Goal: Task Accomplishment & Management: Manage account settings

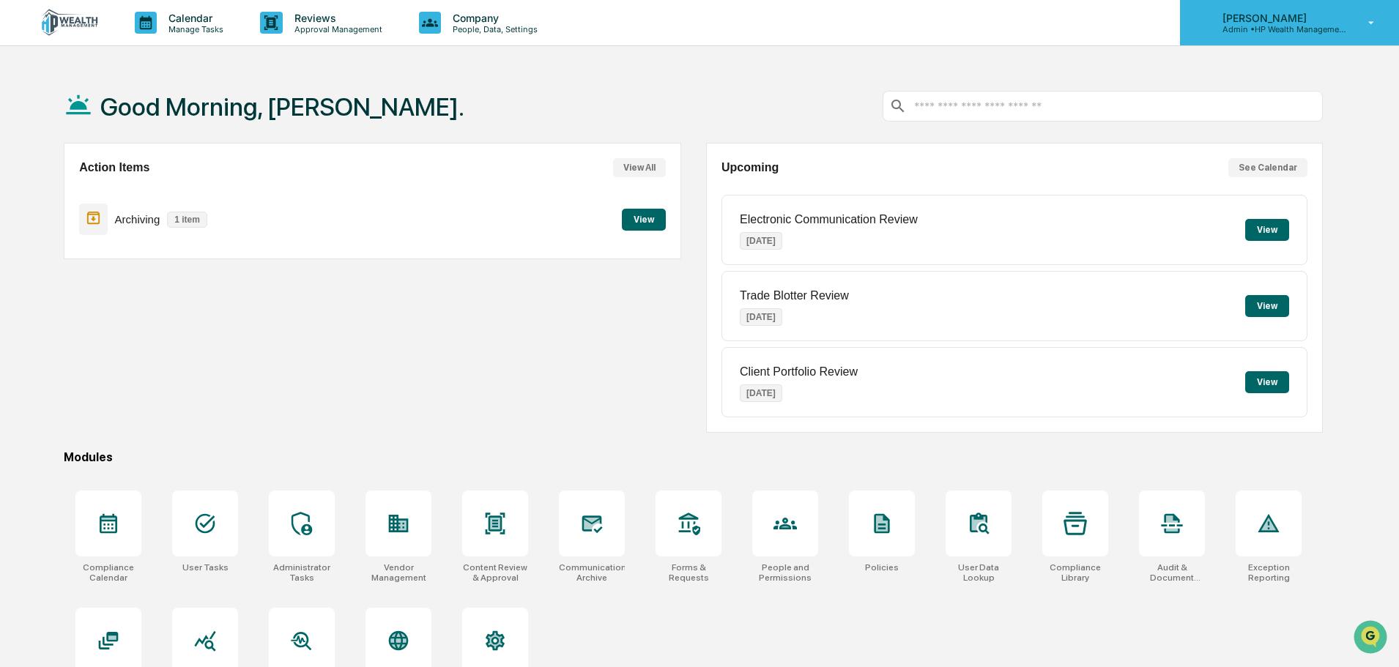
click at [1368, 26] on icon at bounding box center [1372, 23] width 26 height 14
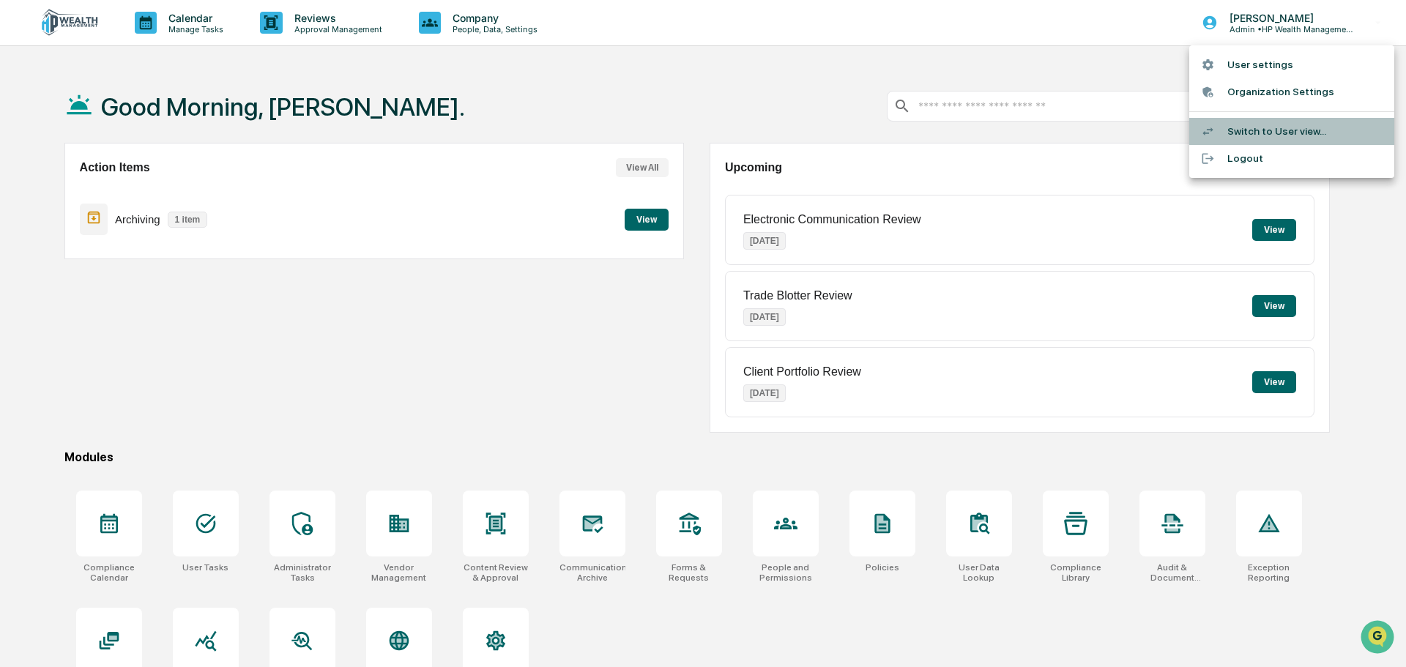
click at [1284, 130] on li "Switch to User view..." at bounding box center [1291, 131] width 205 height 27
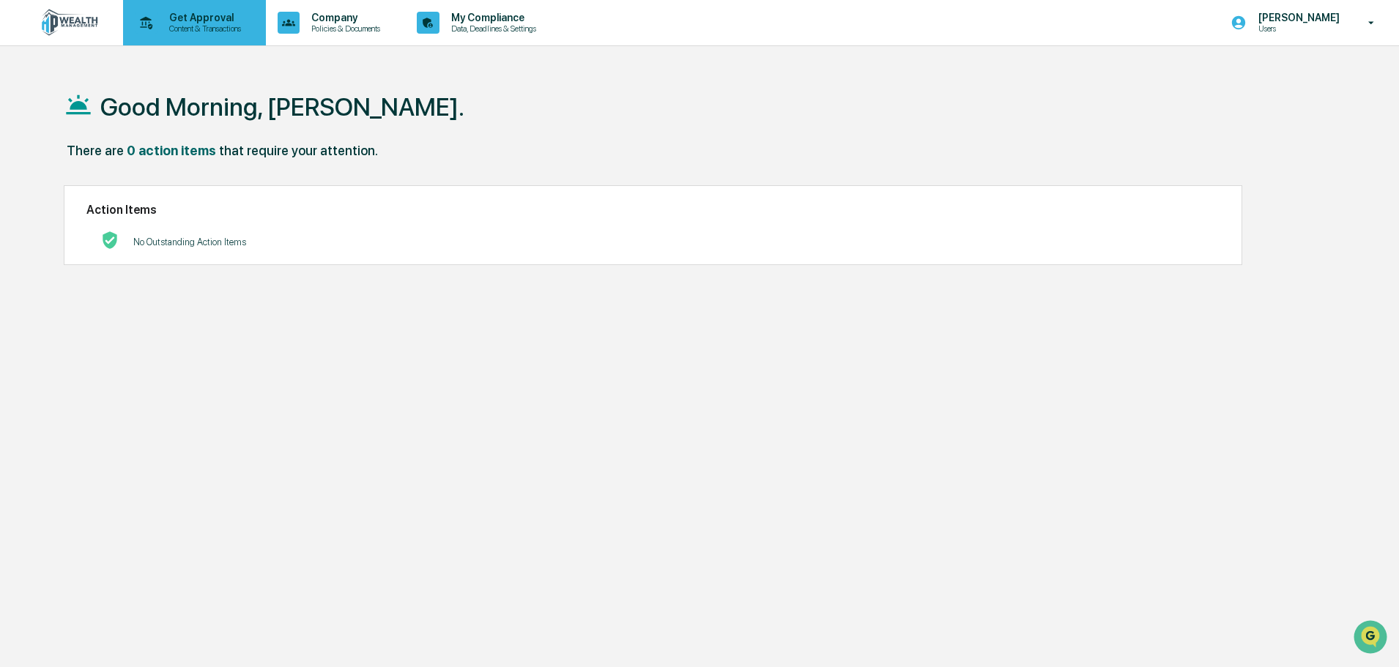
click at [219, 30] on p "Content & Transactions" at bounding box center [202, 28] width 91 height 10
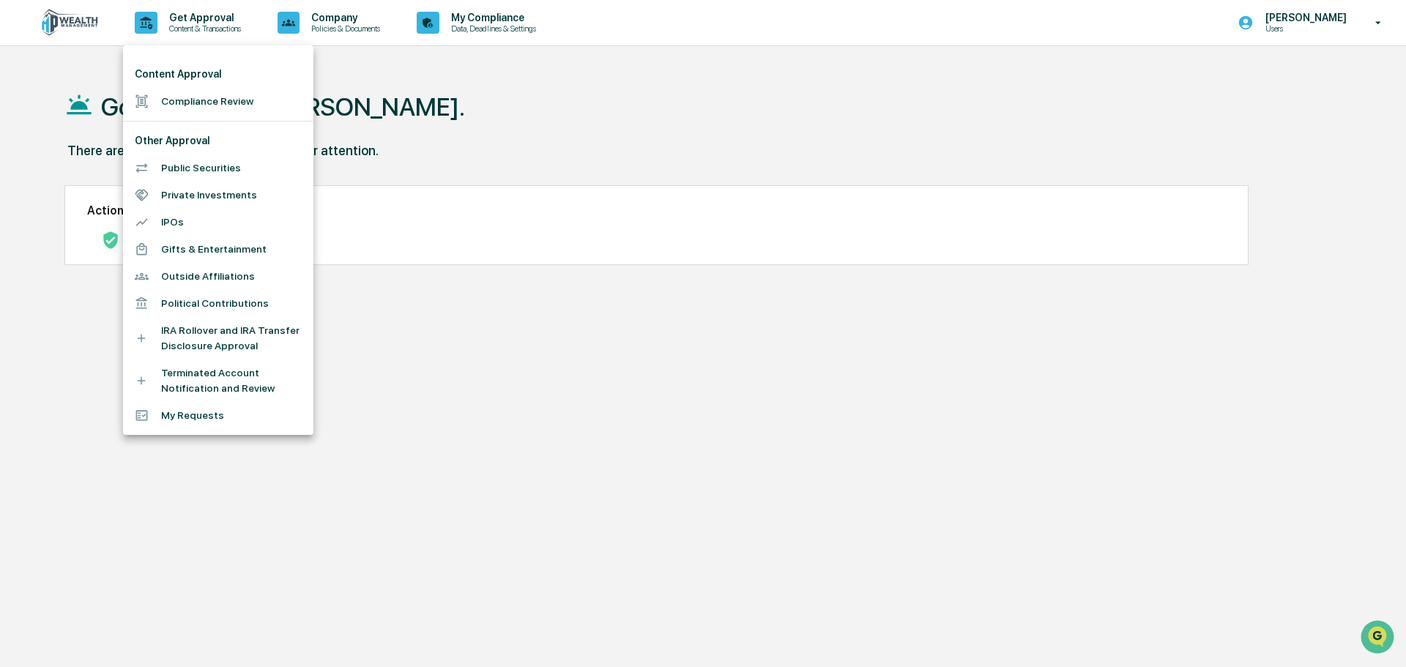
click at [505, 26] on div at bounding box center [703, 333] width 1406 height 667
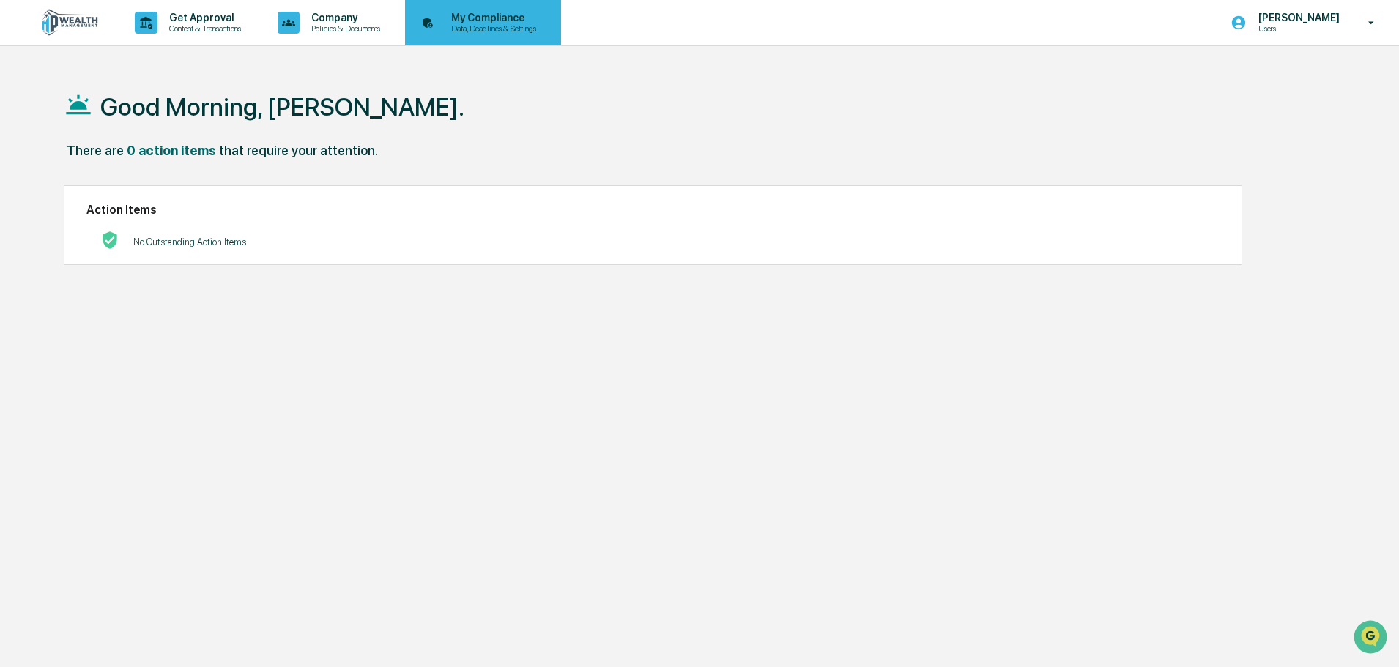
click at [439, 24] on icon at bounding box center [428, 23] width 23 height 23
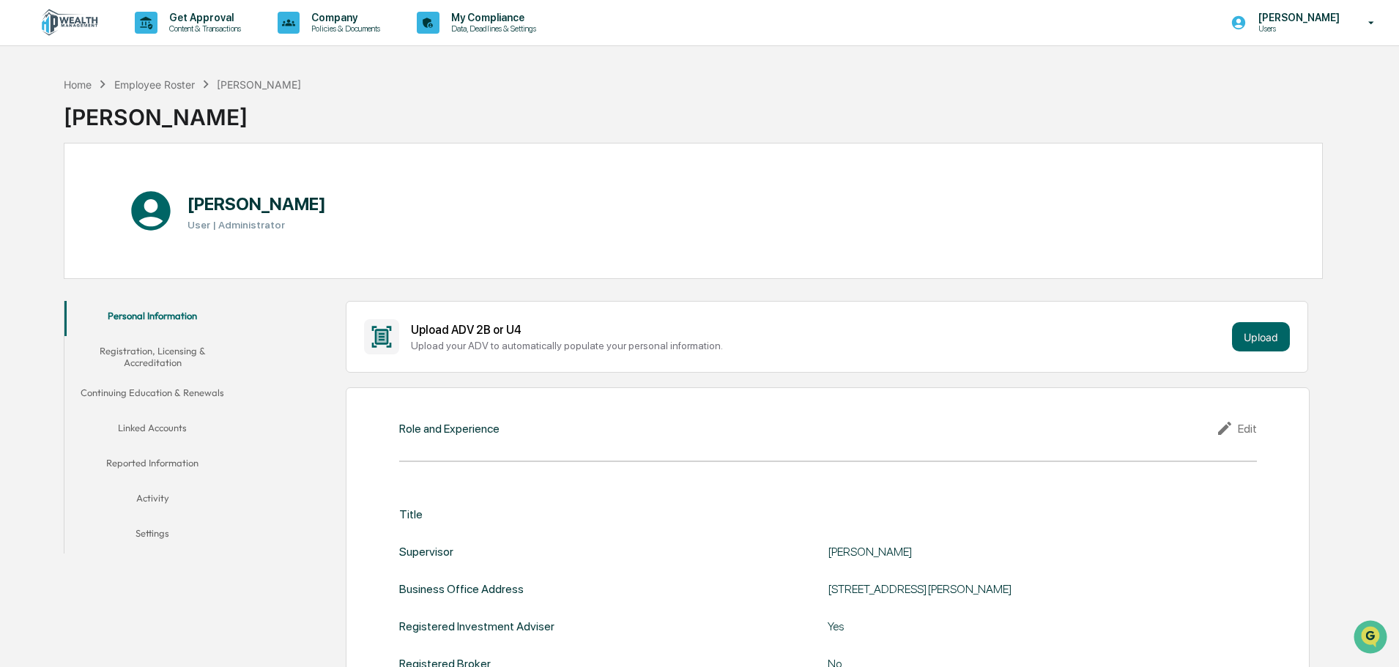
click at [155, 499] on button "Activity" at bounding box center [152, 500] width 176 height 35
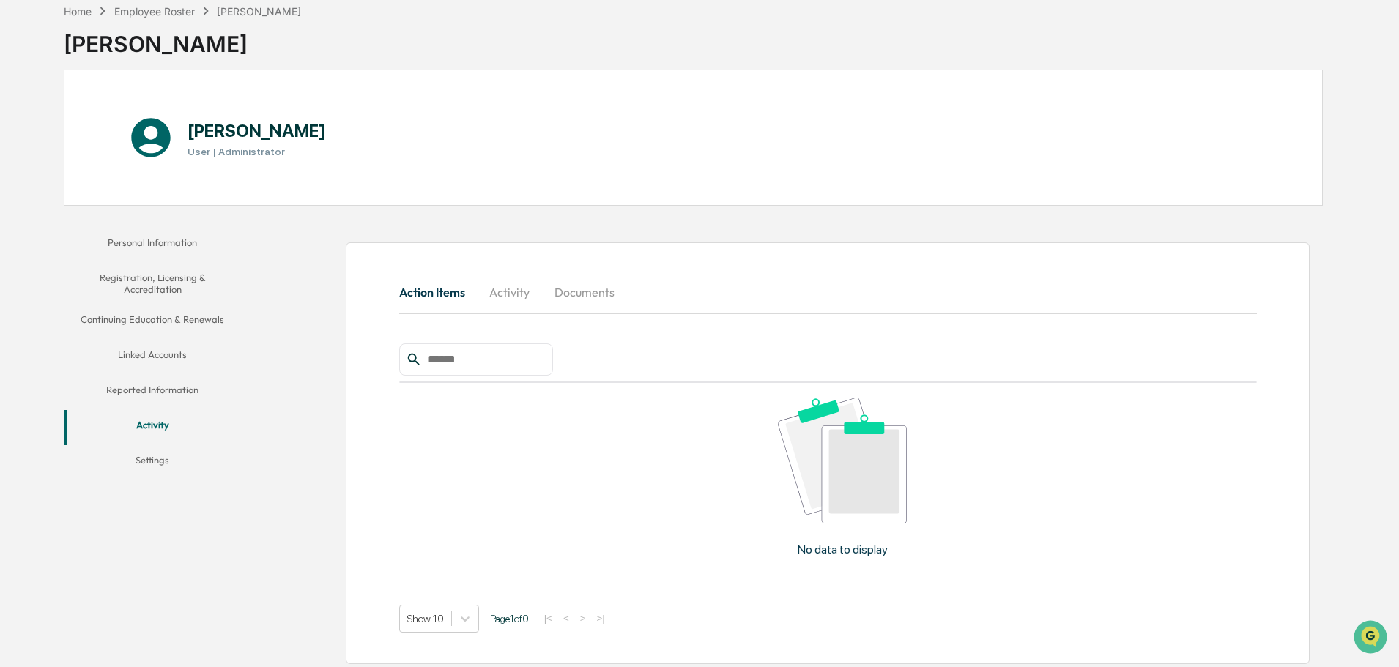
scroll to position [78, 0]
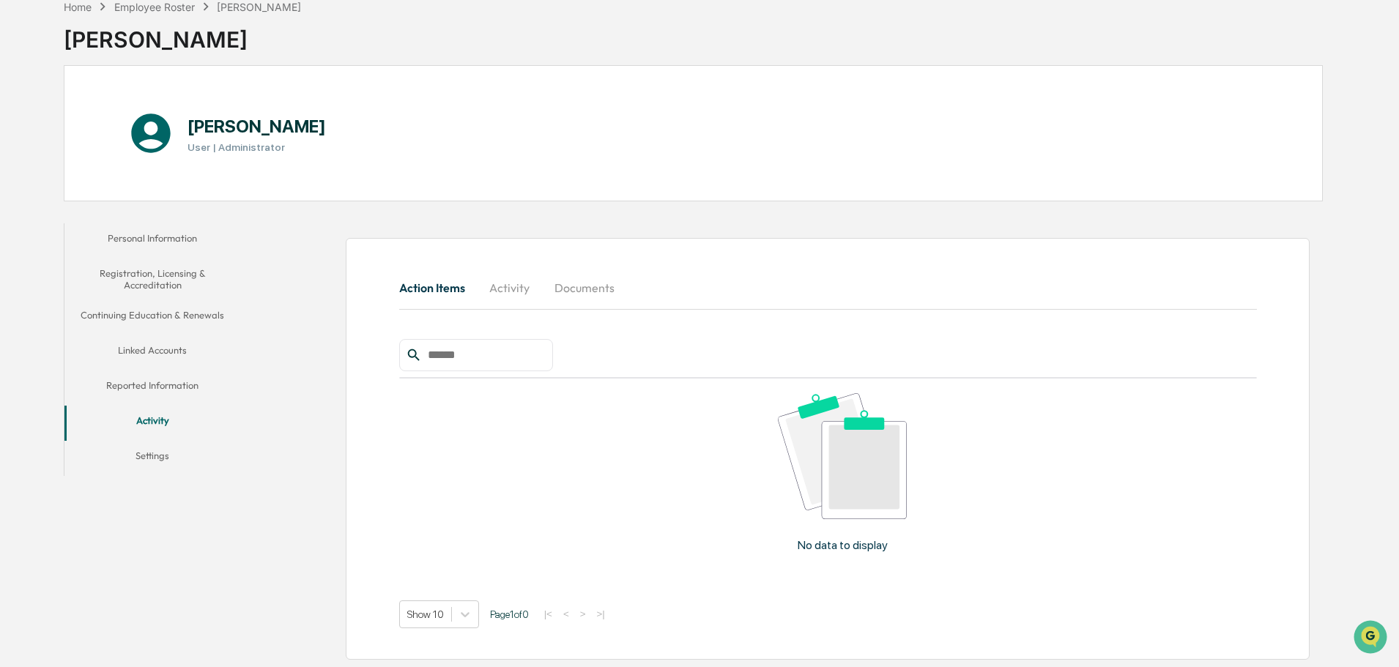
click at [587, 288] on button "Documents" at bounding box center [584, 287] width 83 height 35
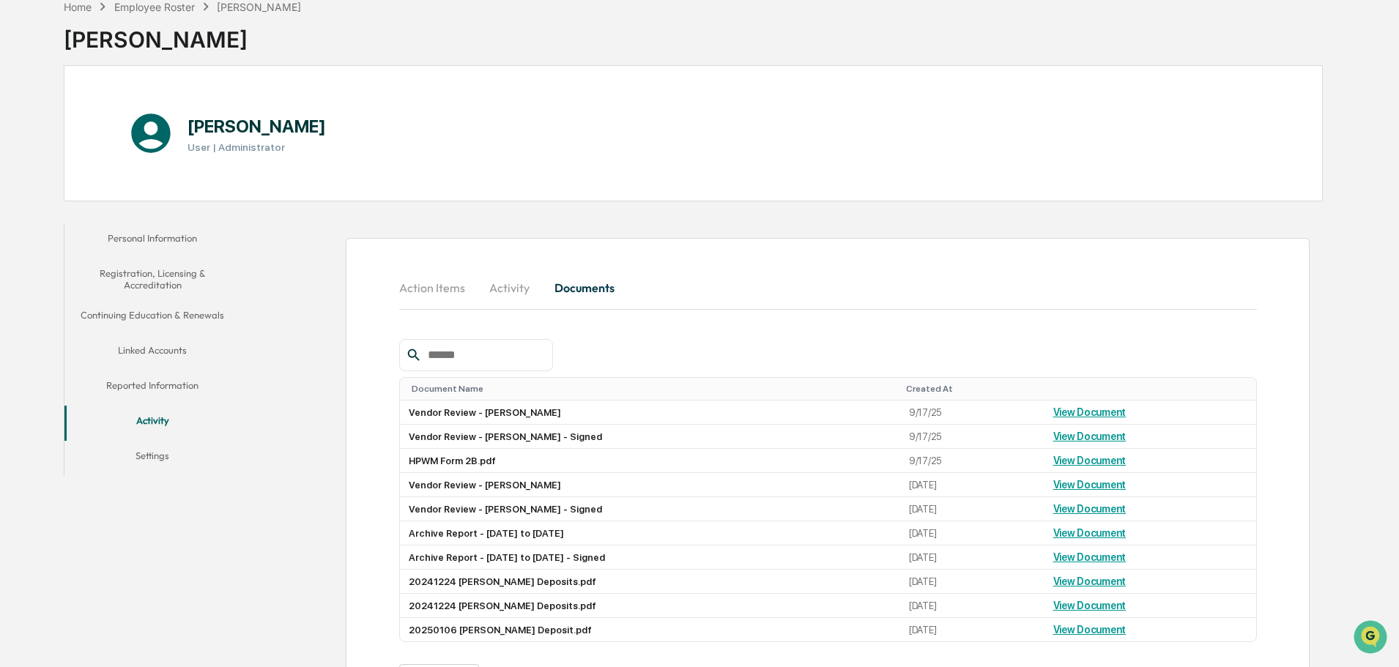
scroll to position [142, 0]
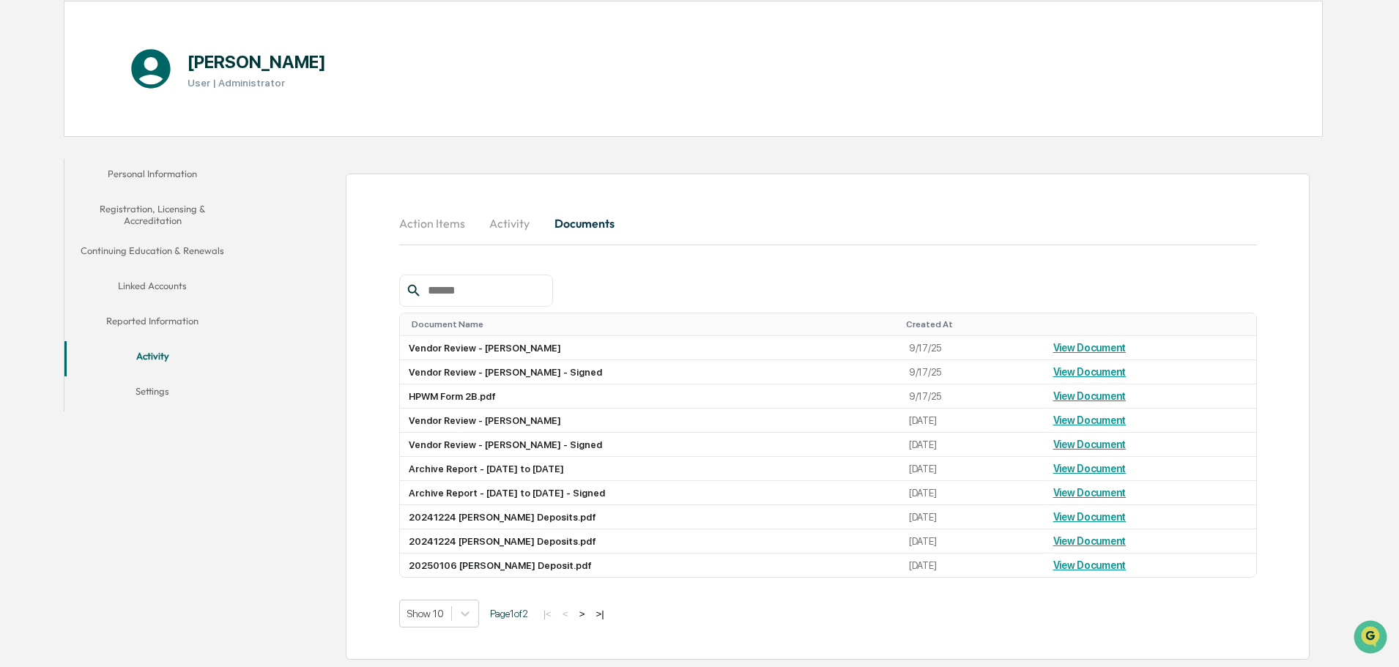
click at [144, 317] on button "Reported Information" at bounding box center [152, 323] width 176 height 35
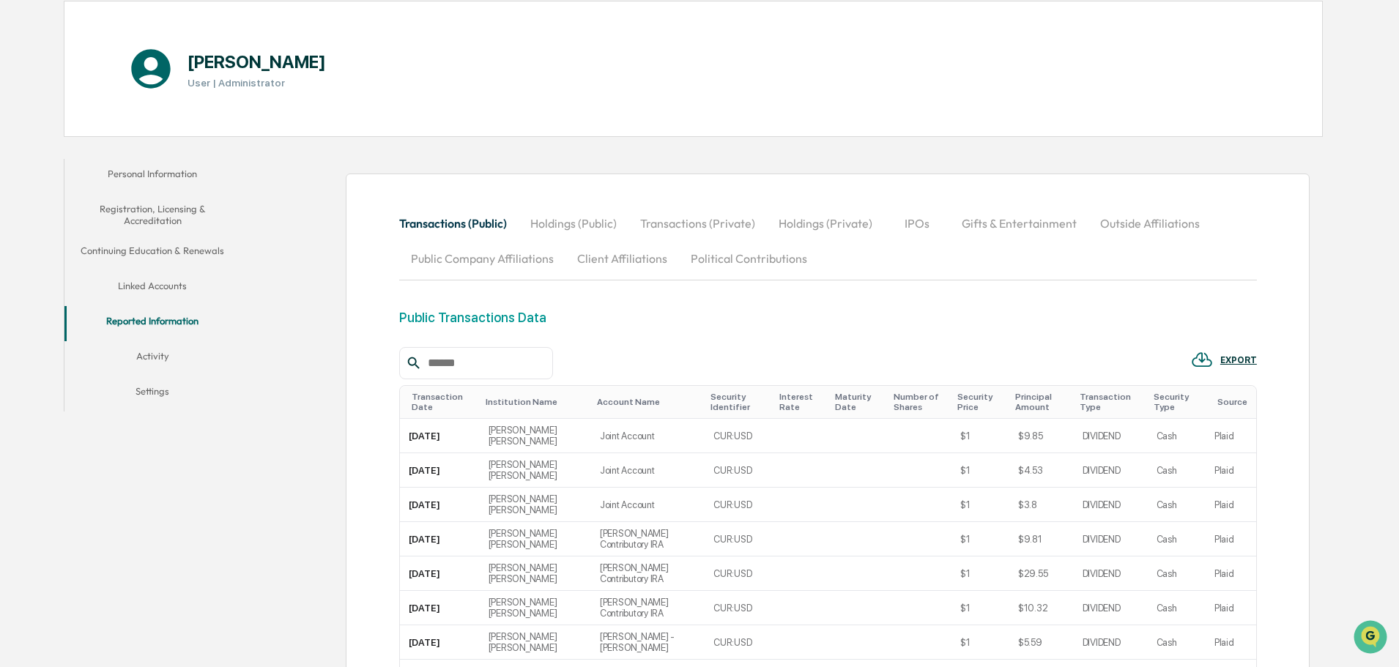
click at [670, 223] on button "Transactions (Private)" at bounding box center [697, 223] width 138 height 35
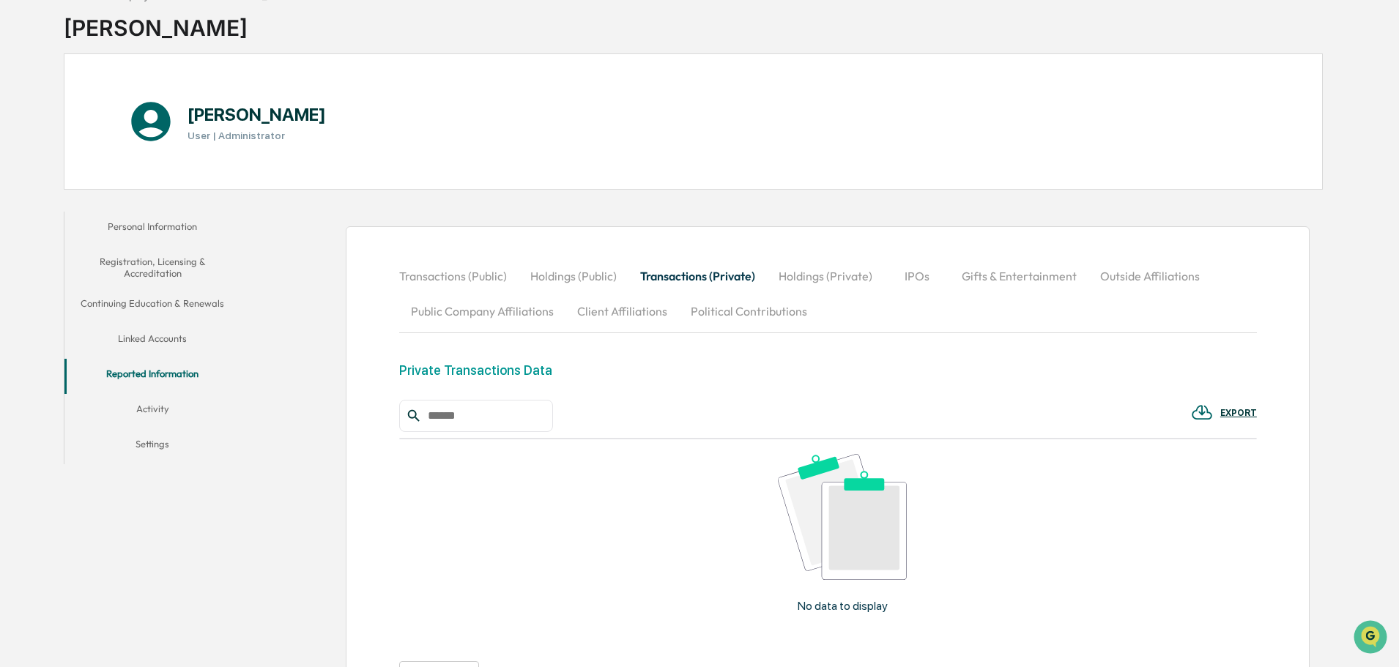
scroll to position [16, 0]
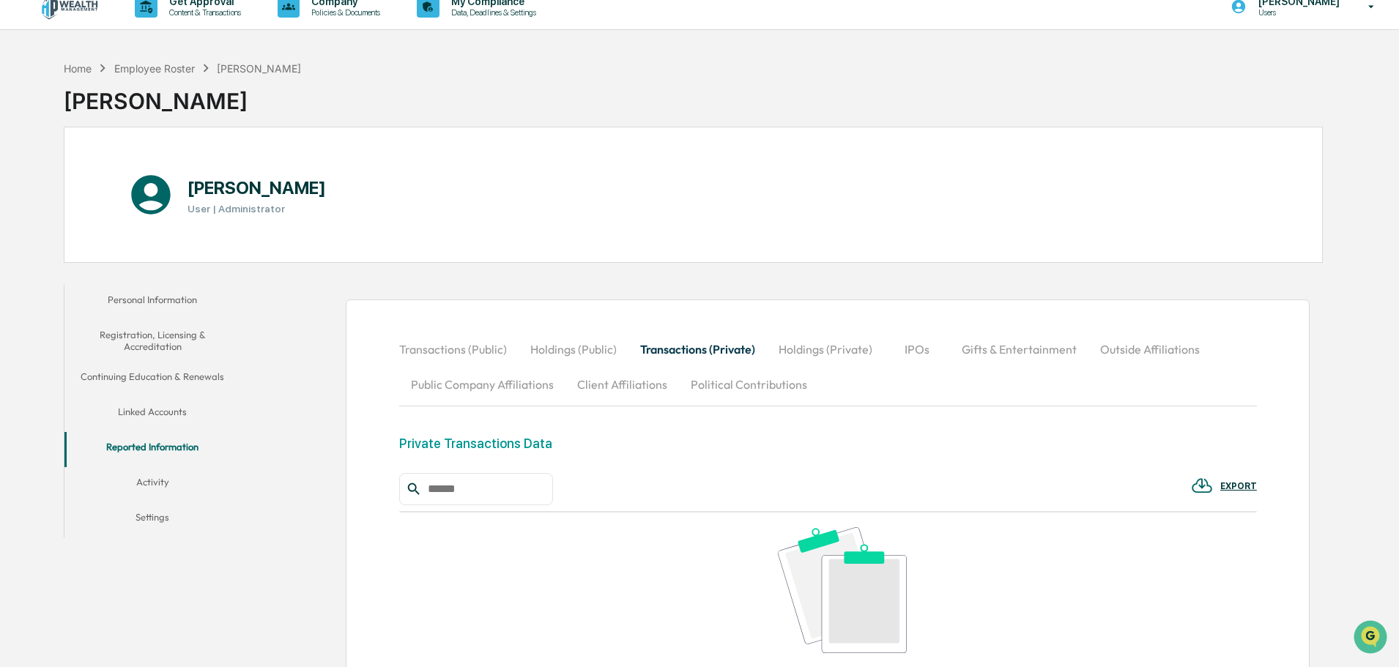
click at [546, 352] on button "Holdings (Public)" at bounding box center [574, 349] width 110 height 35
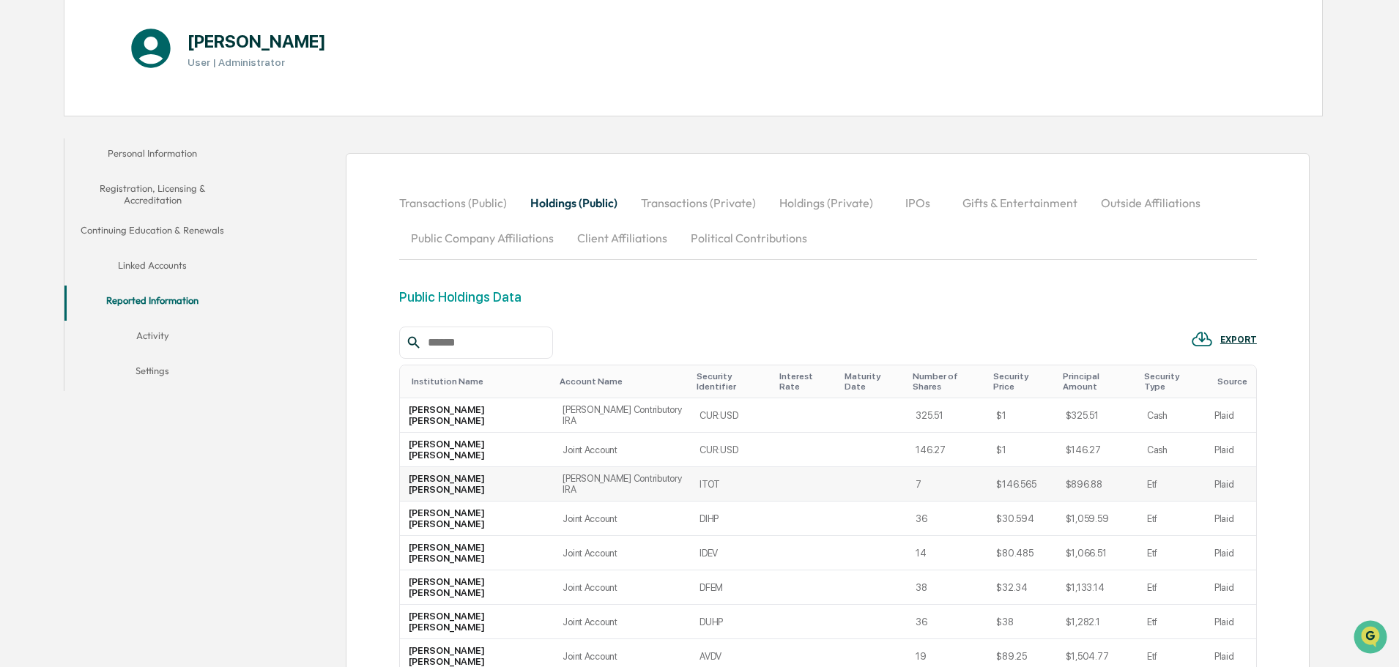
scroll to position [236, 0]
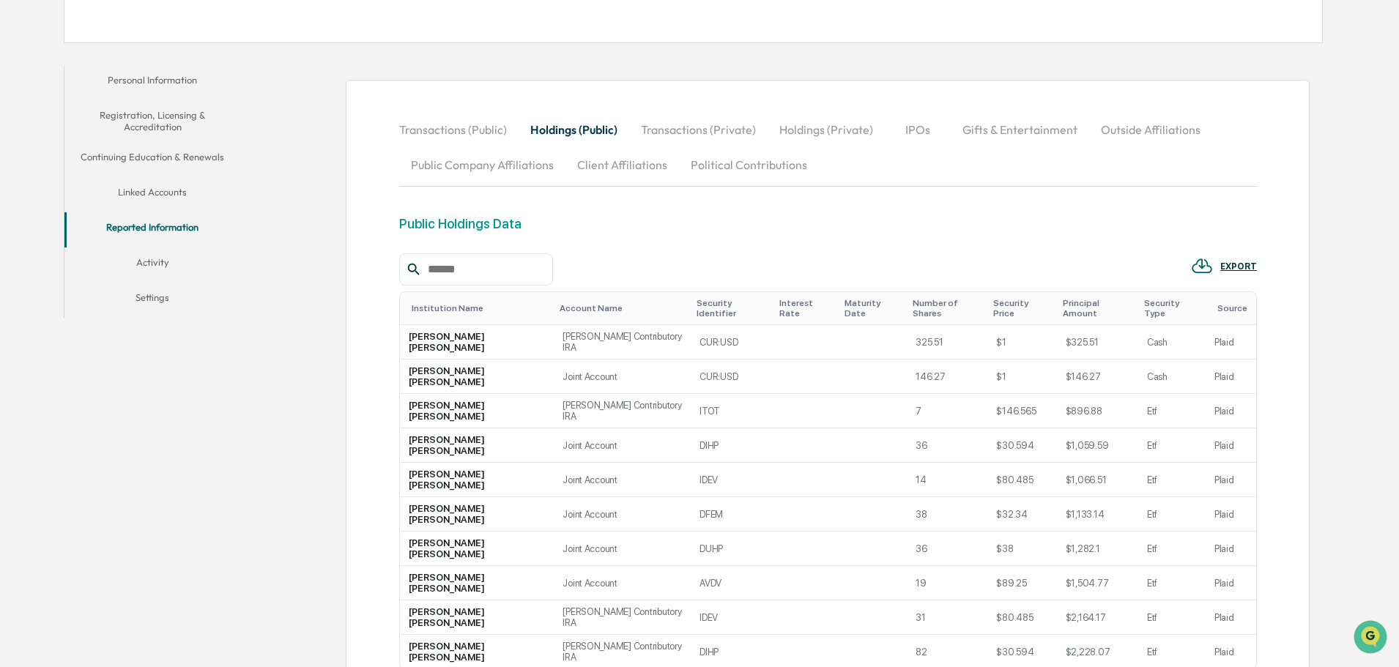
click at [448, 127] on button "Transactions (Public)" at bounding box center [458, 129] width 119 height 35
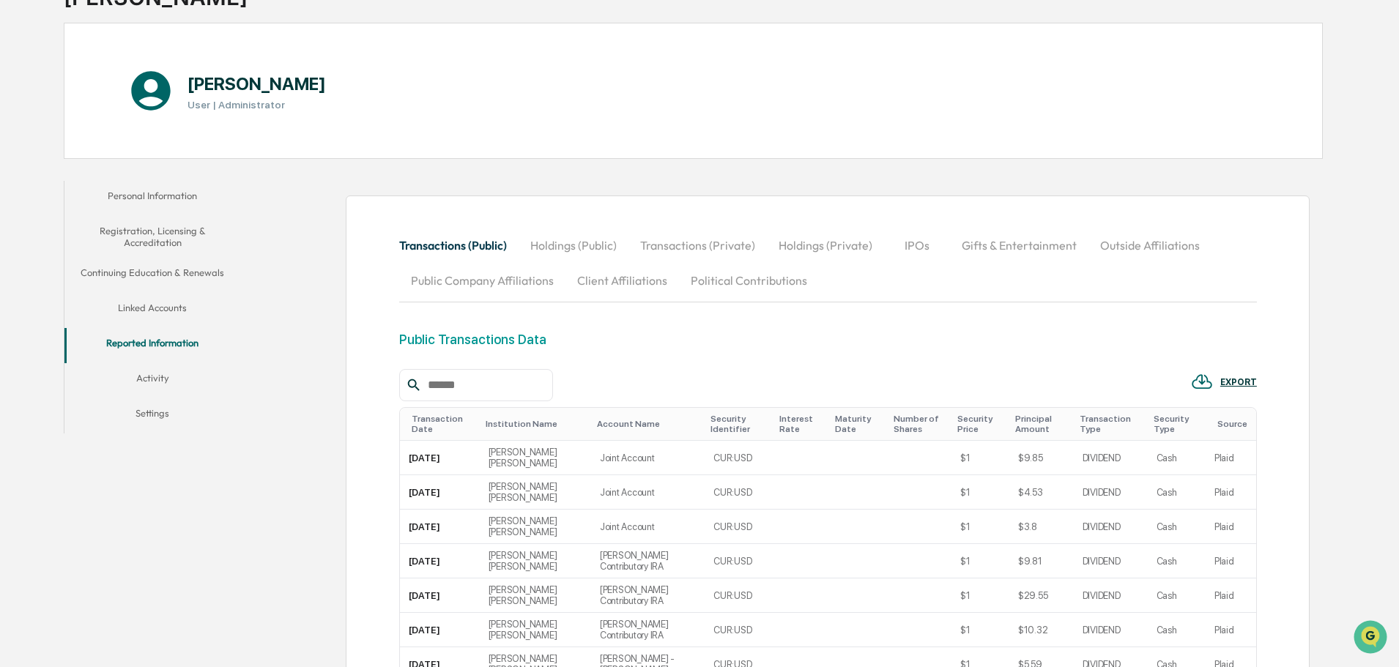
scroll to position [0, 0]
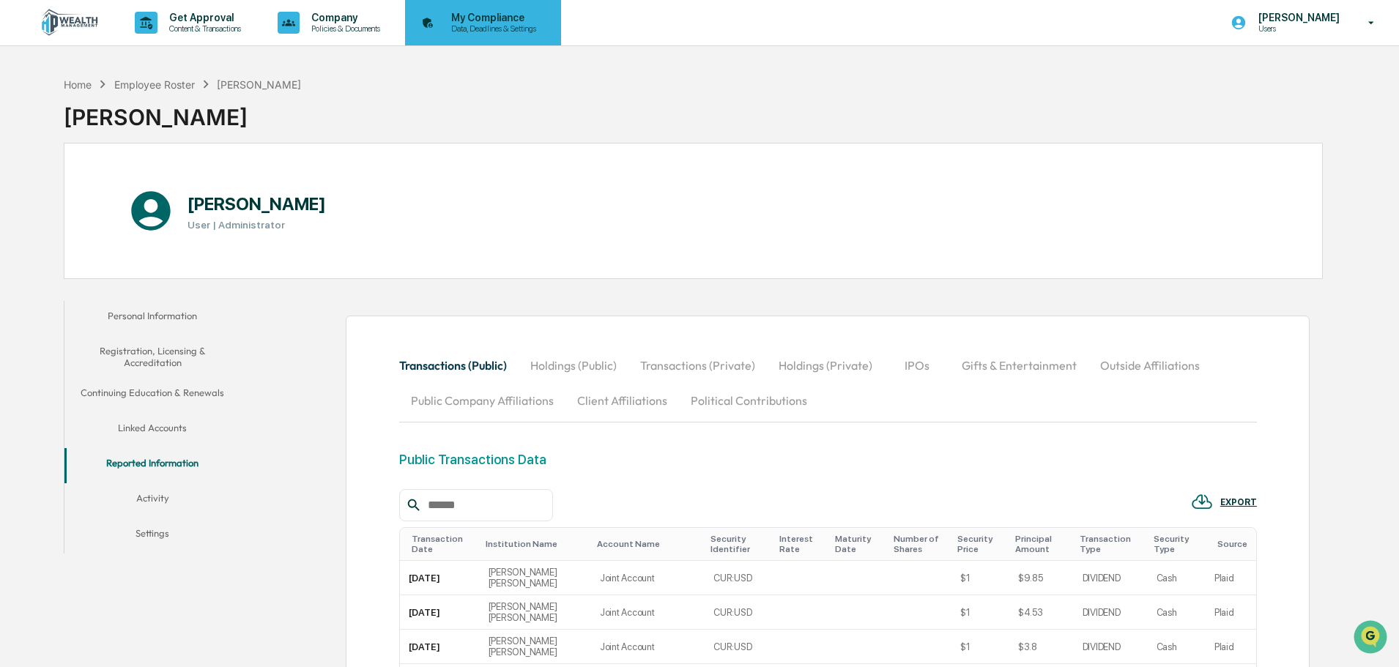
click at [485, 26] on p "Data, Deadlines & Settings" at bounding box center [491, 28] width 104 height 10
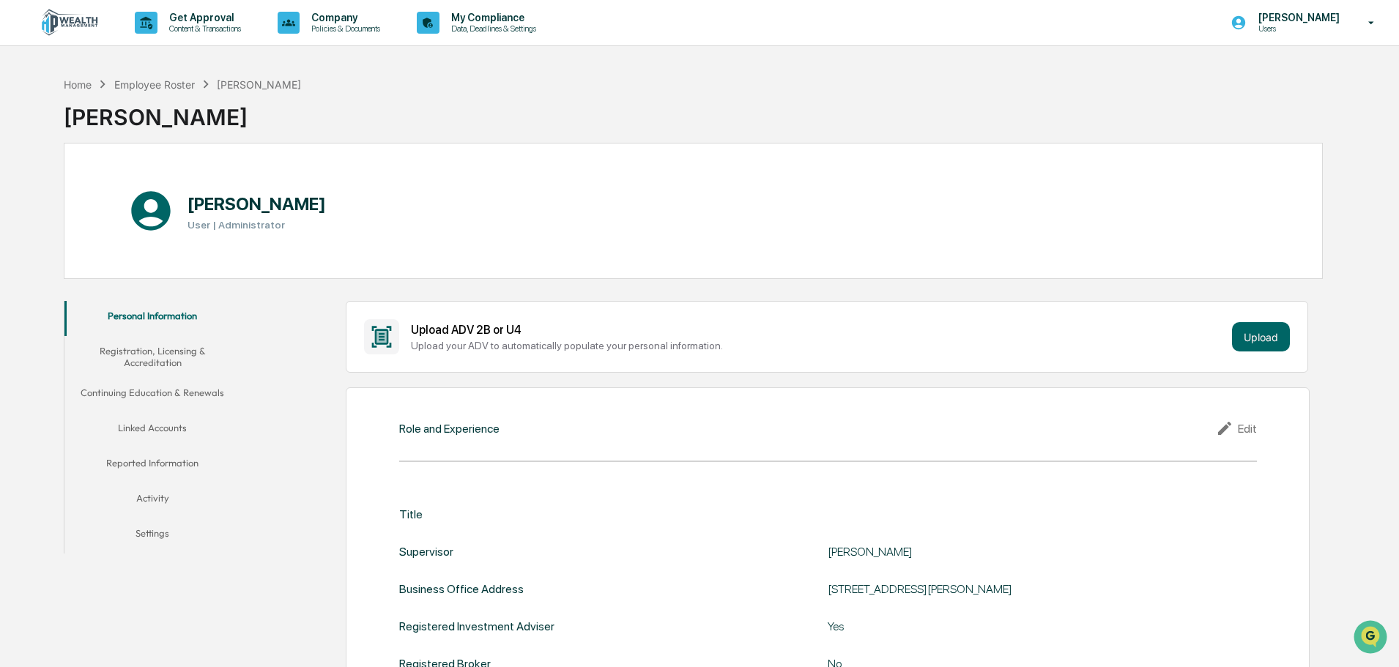
click at [165, 430] on button "Linked Accounts" at bounding box center [152, 430] width 176 height 35
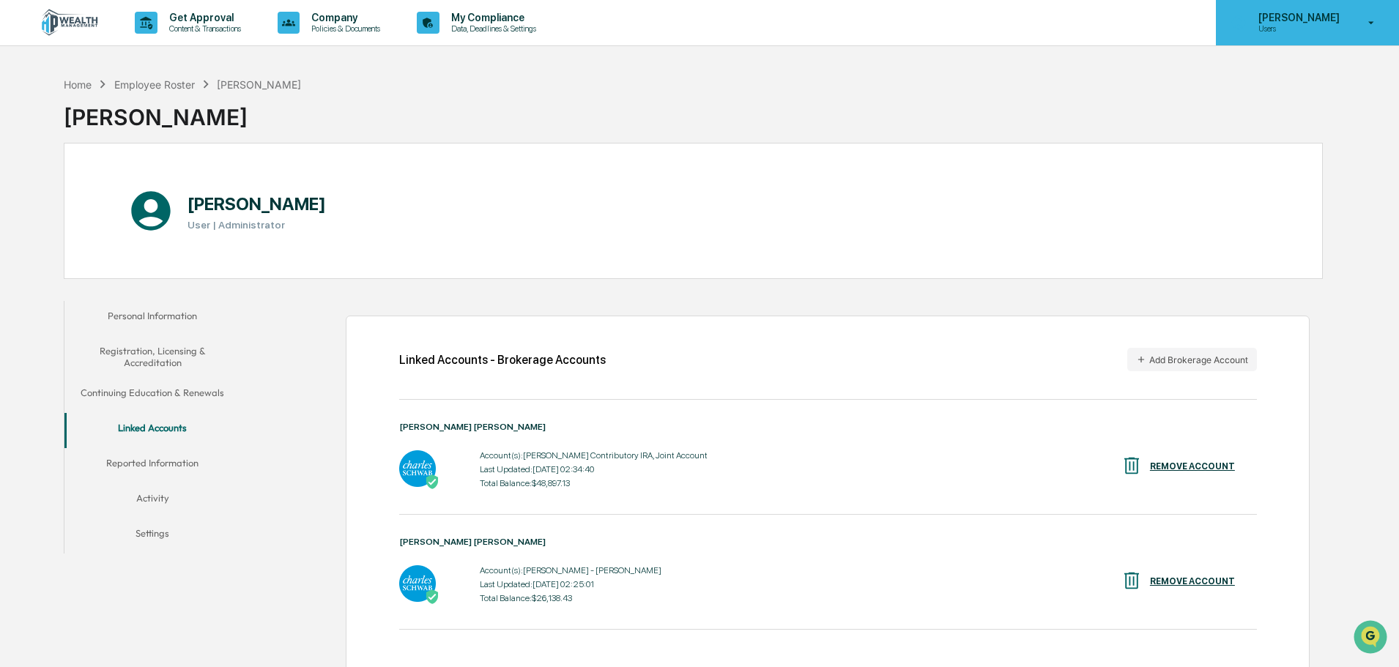
click at [1381, 19] on icon at bounding box center [1372, 23] width 26 height 14
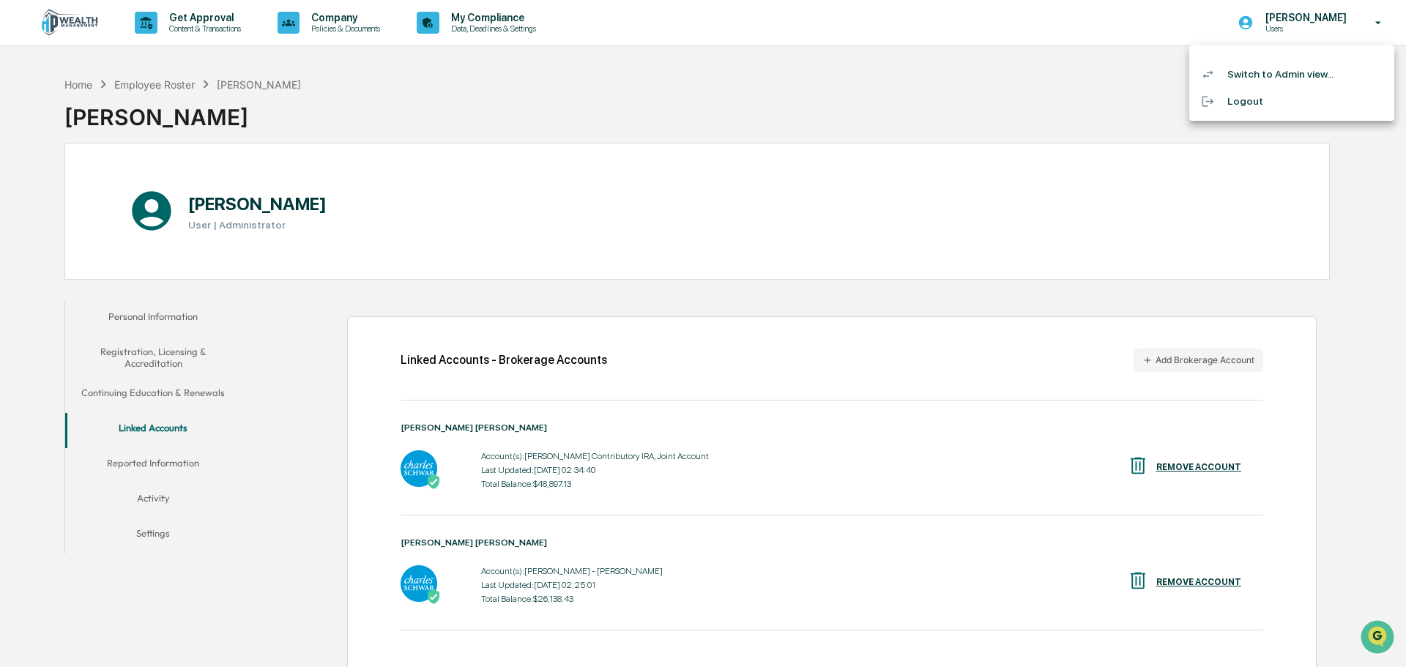
click at [1079, 97] on div at bounding box center [703, 333] width 1406 height 667
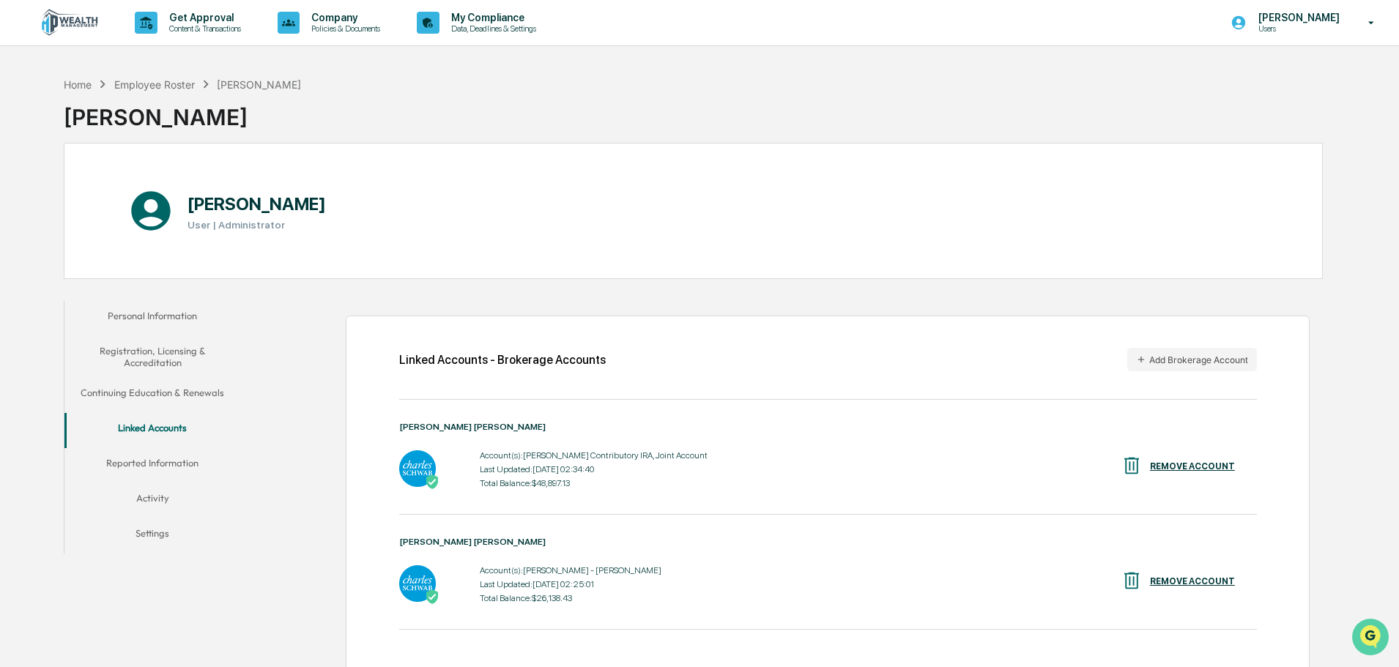
click at [1373, 643] on icon "Open customer support" at bounding box center [1370, 655] width 37 height 37
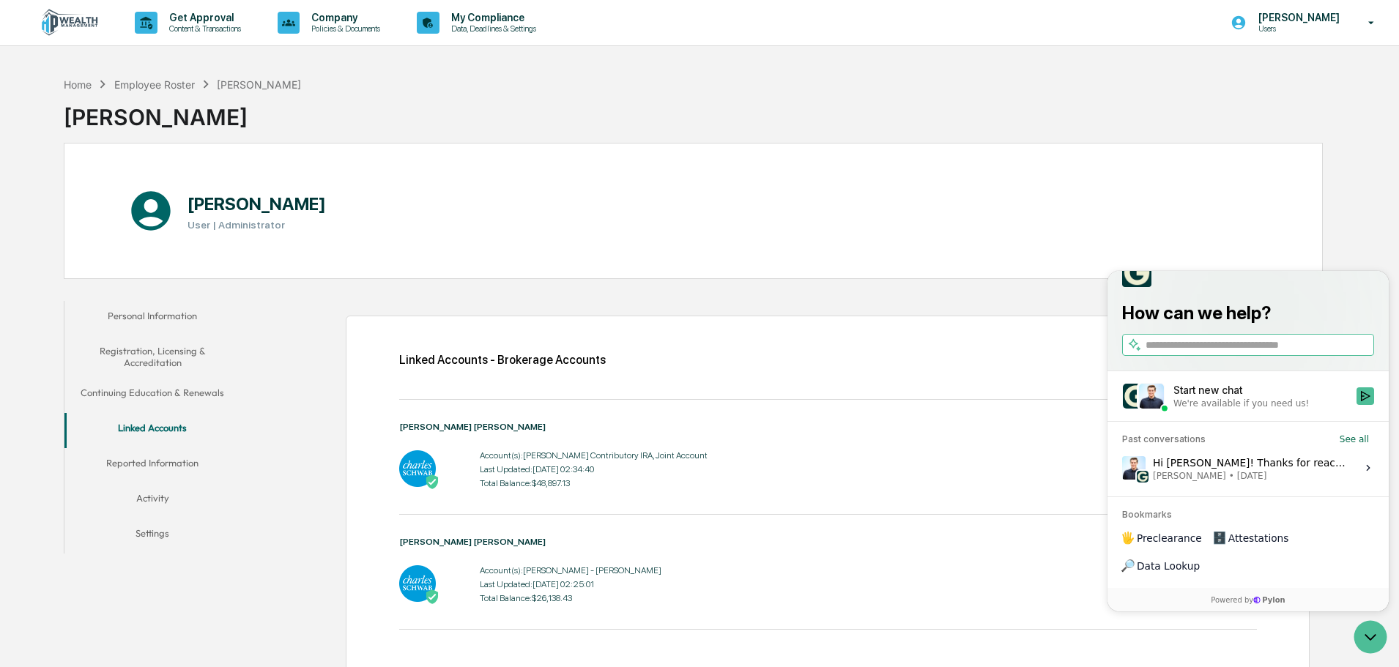
click at [1233, 353] on input "search" at bounding box center [1259, 345] width 226 height 15
type input "**********"
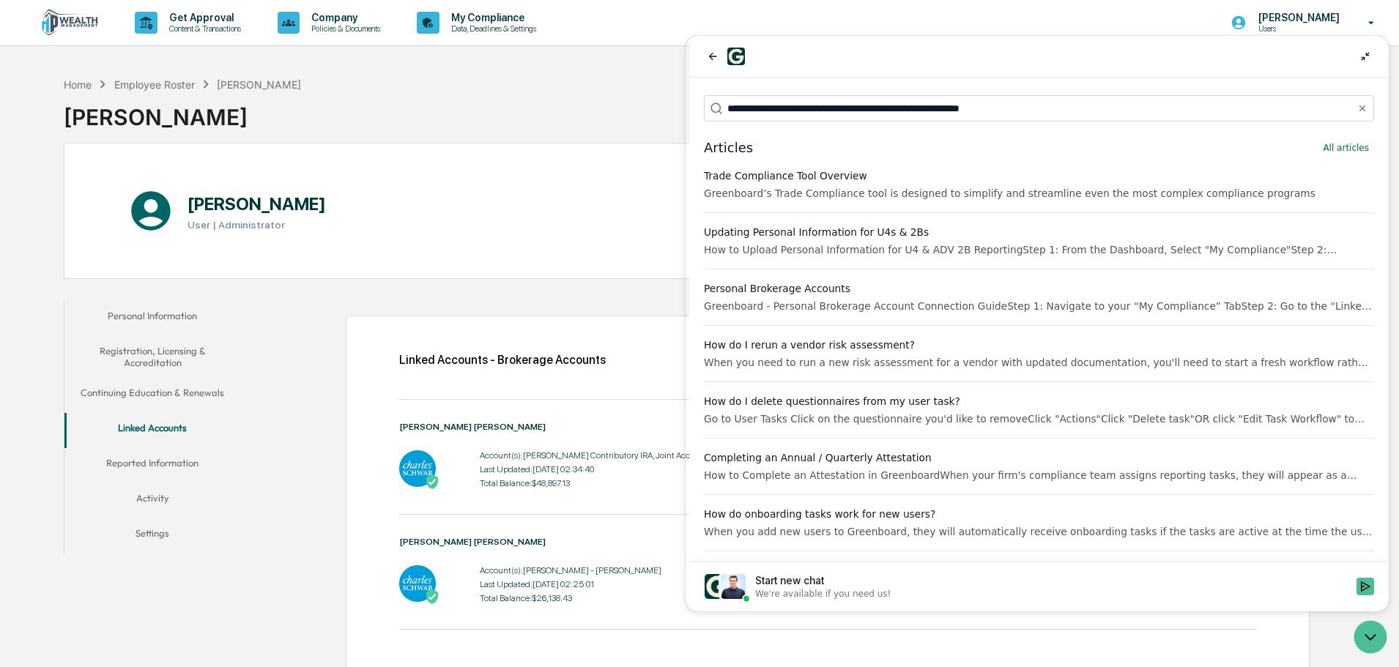
click at [818, 180] on div "Trade Compliance Tool Overview" at bounding box center [1039, 175] width 670 height 15
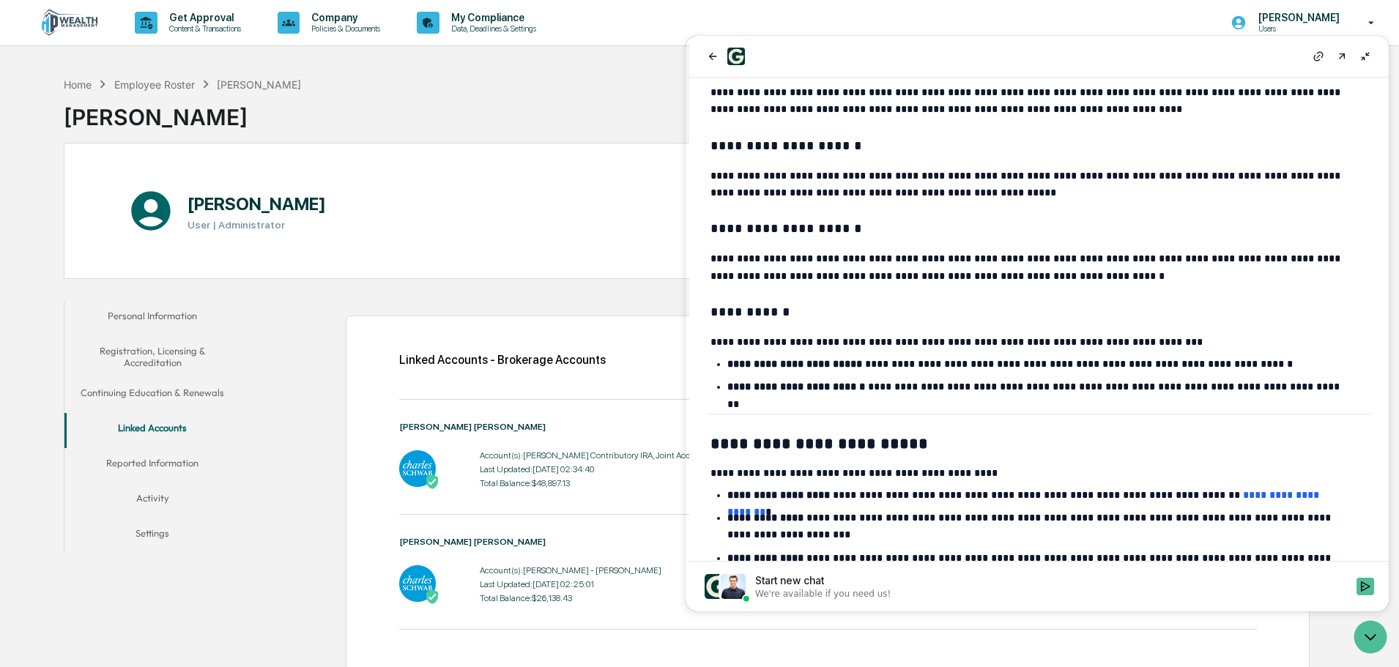
scroll to position [517, 0]
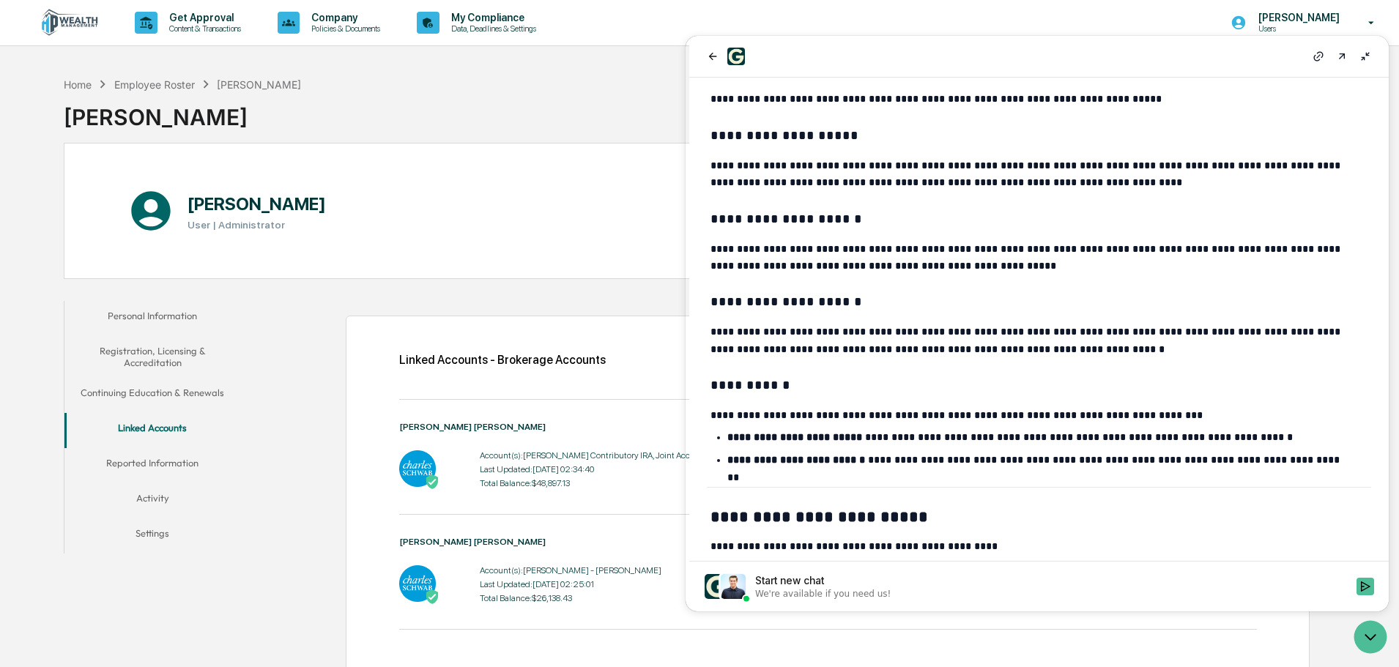
click at [1369, 56] on icon at bounding box center [1365, 57] width 12 height 12
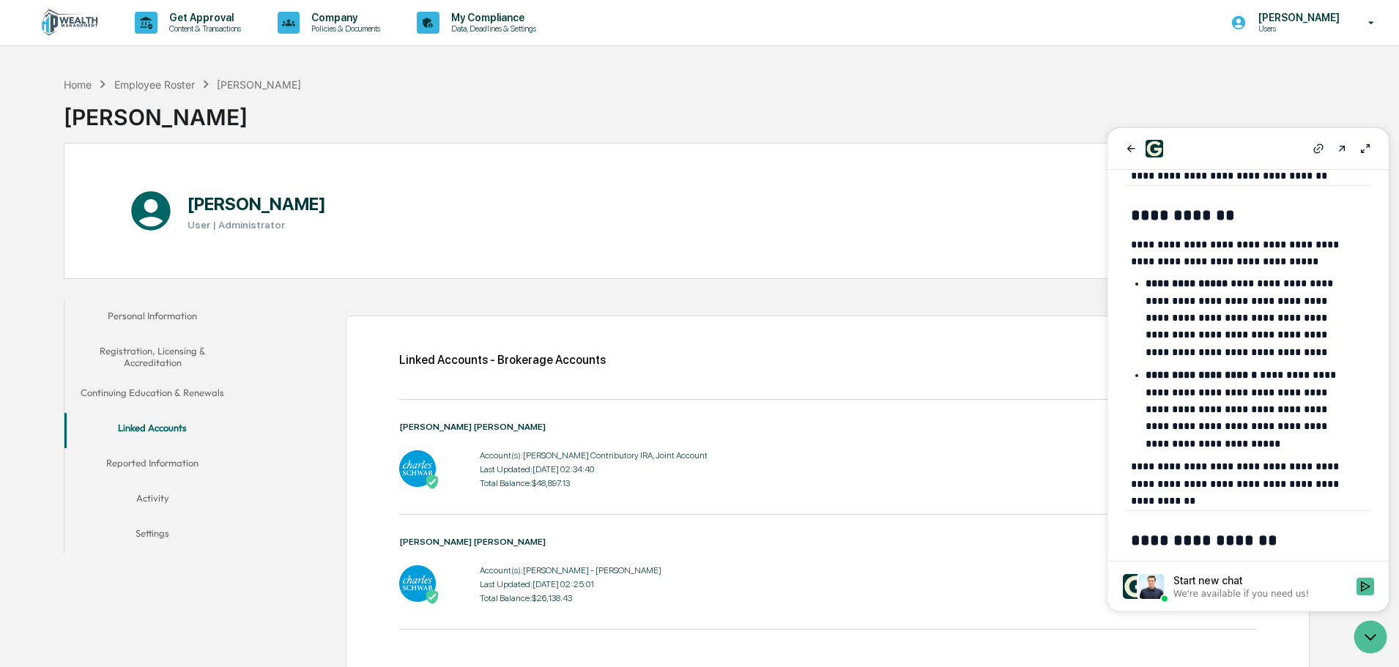
scroll to position [895, 0]
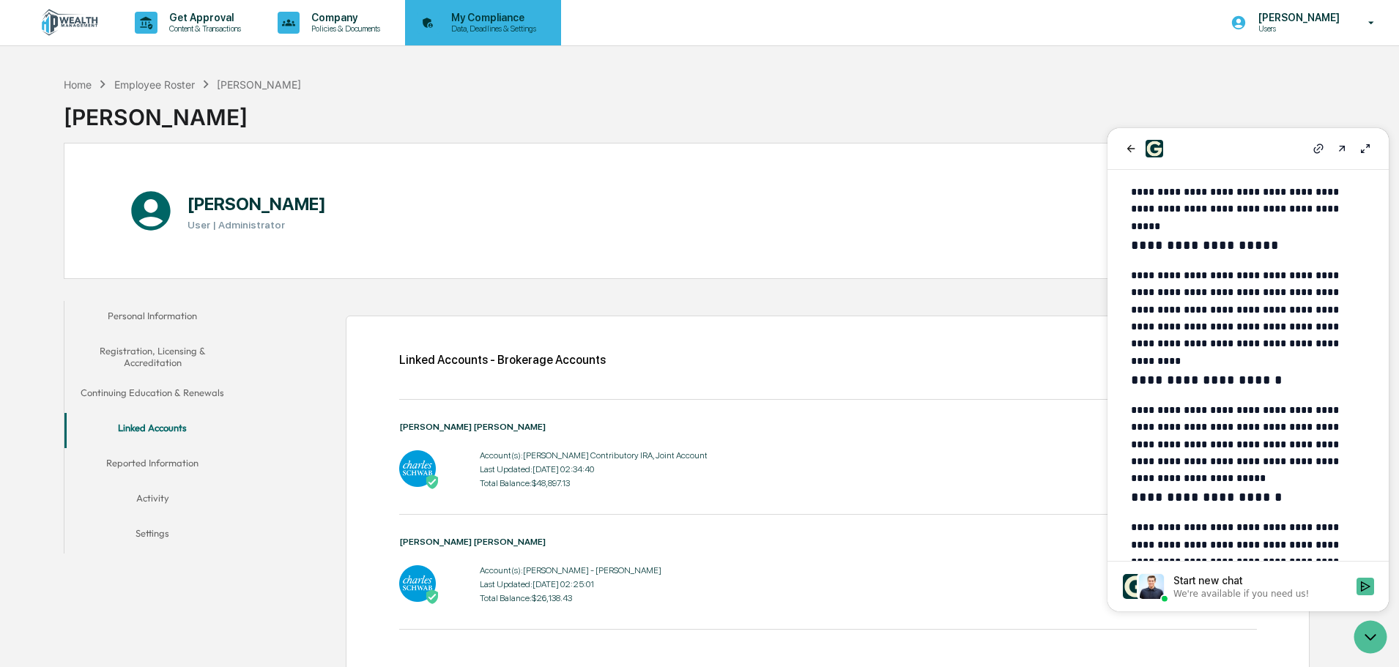
click at [490, 26] on p "Data, Deadlines & Settings" at bounding box center [491, 28] width 104 height 10
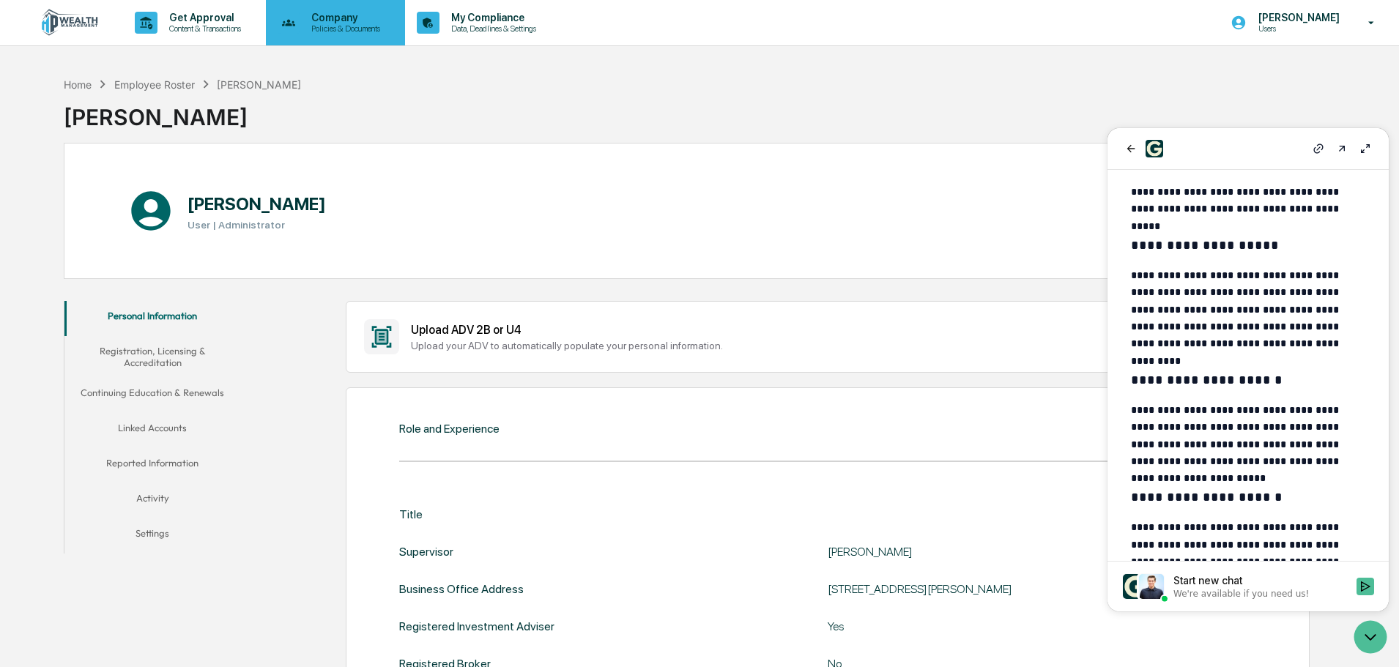
click at [327, 27] on p "Policies & Documents" at bounding box center [344, 28] width 88 height 10
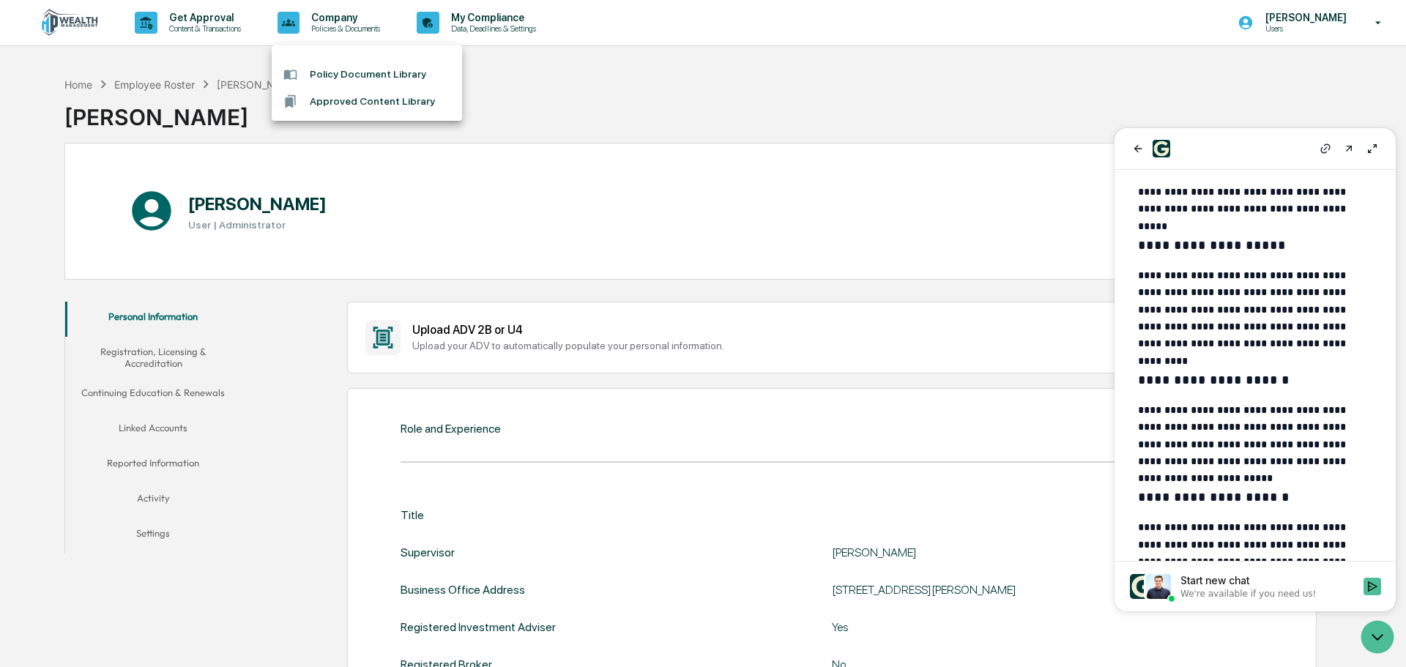
click at [185, 23] on div at bounding box center [703, 333] width 1406 height 667
click at [71, 21] on img at bounding box center [70, 23] width 70 height 28
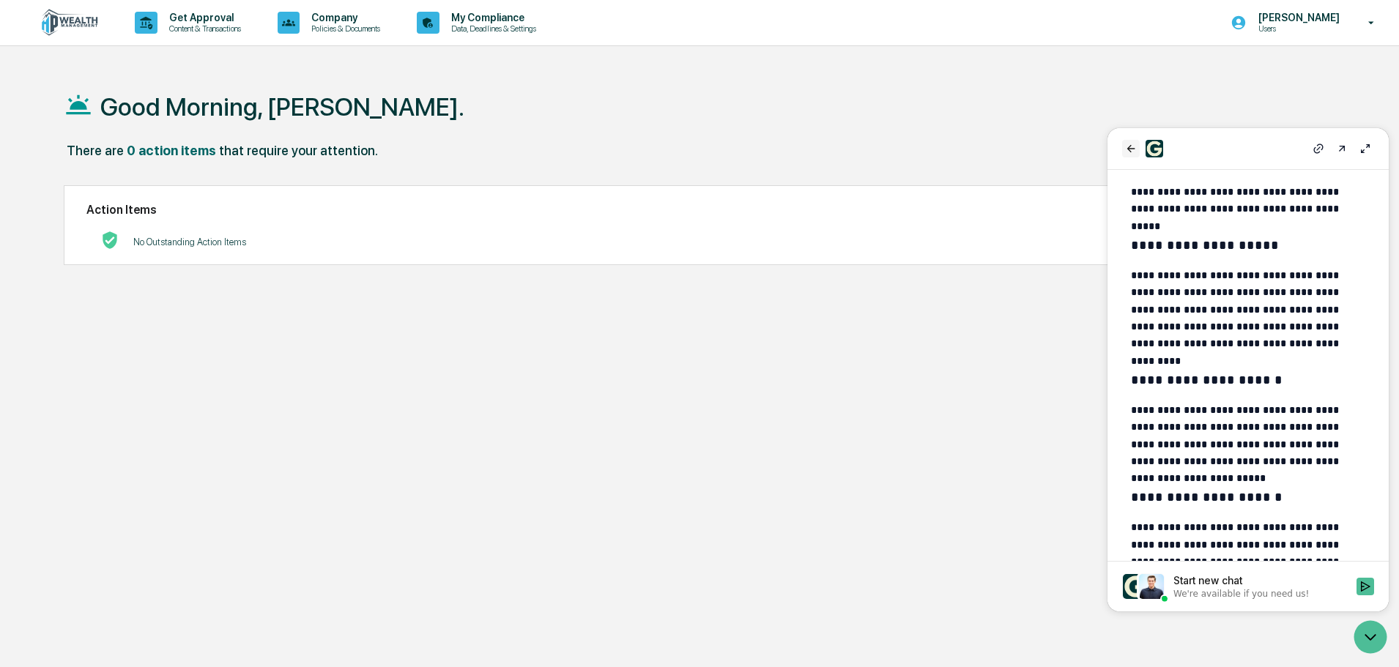
click at [1132, 148] on icon "back" at bounding box center [1131, 149] width 12 height 12
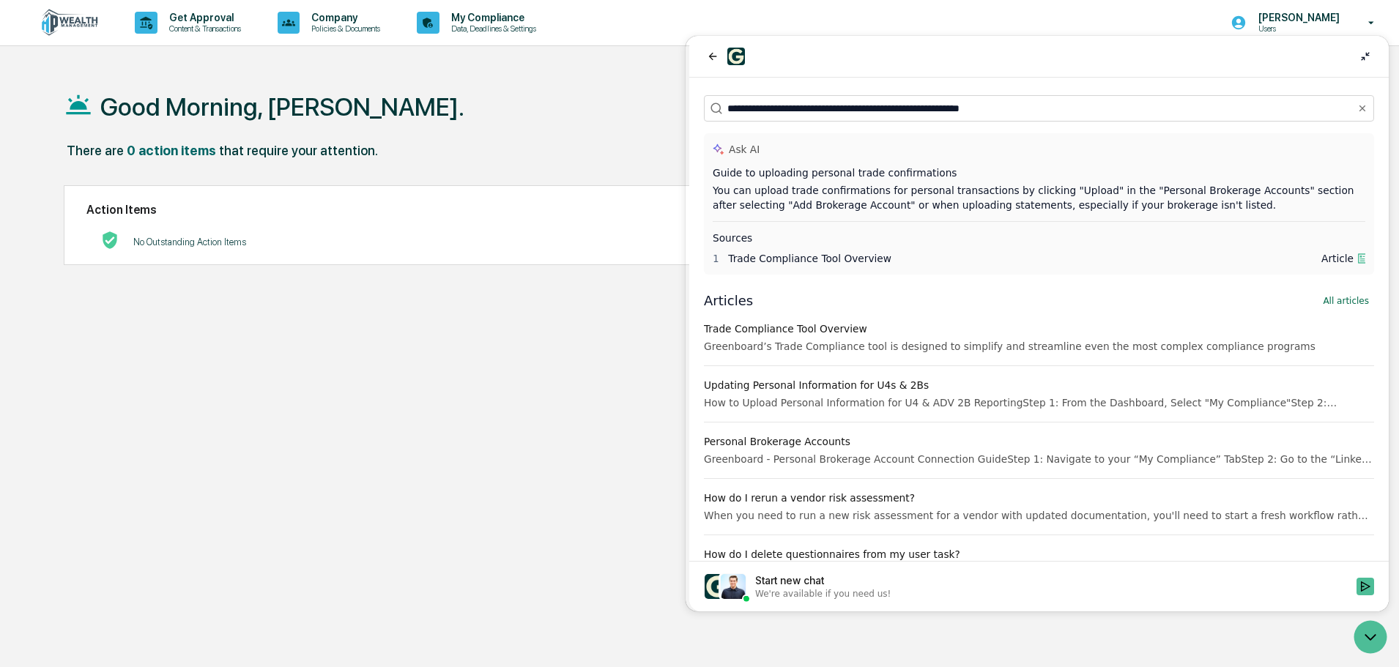
click at [1369, 55] on icon at bounding box center [1365, 57] width 12 height 12
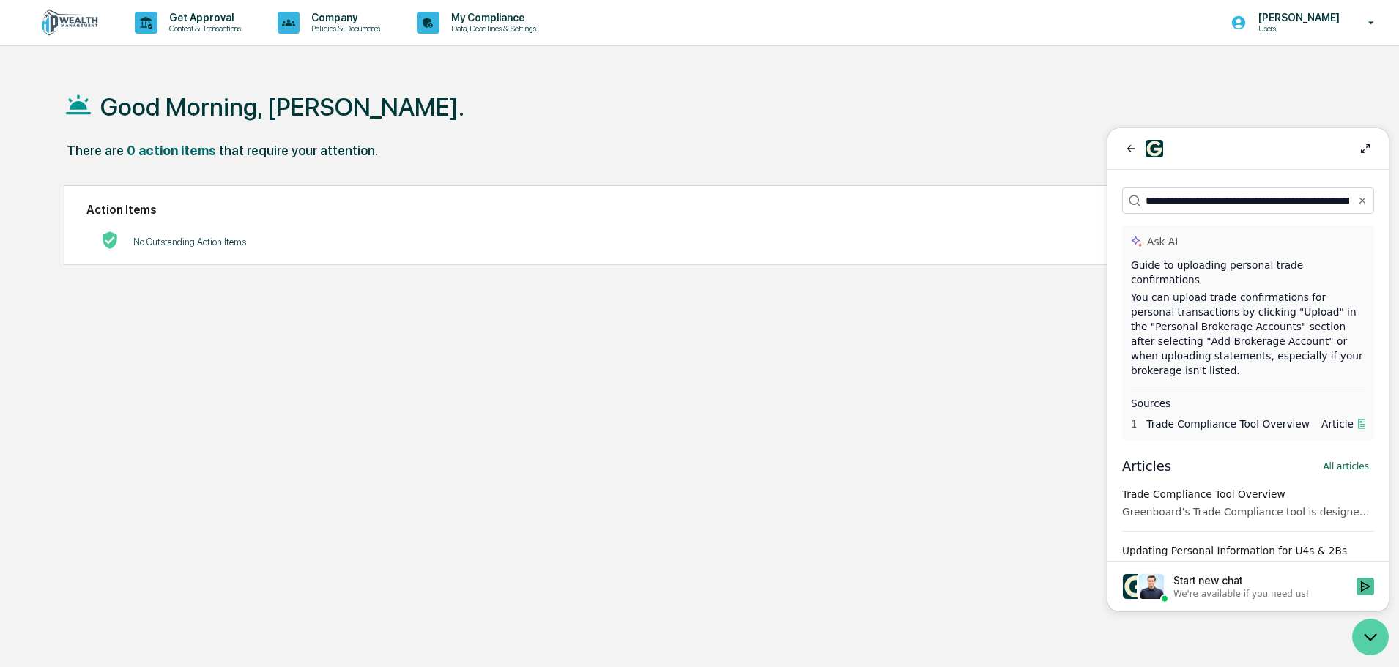
click at [1365, 646] on icon "Open customer support" at bounding box center [1370, 637] width 37 height 37
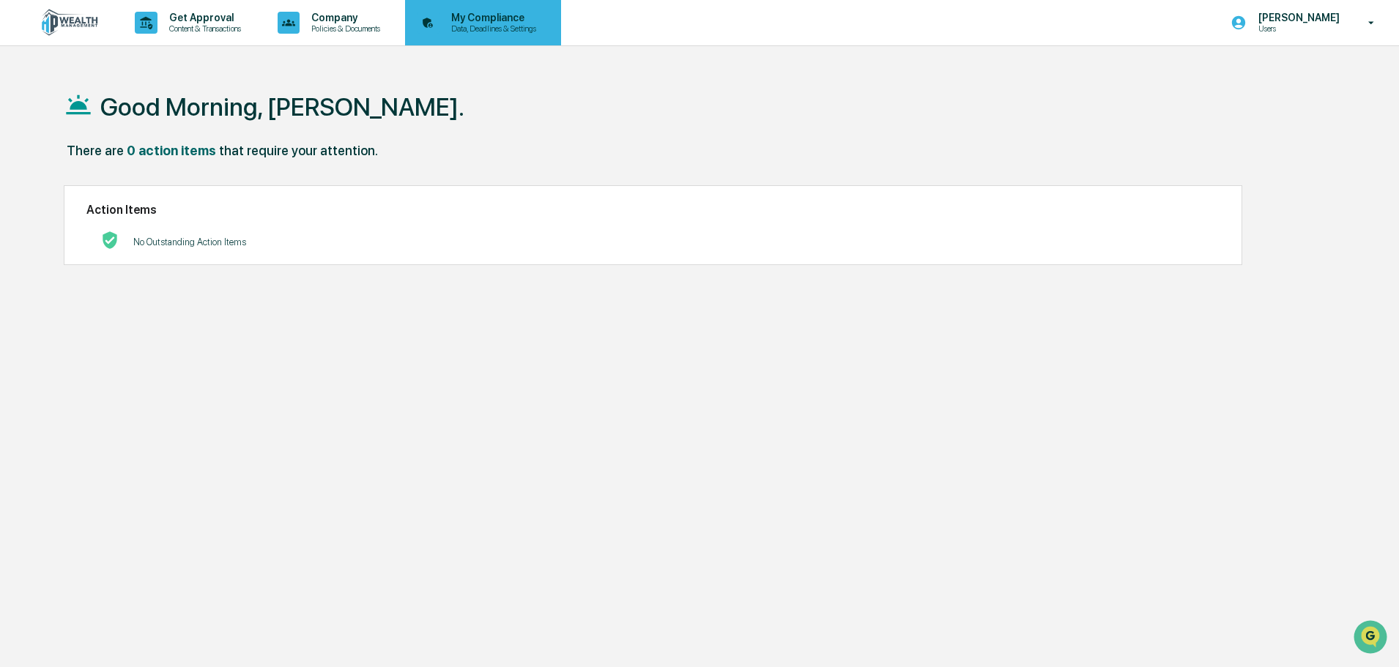
click at [496, 28] on p "Data, Deadlines & Settings" at bounding box center [491, 28] width 104 height 10
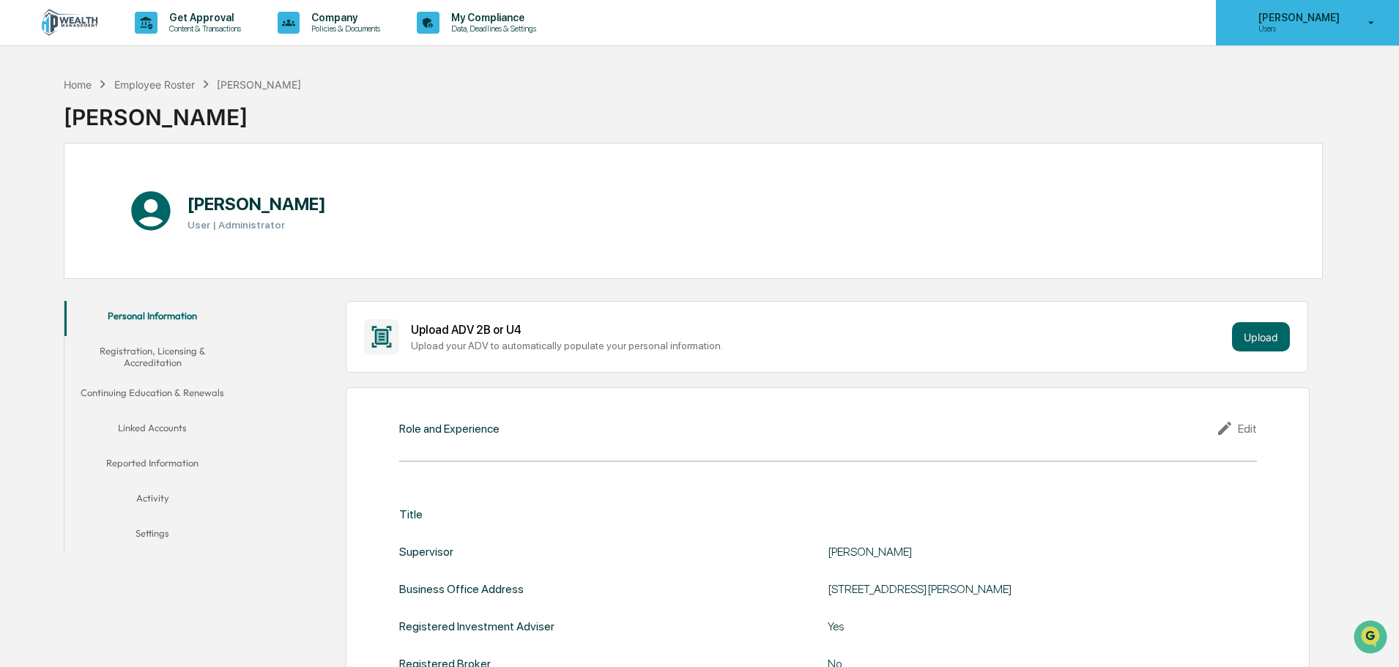
click at [1378, 31] on div "Matthew Amsberry Users" at bounding box center [1307, 22] width 183 height 45
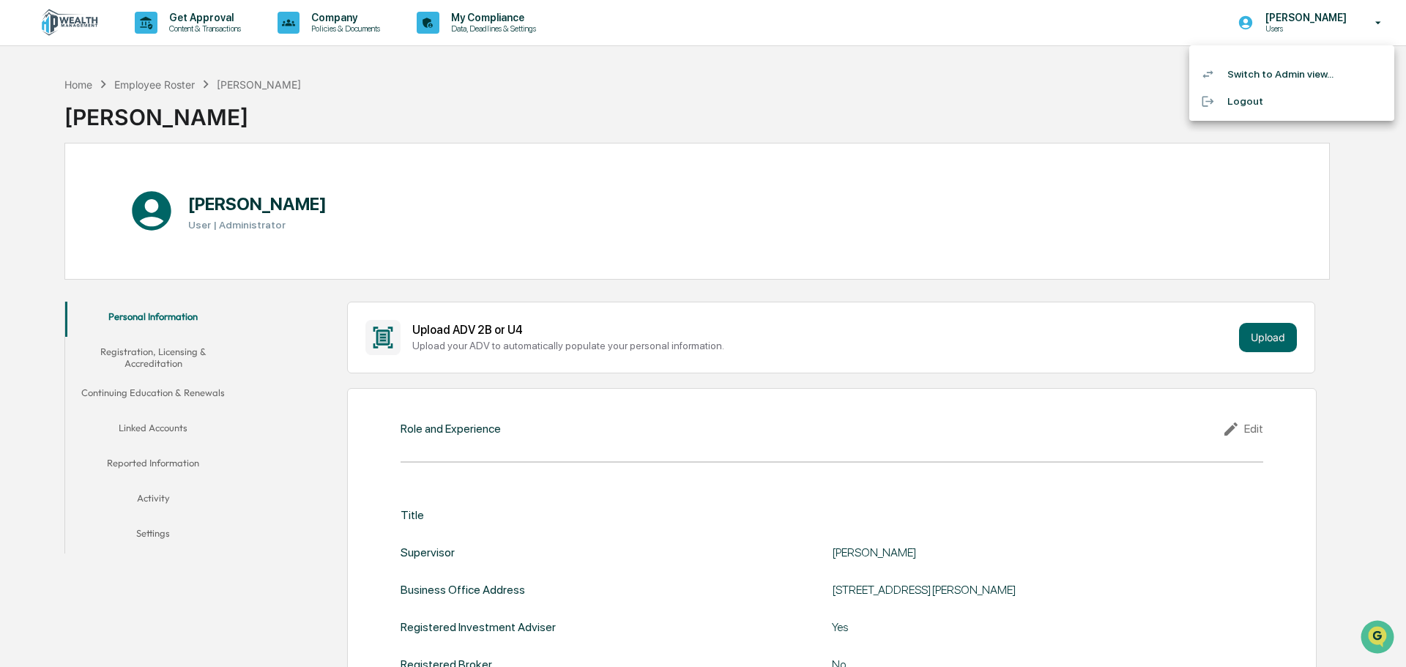
click at [1269, 79] on li "Switch to Admin view..." at bounding box center [1291, 74] width 205 height 27
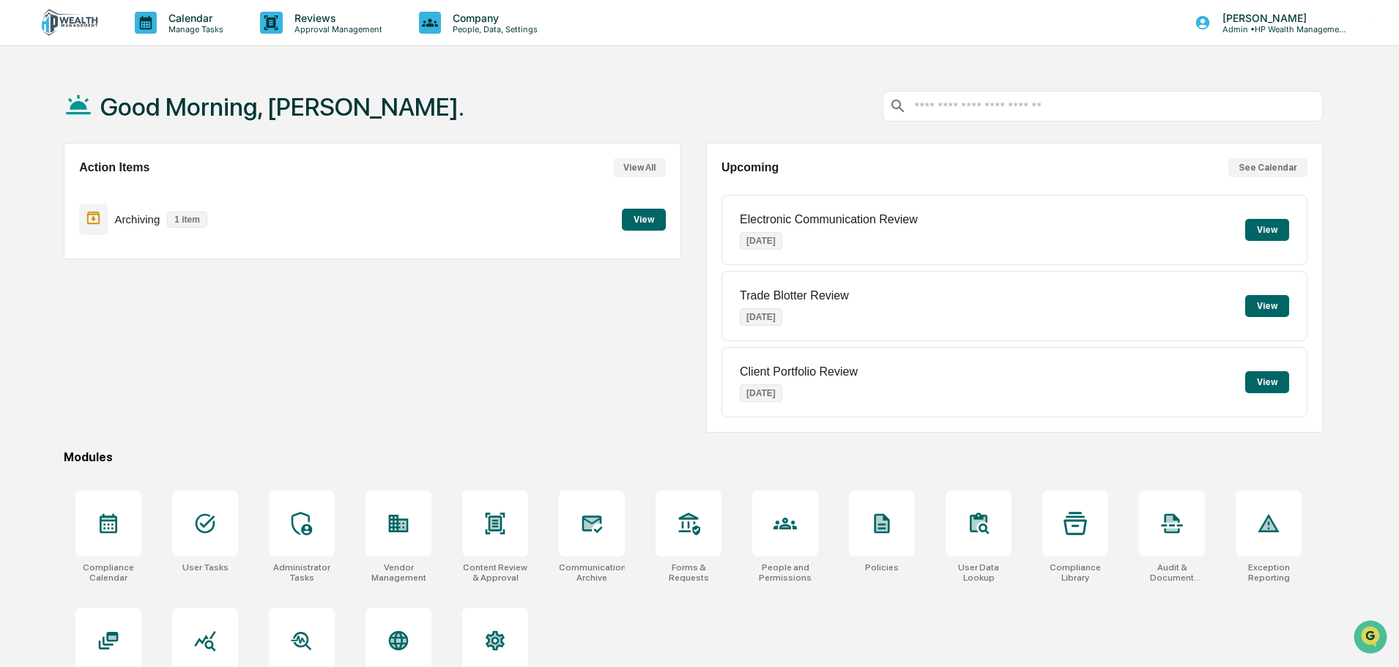
scroll to position [70, 0]
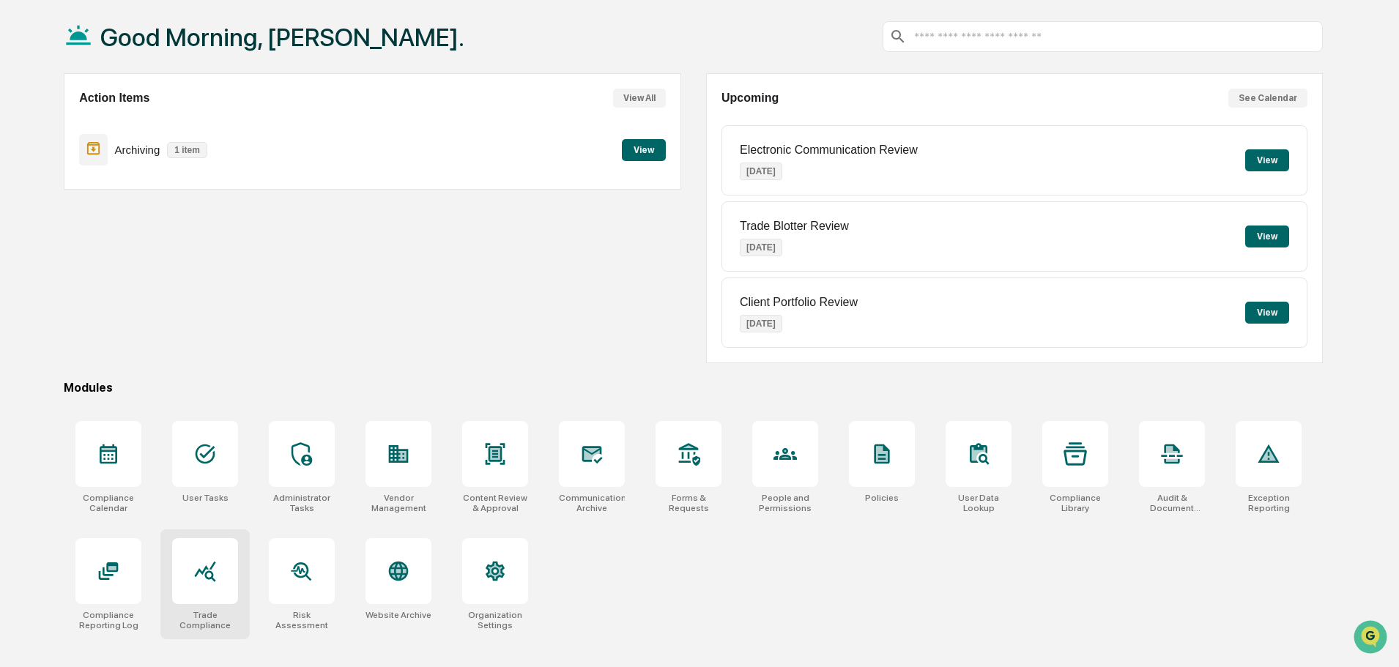
click at [212, 567] on icon at bounding box center [205, 572] width 21 height 21
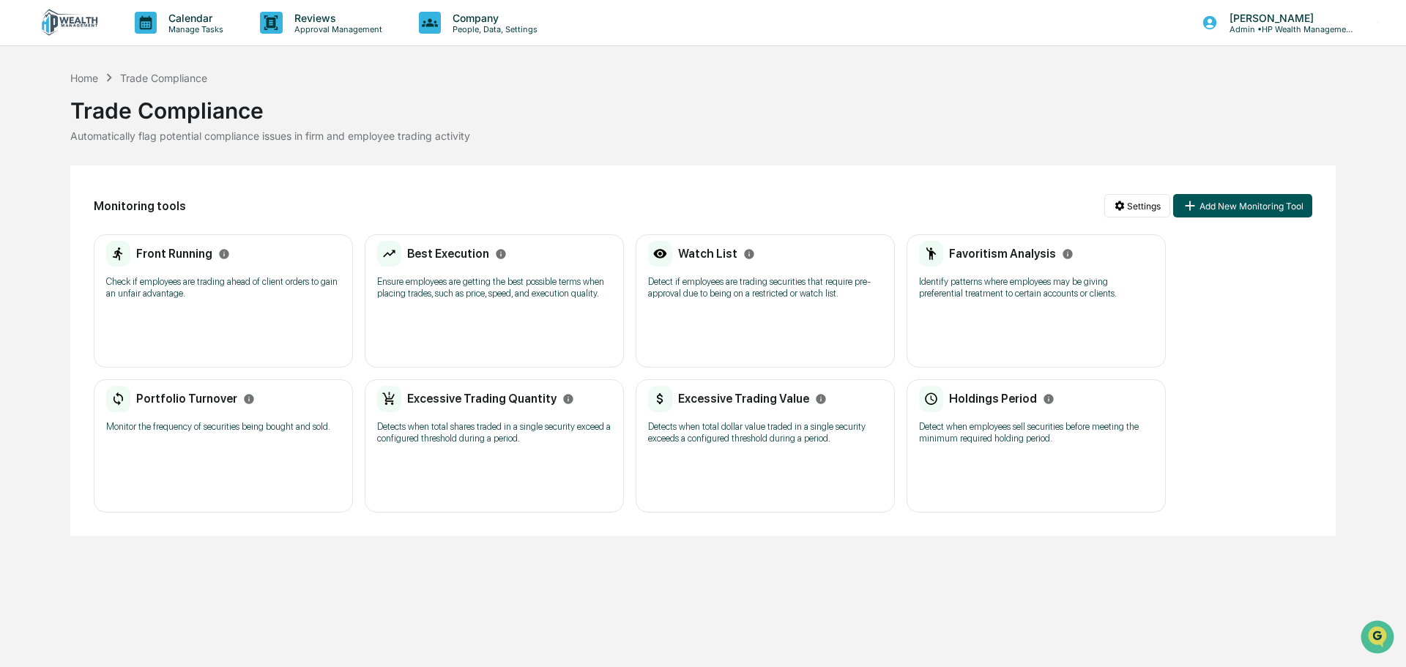
click at [1224, 211] on button "Add New Monitoring Tool" at bounding box center [1242, 205] width 139 height 23
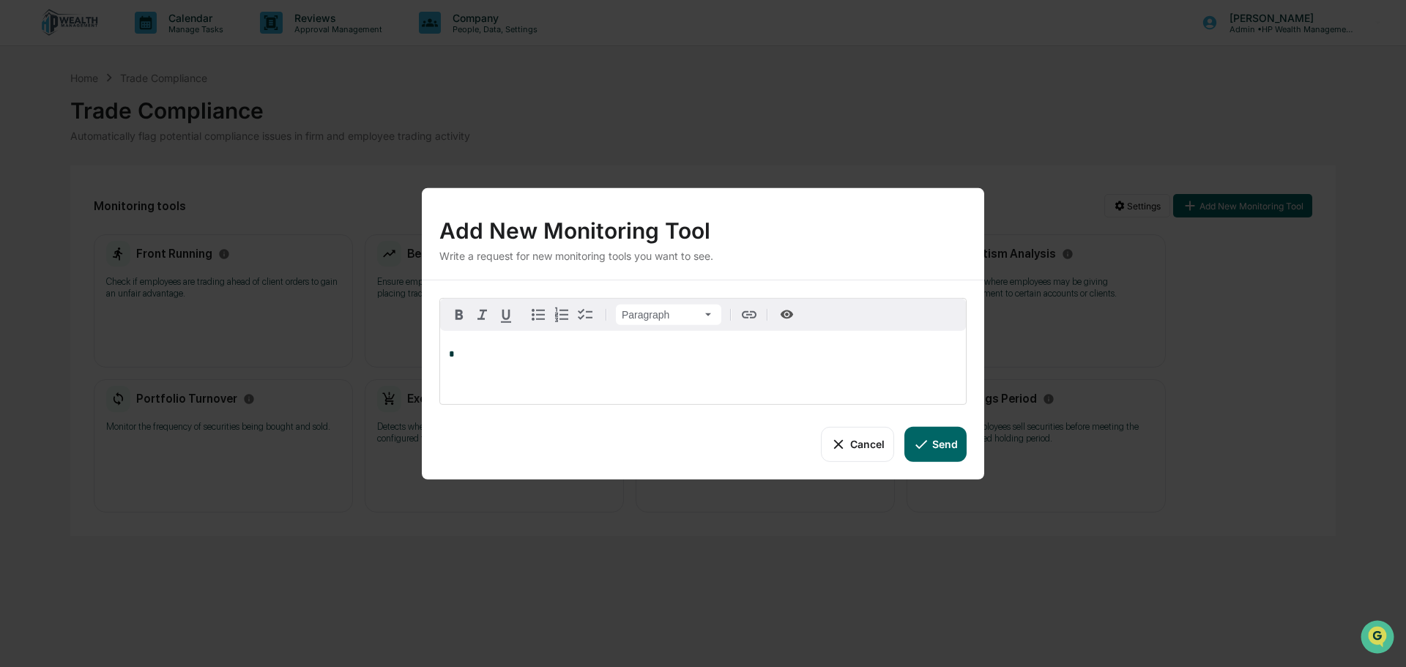
click at [866, 448] on button "Cancel" at bounding box center [857, 443] width 73 height 35
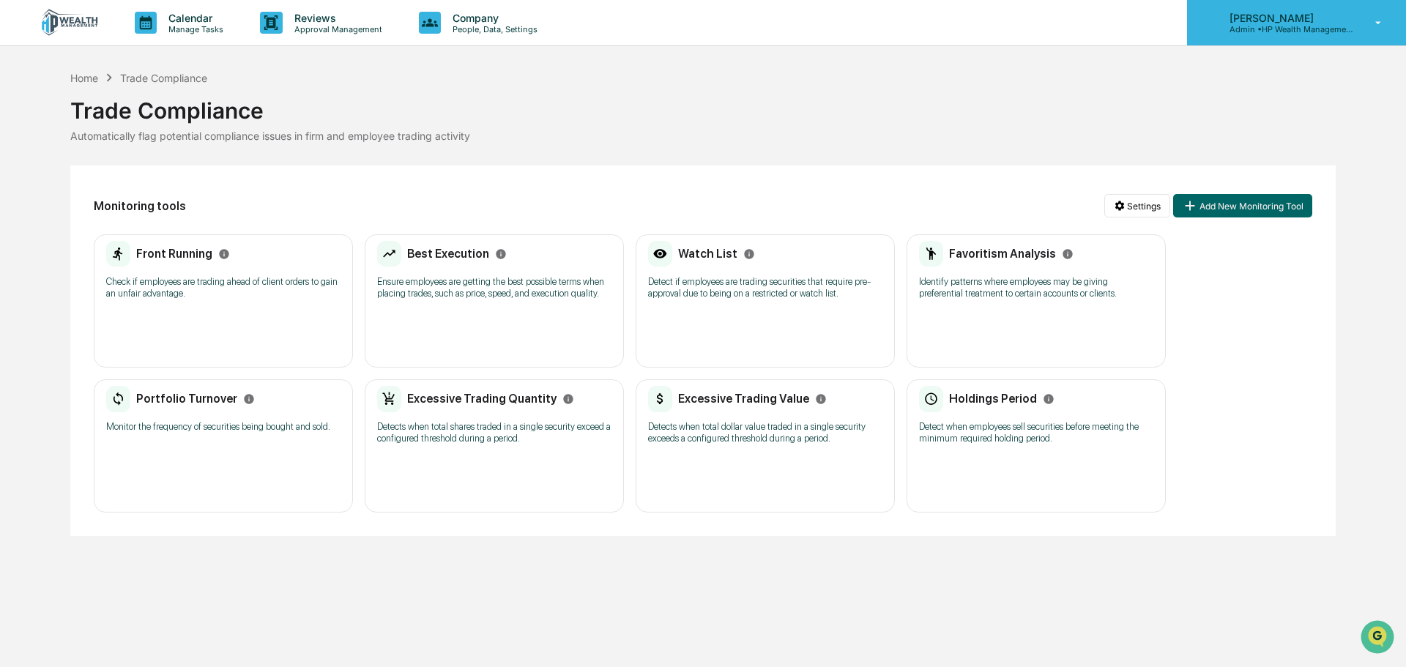
click at [1282, 26] on p "Admin • HP Wealth Management, LLC" at bounding box center [1286, 29] width 136 height 10
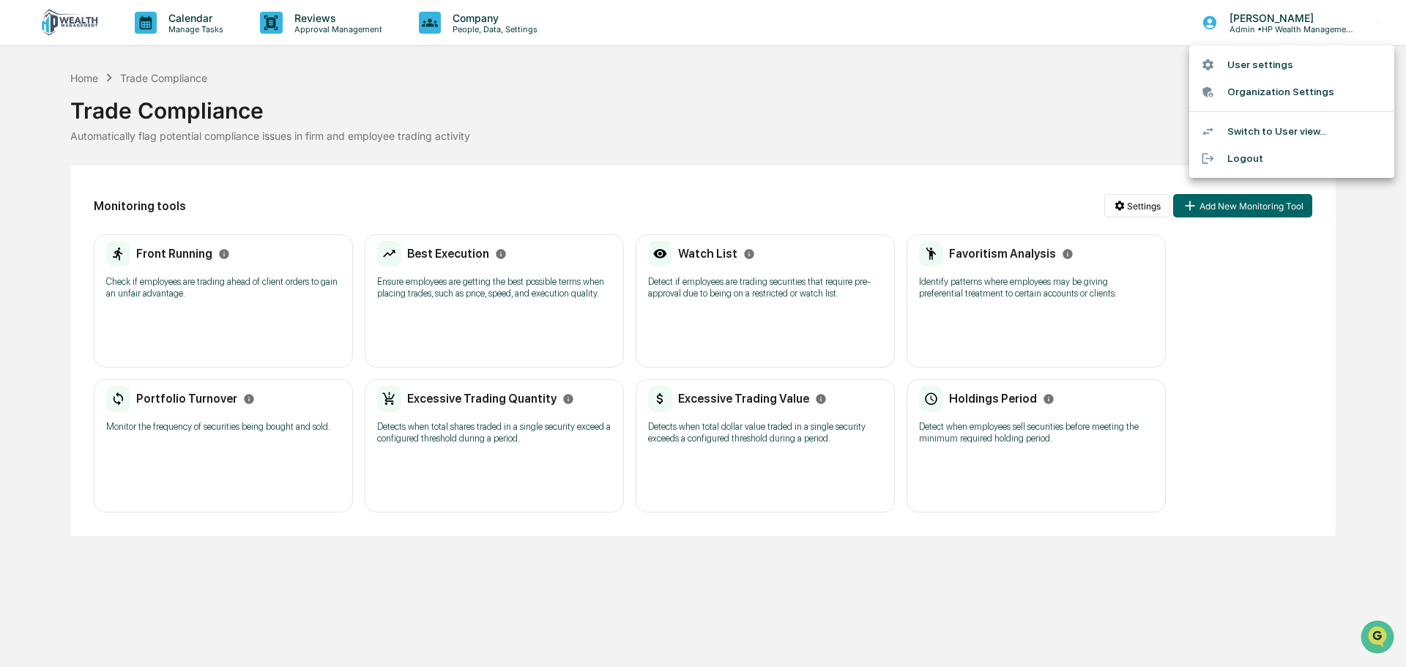
click at [1266, 131] on li "Switch to User view..." at bounding box center [1291, 131] width 205 height 27
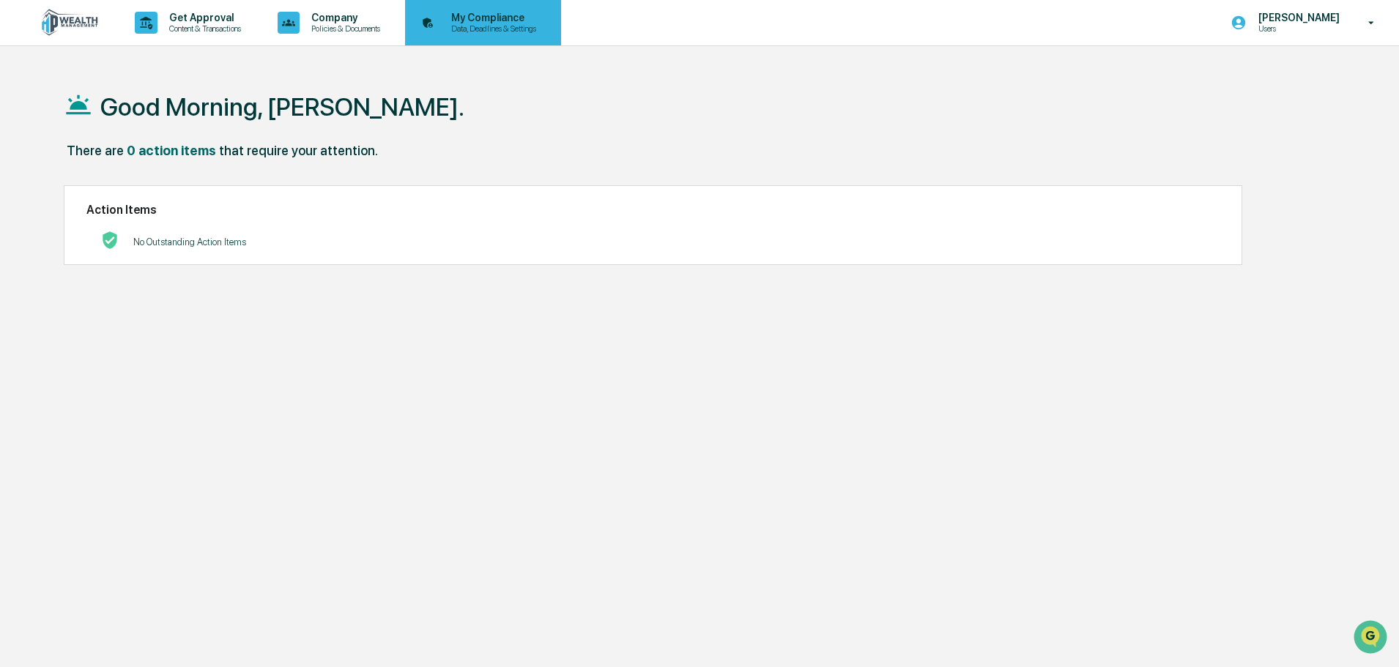
click at [490, 24] on p "Data, Deadlines & Settings" at bounding box center [491, 28] width 104 height 10
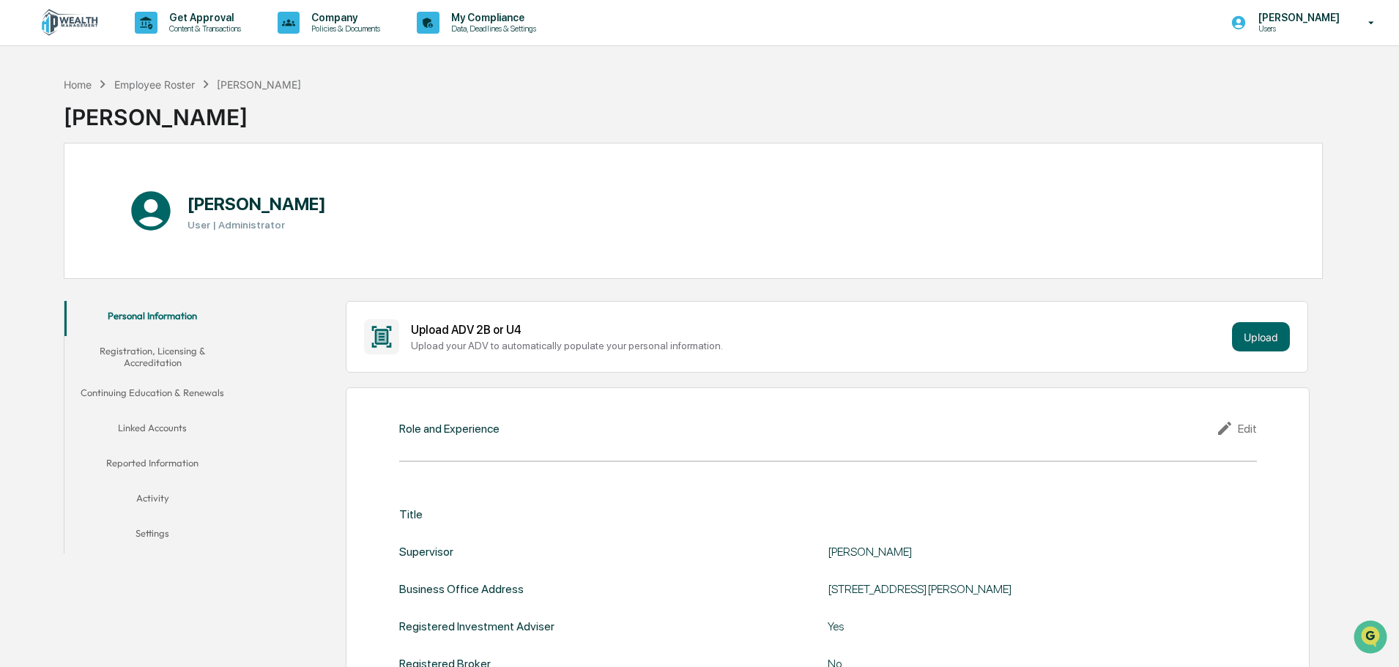
click at [174, 461] on button "Reported Information" at bounding box center [152, 465] width 176 height 35
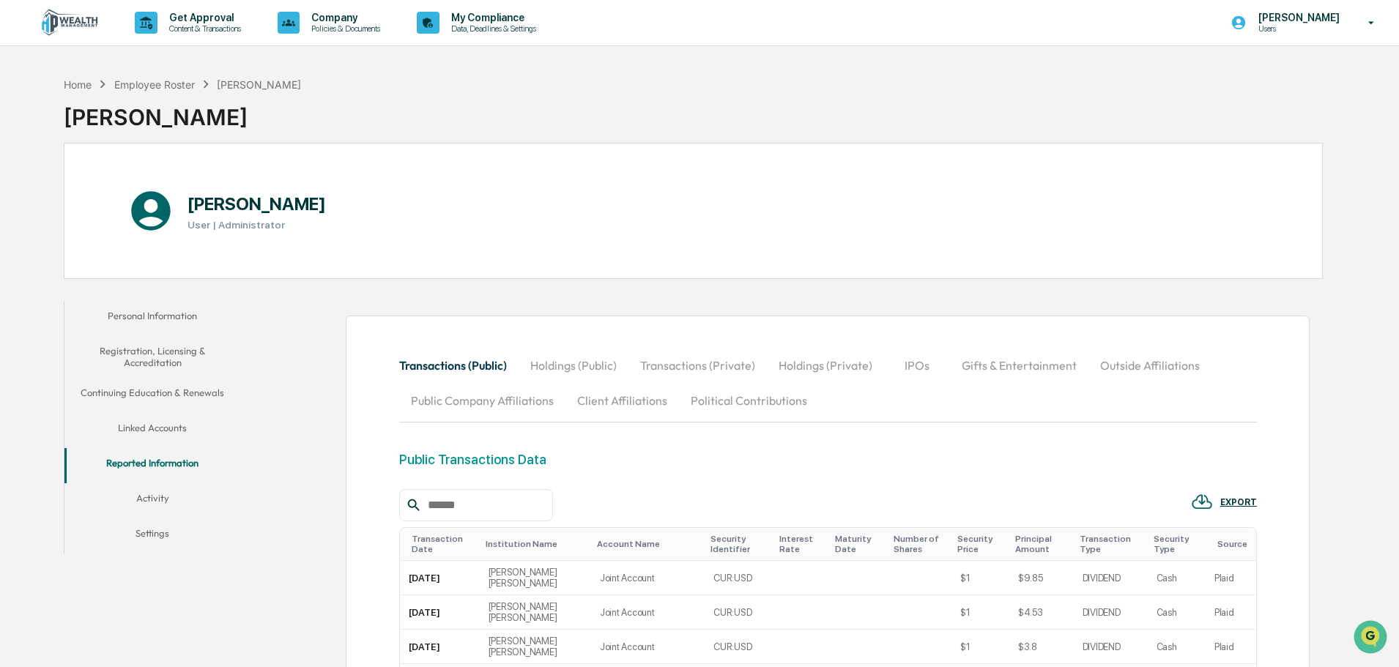
click at [153, 497] on button "Activity" at bounding box center [152, 500] width 176 height 35
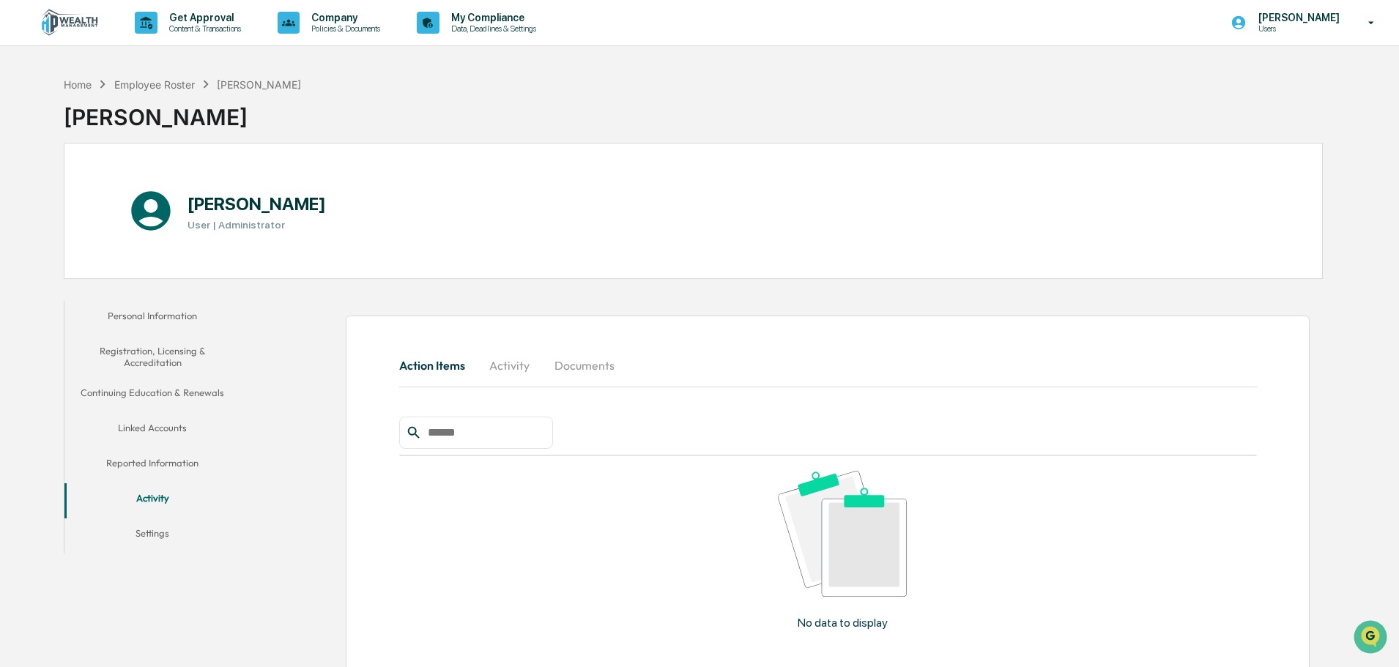
click at [600, 365] on button "Documents" at bounding box center [584, 365] width 83 height 35
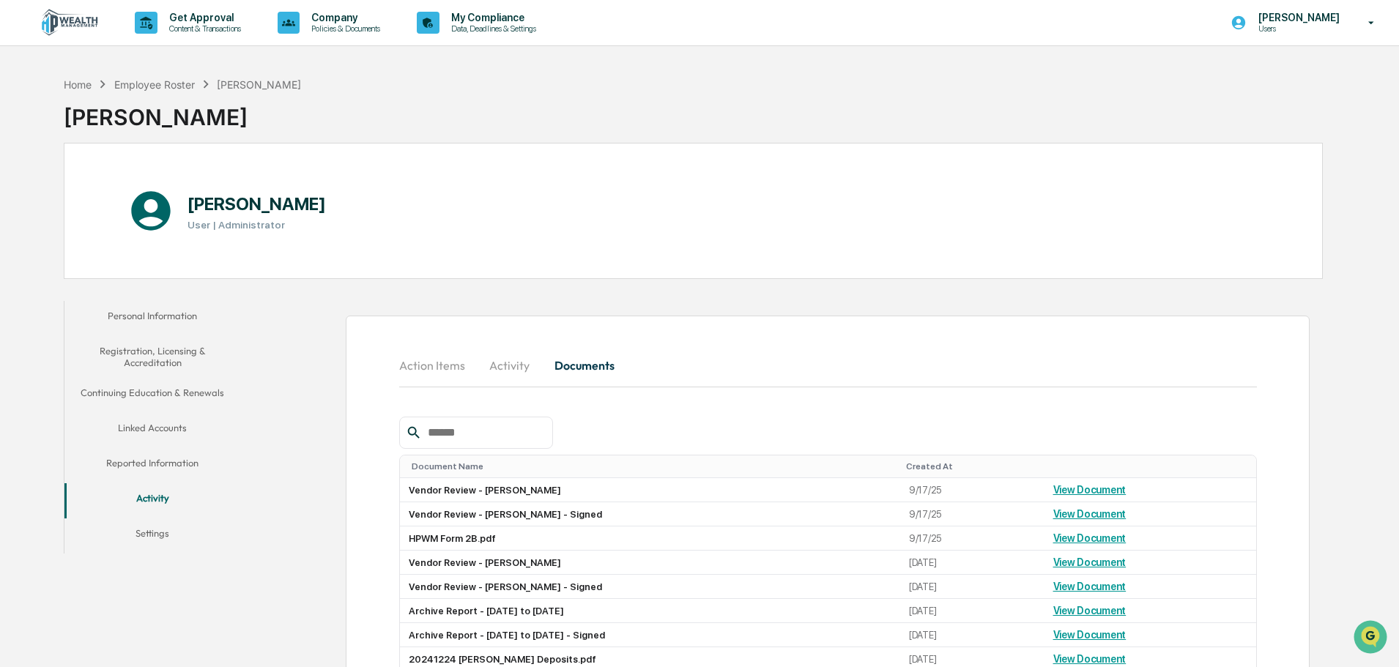
scroll to position [142, 0]
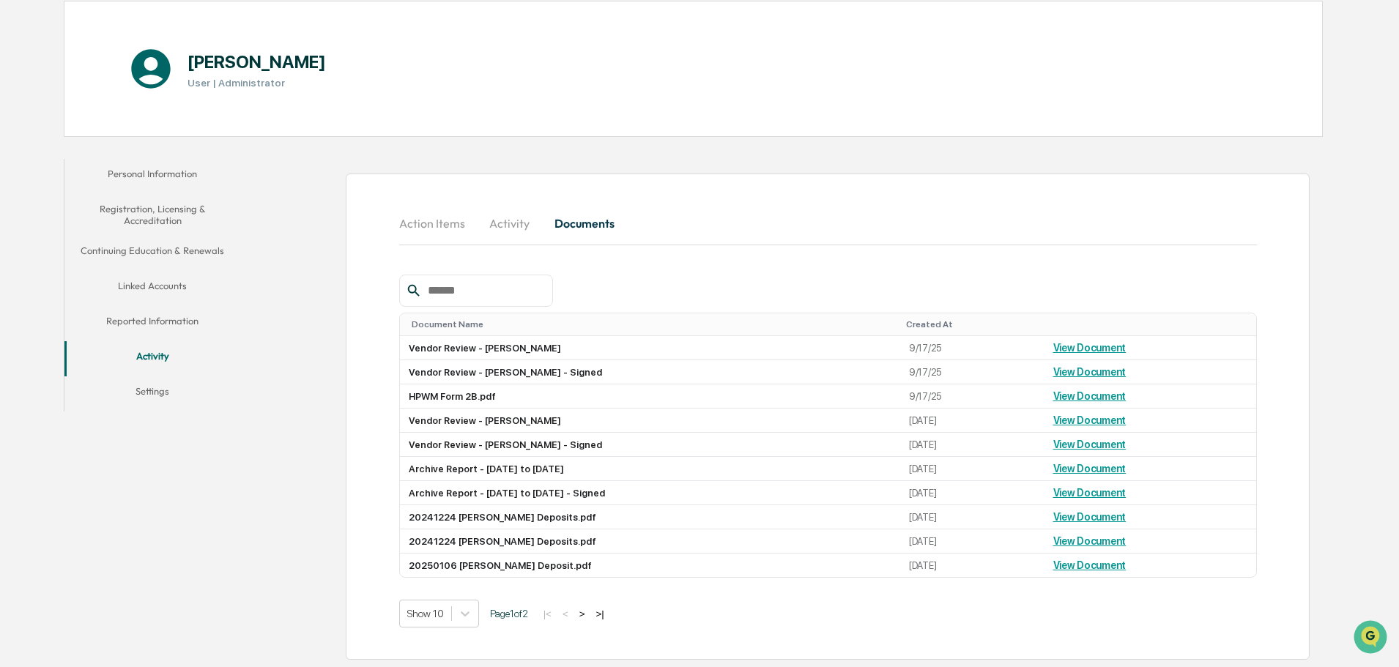
click at [507, 223] on button "Activity" at bounding box center [510, 223] width 66 height 35
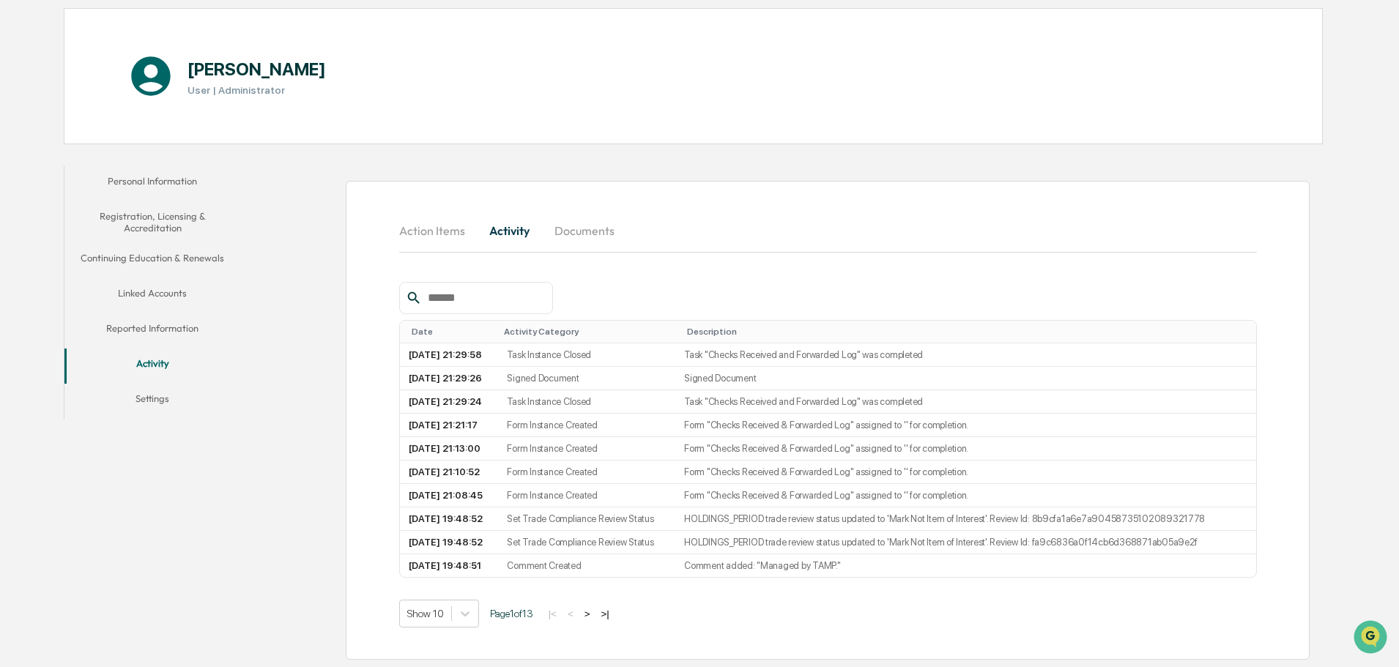
click at [432, 227] on button "Action Items" at bounding box center [438, 230] width 78 height 35
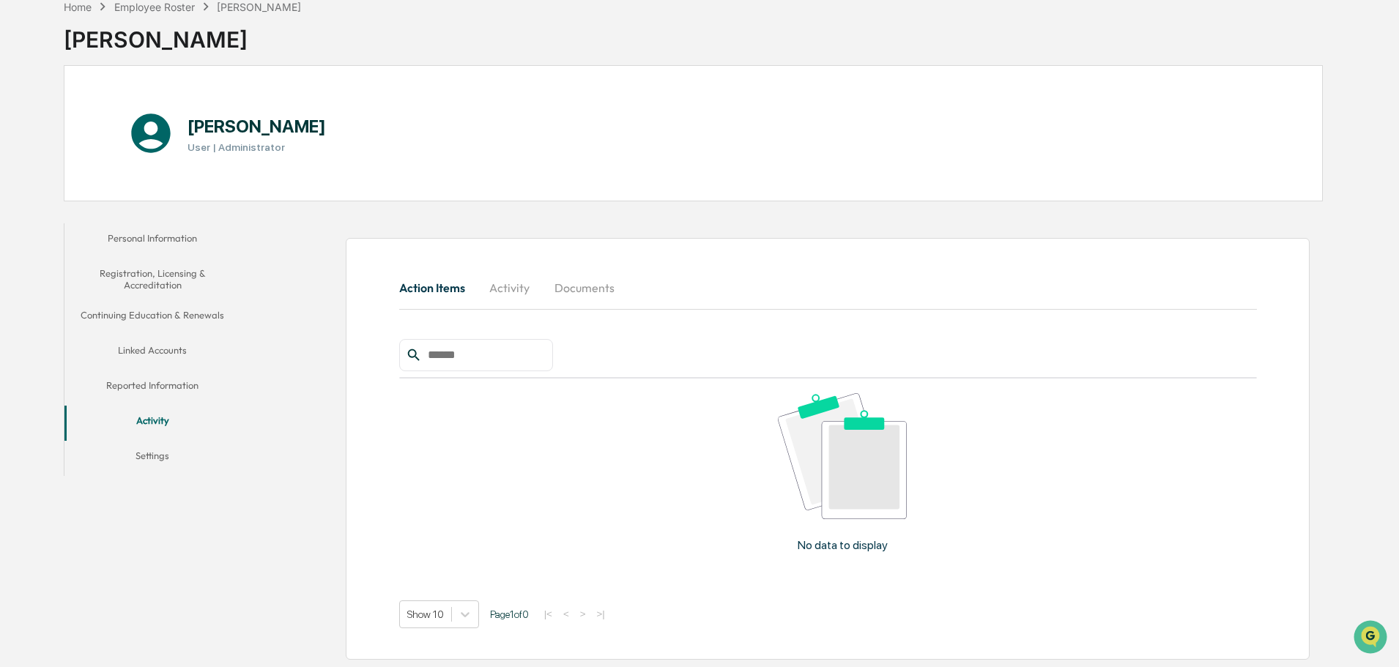
scroll to position [0, 0]
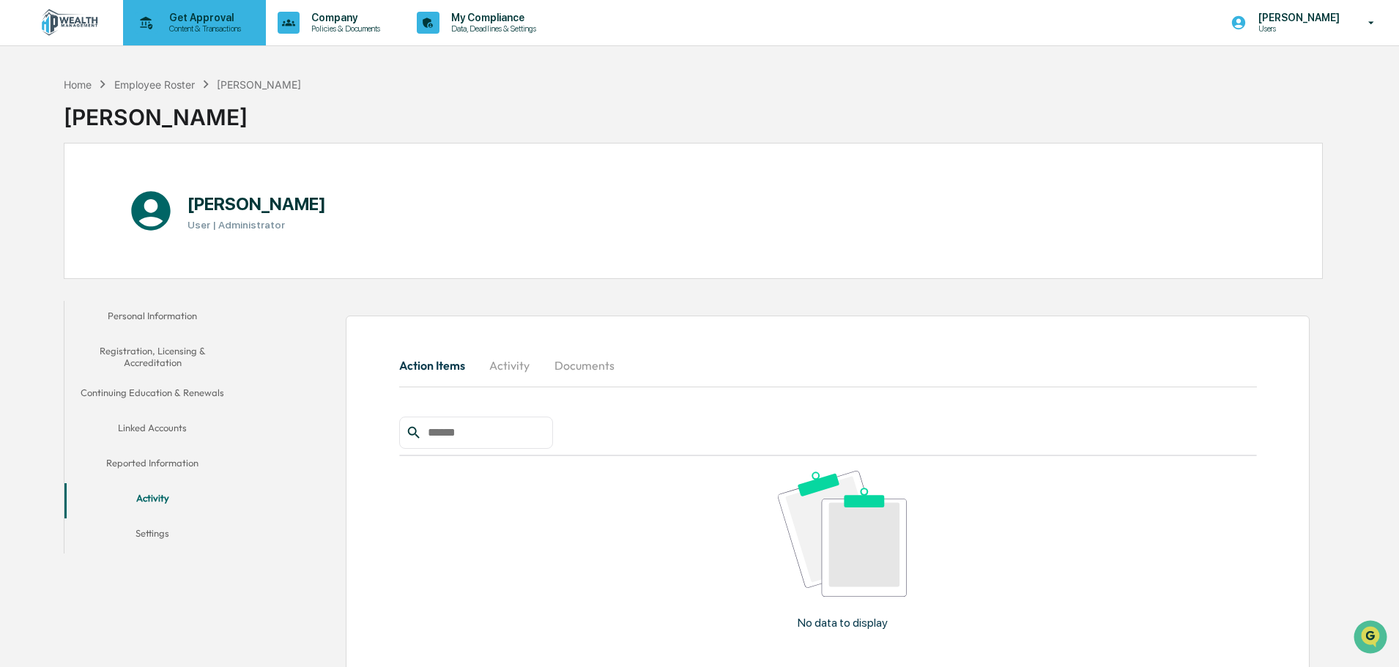
click at [217, 27] on p "Content & Transactions" at bounding box center [202, 28] width 91 height 10
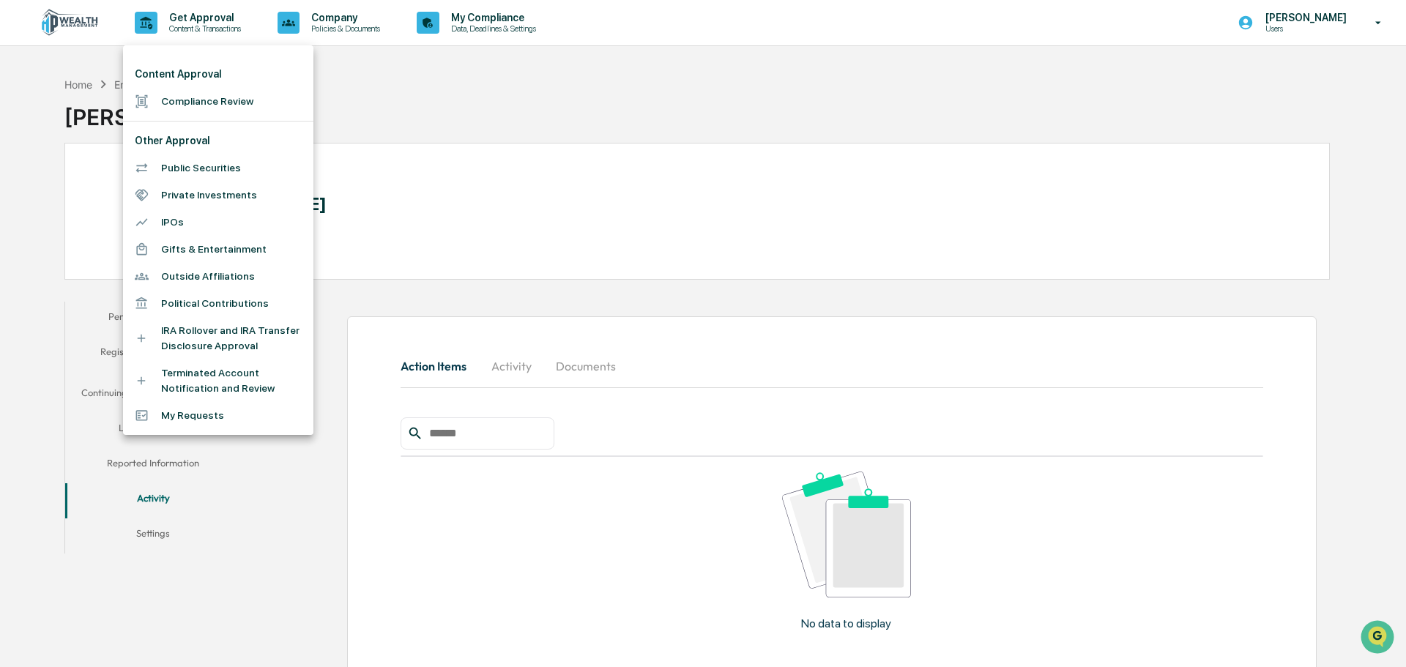
click at [187, 413] on li "My Requests" at bounding box center [218, 415] width 190 height 27
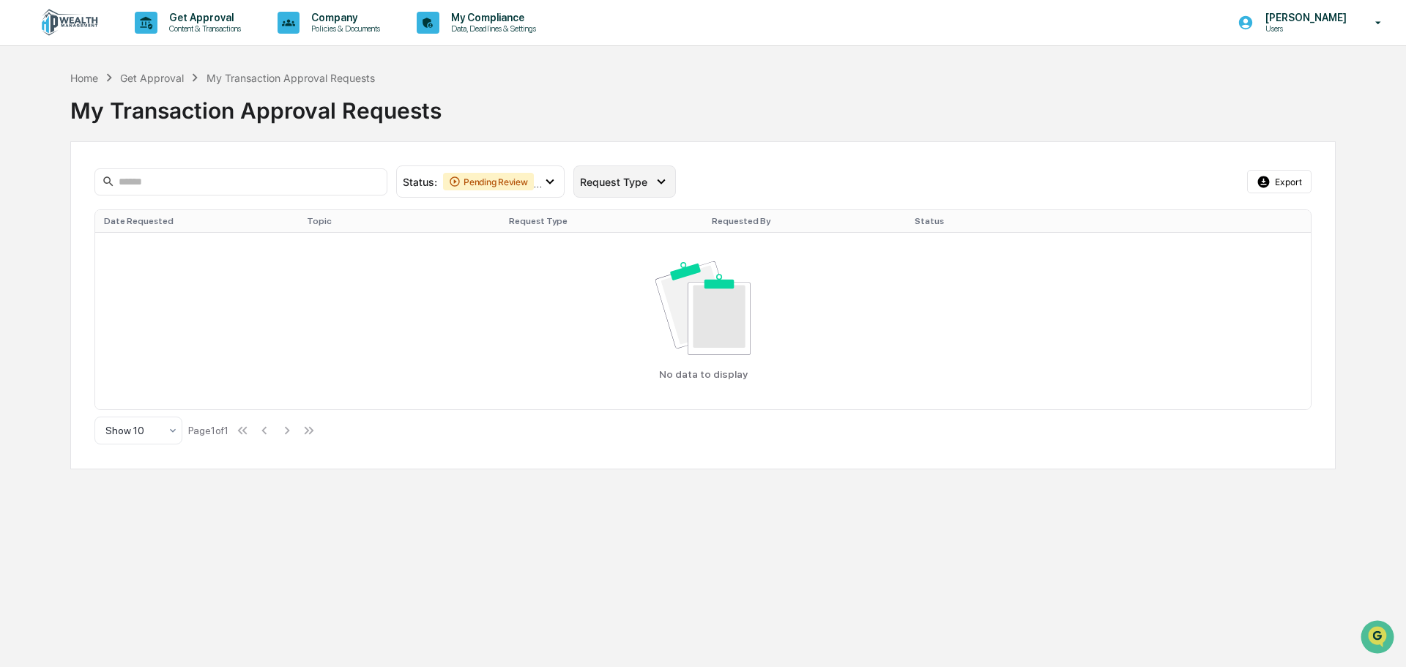
click at [667, 180] on icon at bounding box center [661, 182] width 16 height 16
click at [699, 175] on div "Status : Pending Review Action Required Select/Deselect All Pending Review Acti…" at bounding box center [702, 182] width 1217 height 32
click at [552, 179] on icon at bounding box center [550, 182] width 16 height 16
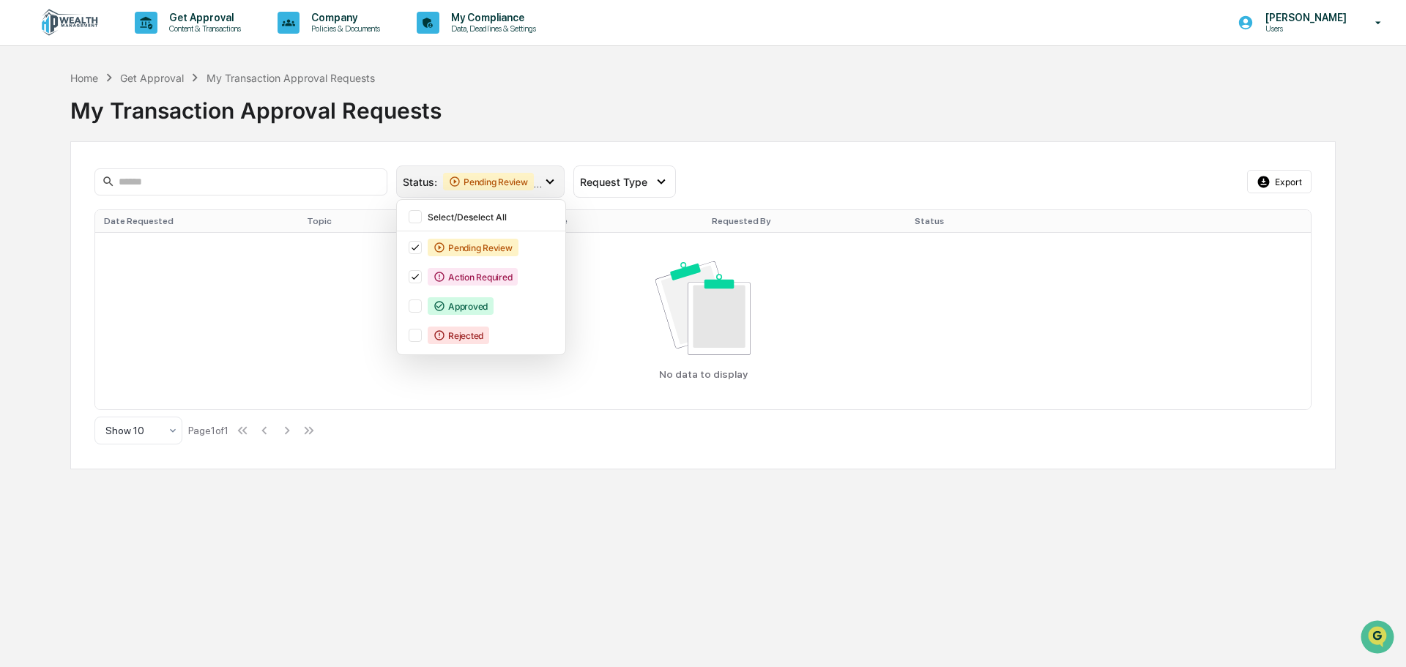
click at [552, 179] on icon at bounding box center [550, 182] width 16 height 16
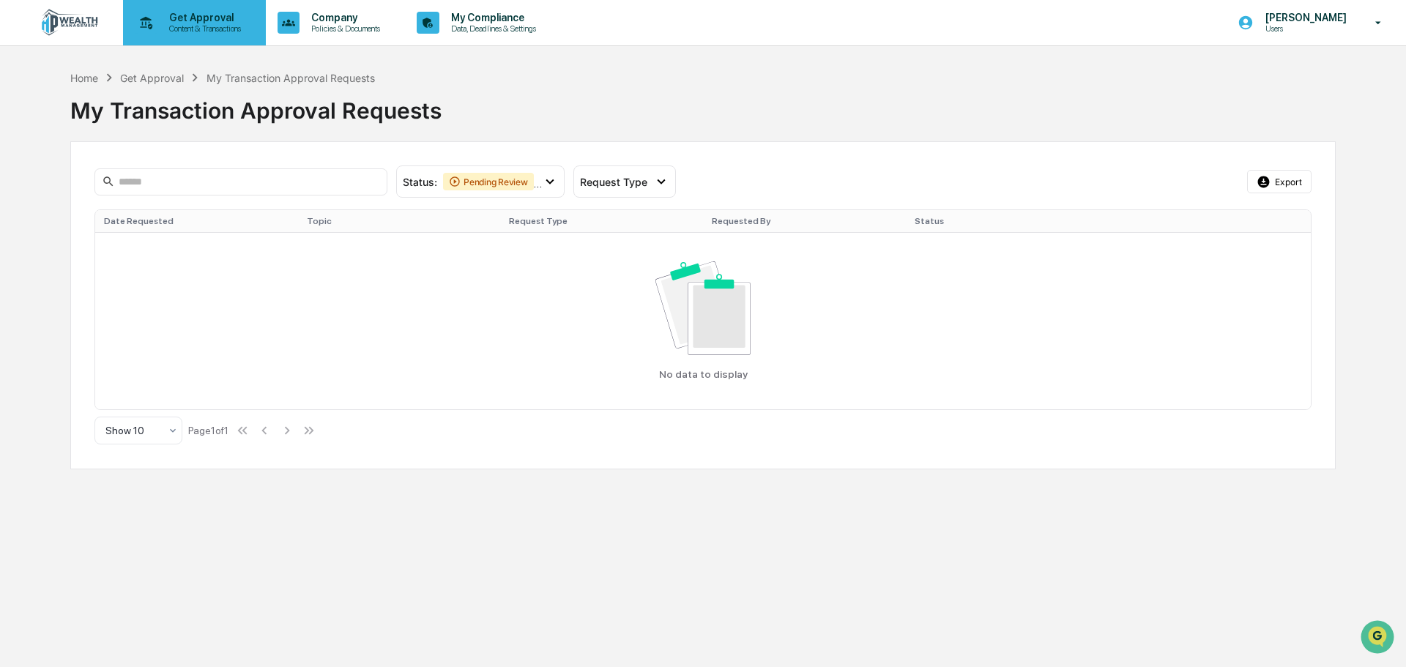
click at [198, 29] on p "Content & Transactions" at bounding box center [202, 28] width 91 height 10
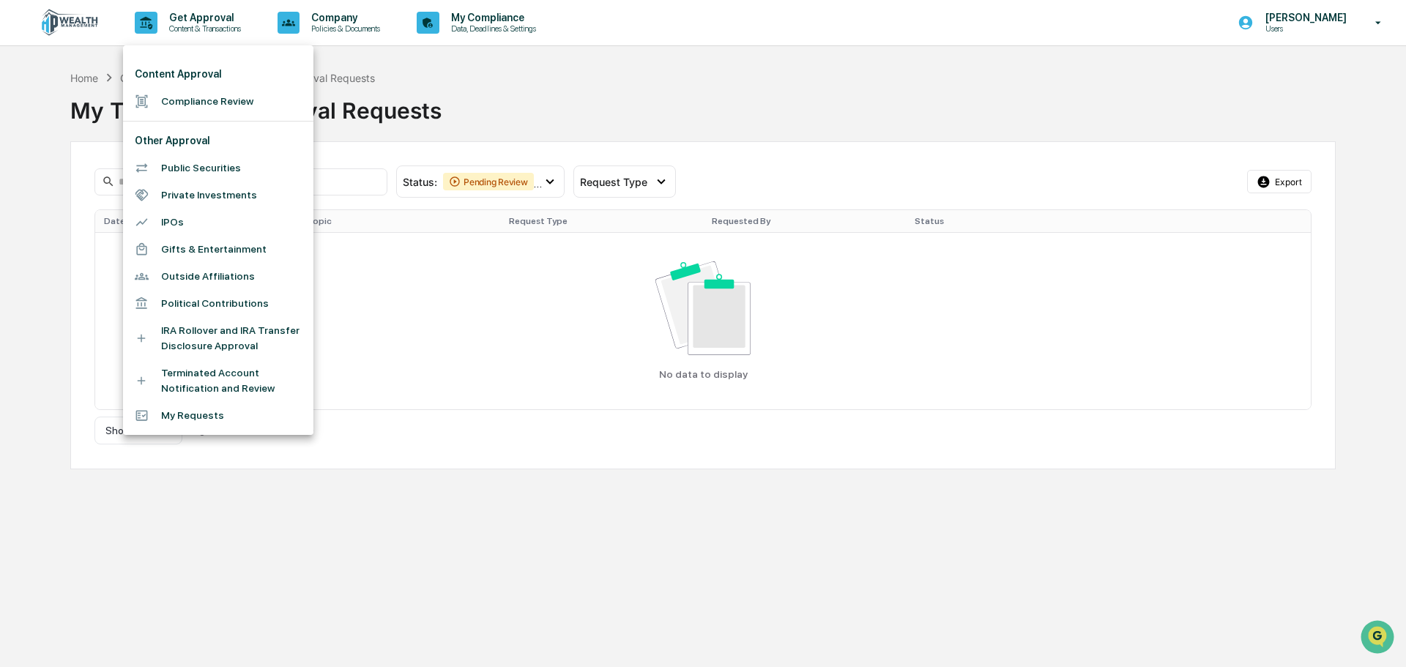
click at [530, 61] on div at bounding box center [703, 333] width 1406 height 667
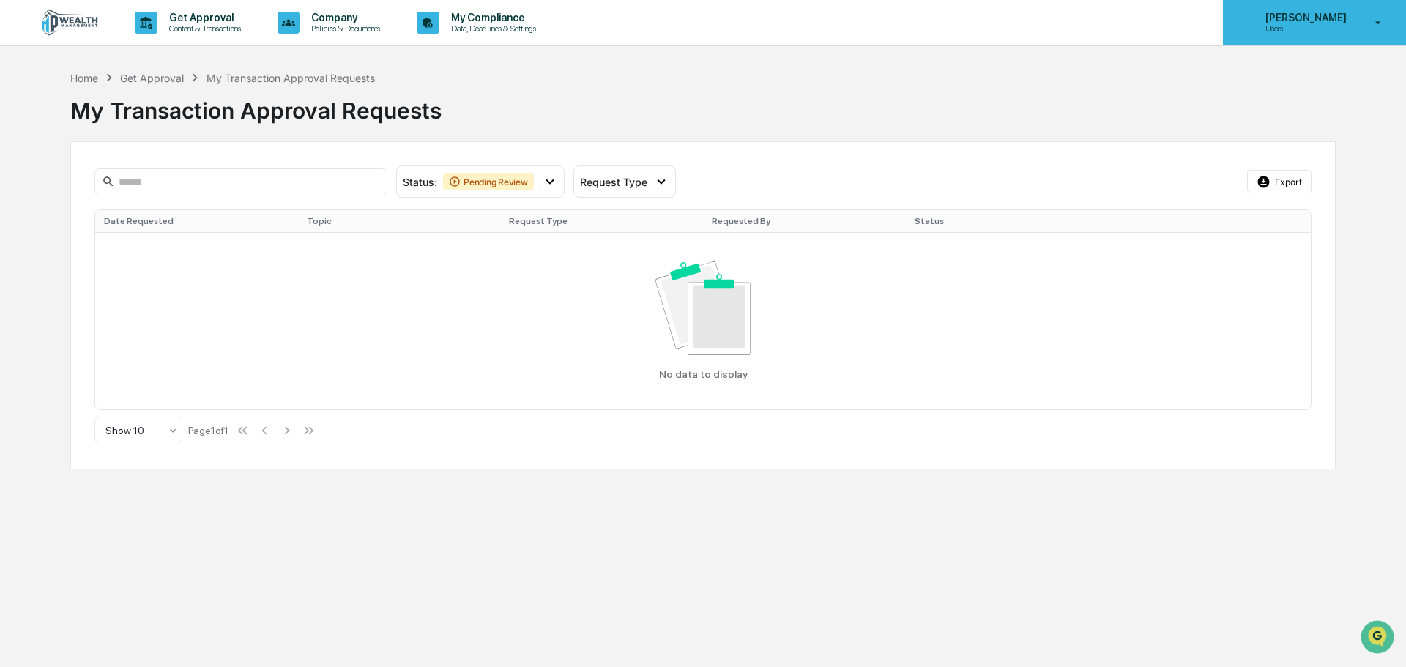
click at [1379, 26] on icon at bounding box center [1379, 23] width 26 height 14
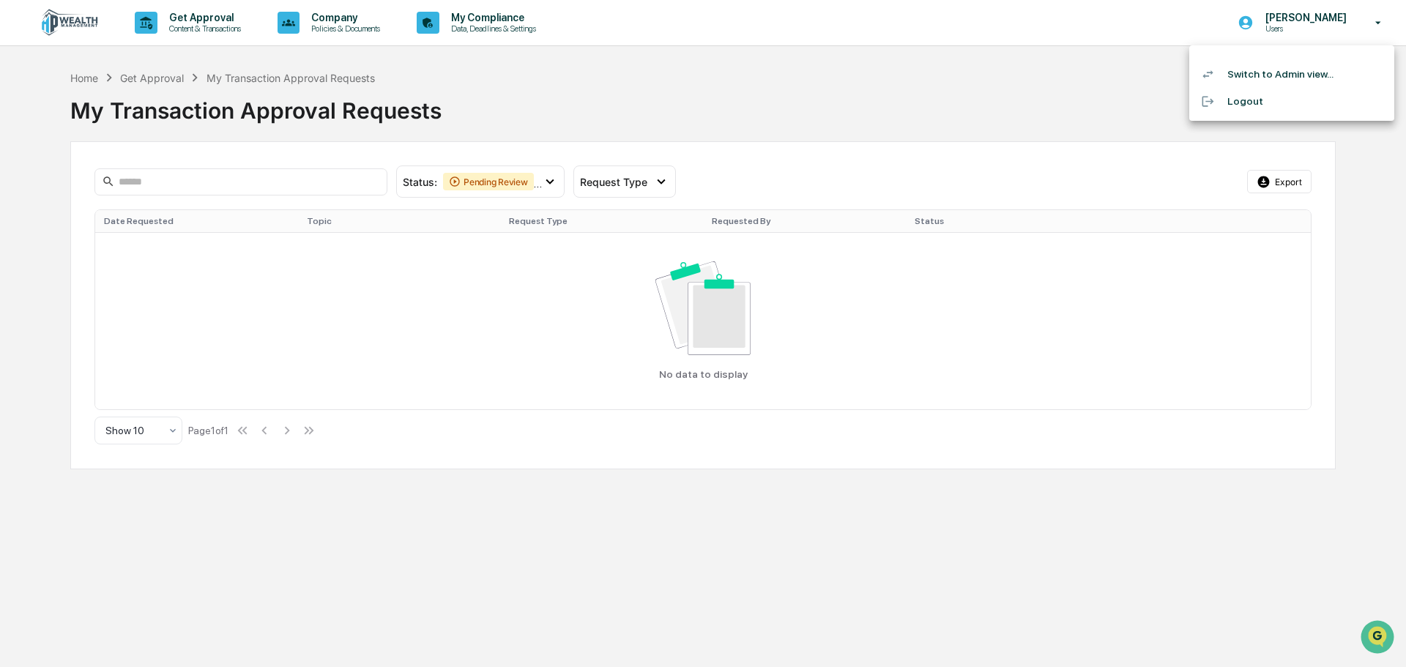
click at [1044, 52] on div at bounding box center [703, 333] width 1406 height 667
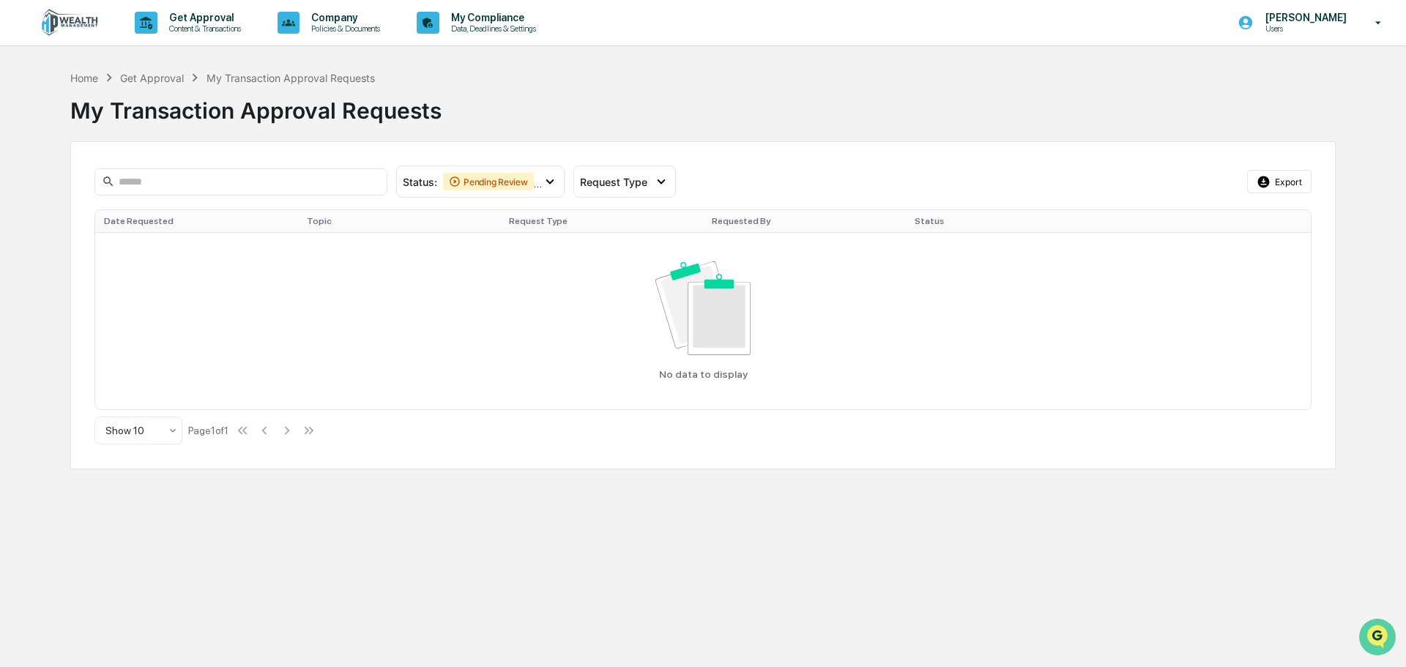
click at [1368, 638] on icon "Open customer support" at bounding box center [1377, 655] width 37 height 37
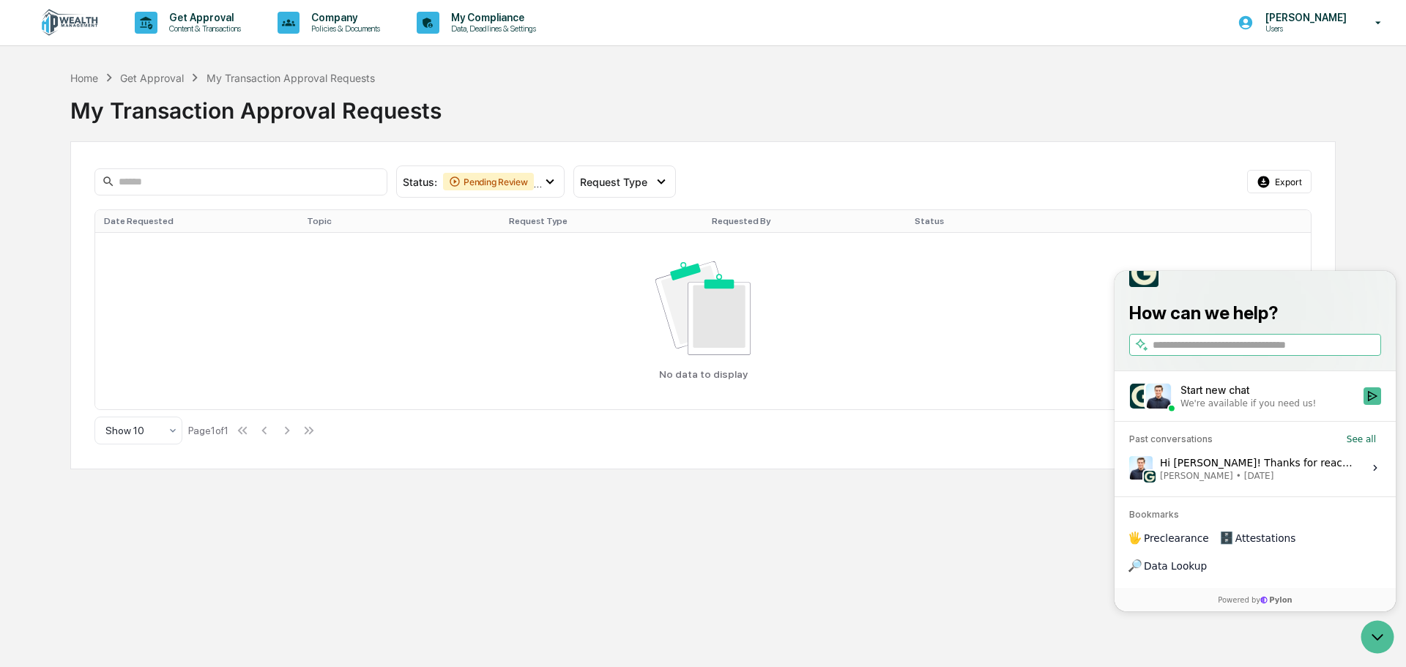
click at [1204, 353] on input "search" at bounding box center [1266, 345] width 226 height 15
type input "**********"
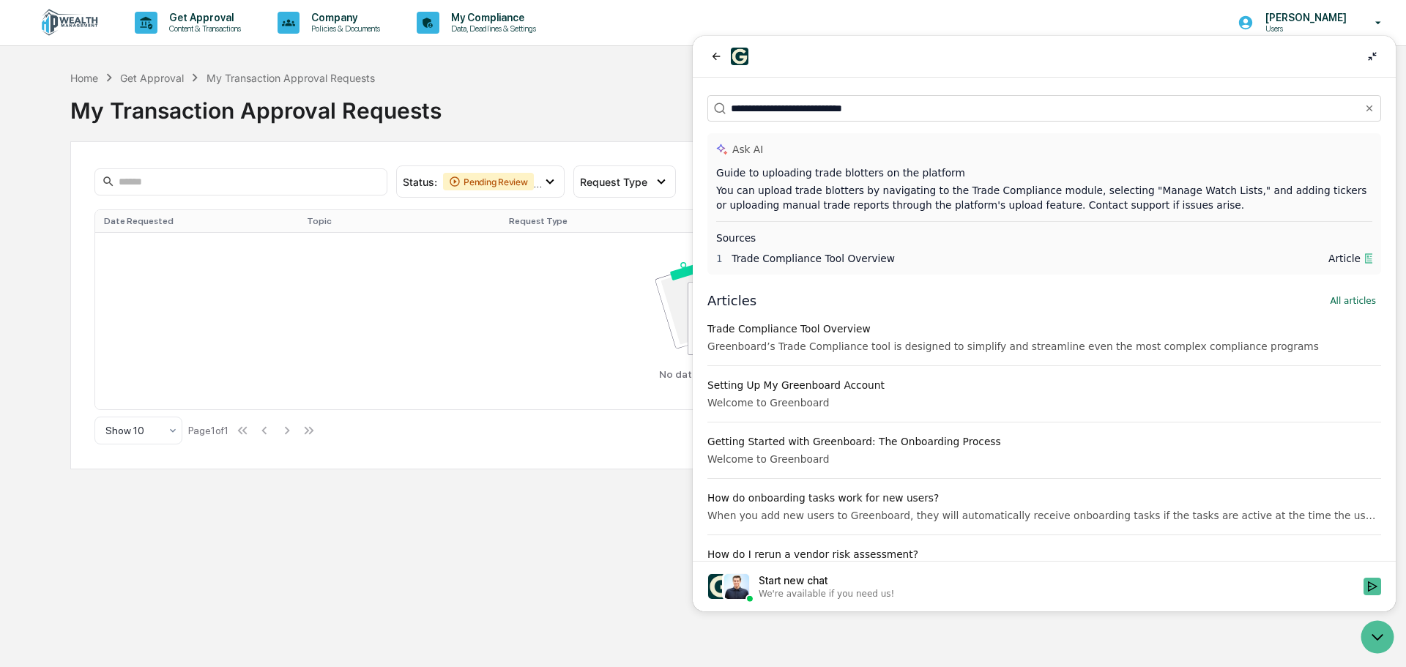
click at [595, 122] on div "My Transaction Approval Requests" at bounding box center [703, 105] width 1266 height 38
click at [1375, 632] on icon "Open customer support" at bounding box center [1377, 637] width 37 height 37
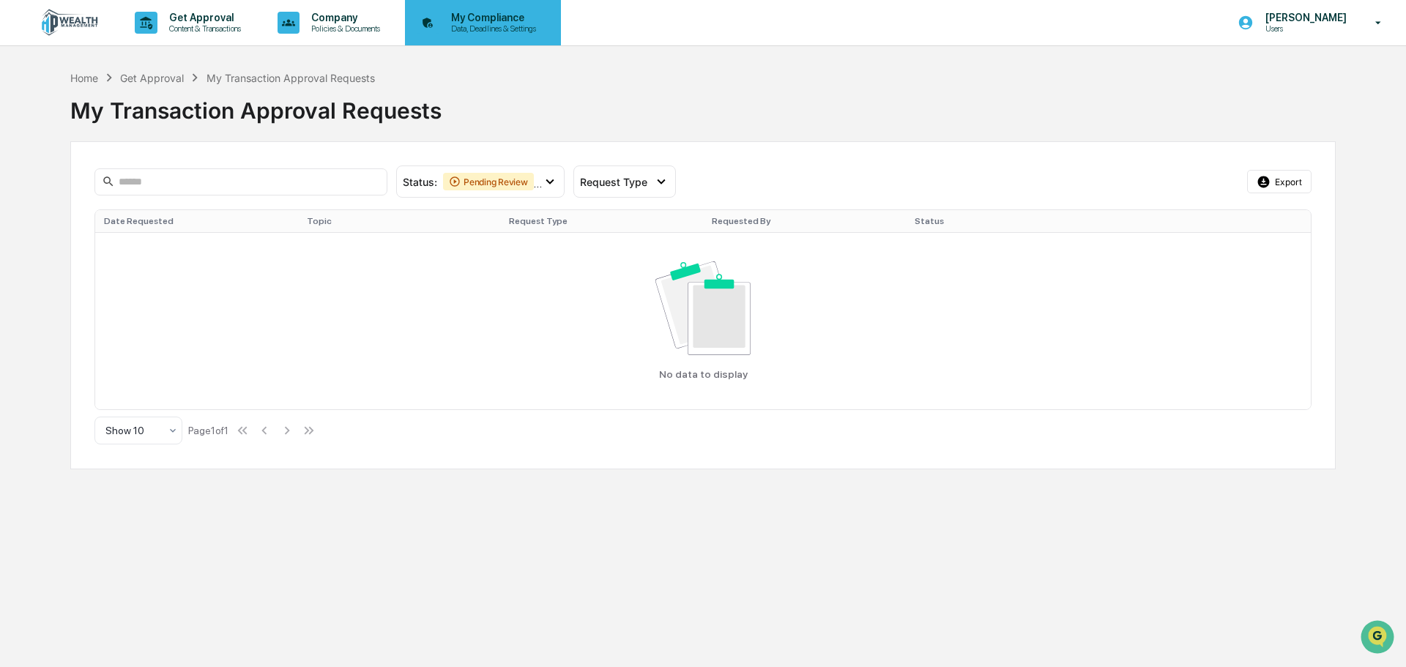
click at [494, 29] on p "Data, Deadlines & Settings" at bounding box center [491, 28] width 104 height 10
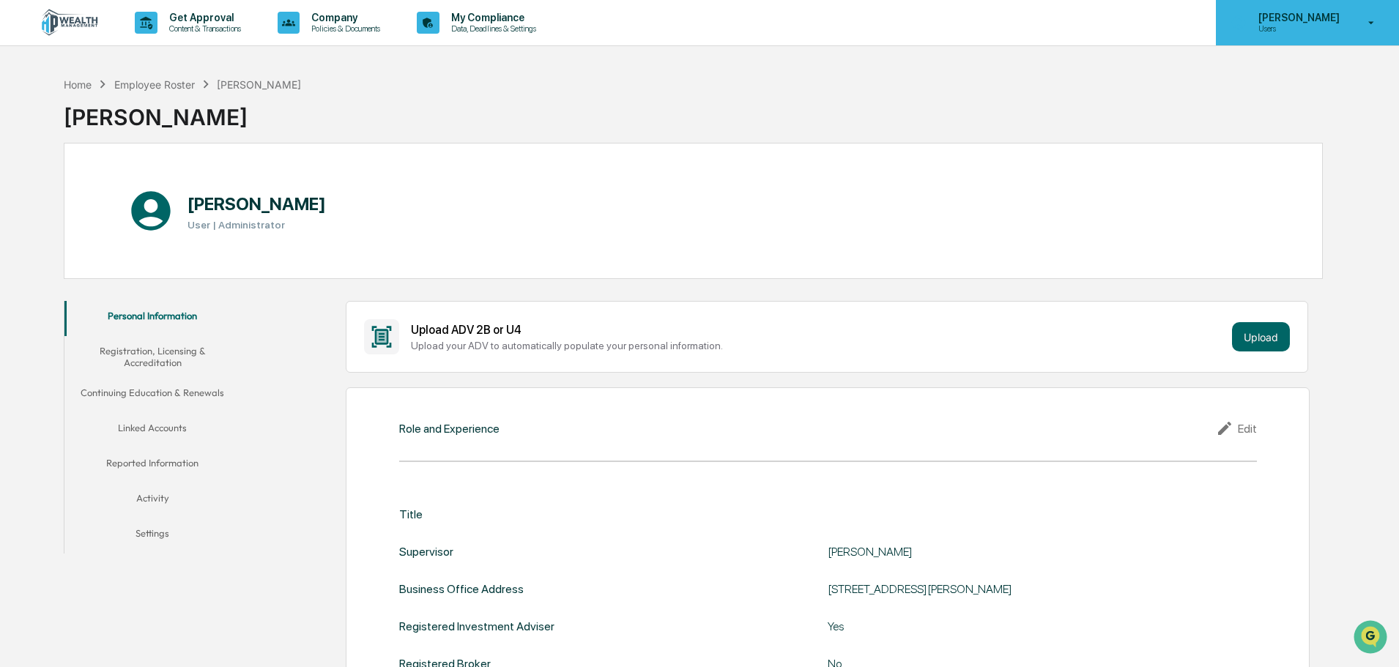
click at [1368, 27] on icon at bounding box center [1372, 23] width 26 height 14
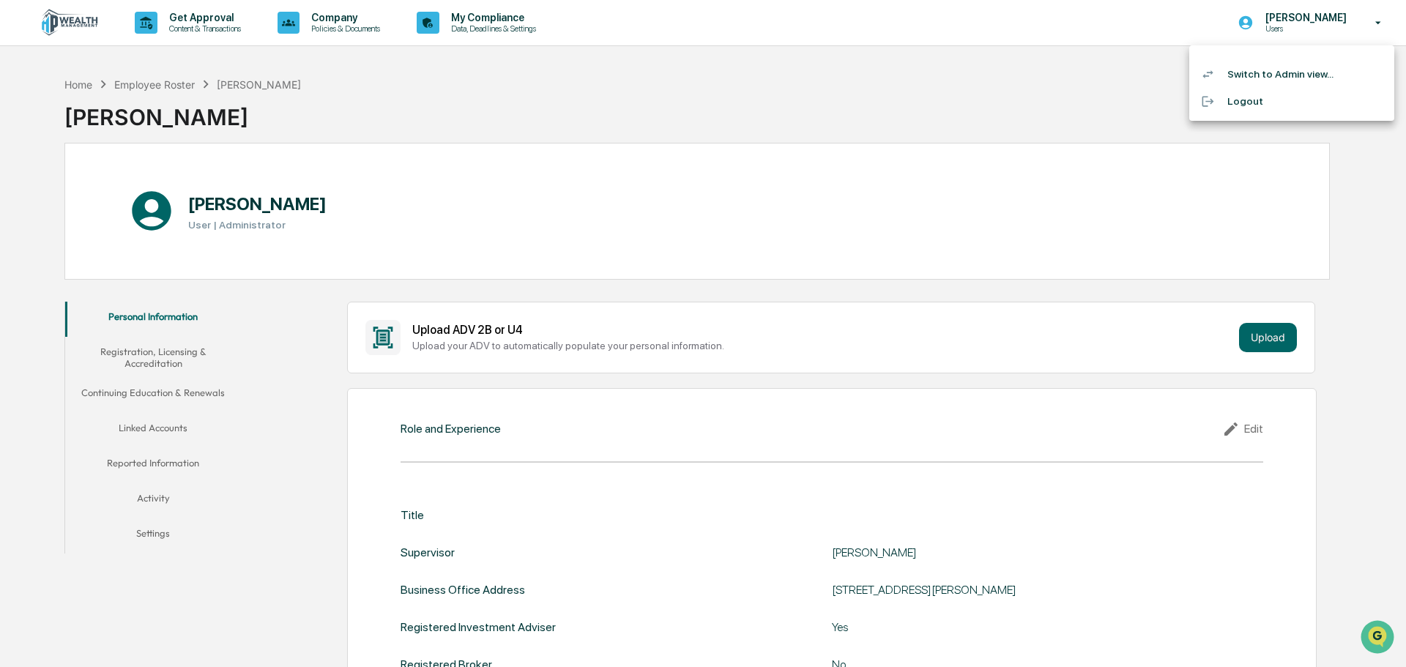
click at [1259, 70] on li "Switch to Admin view..." at bounding box center [1291, 74] width 205 height 27
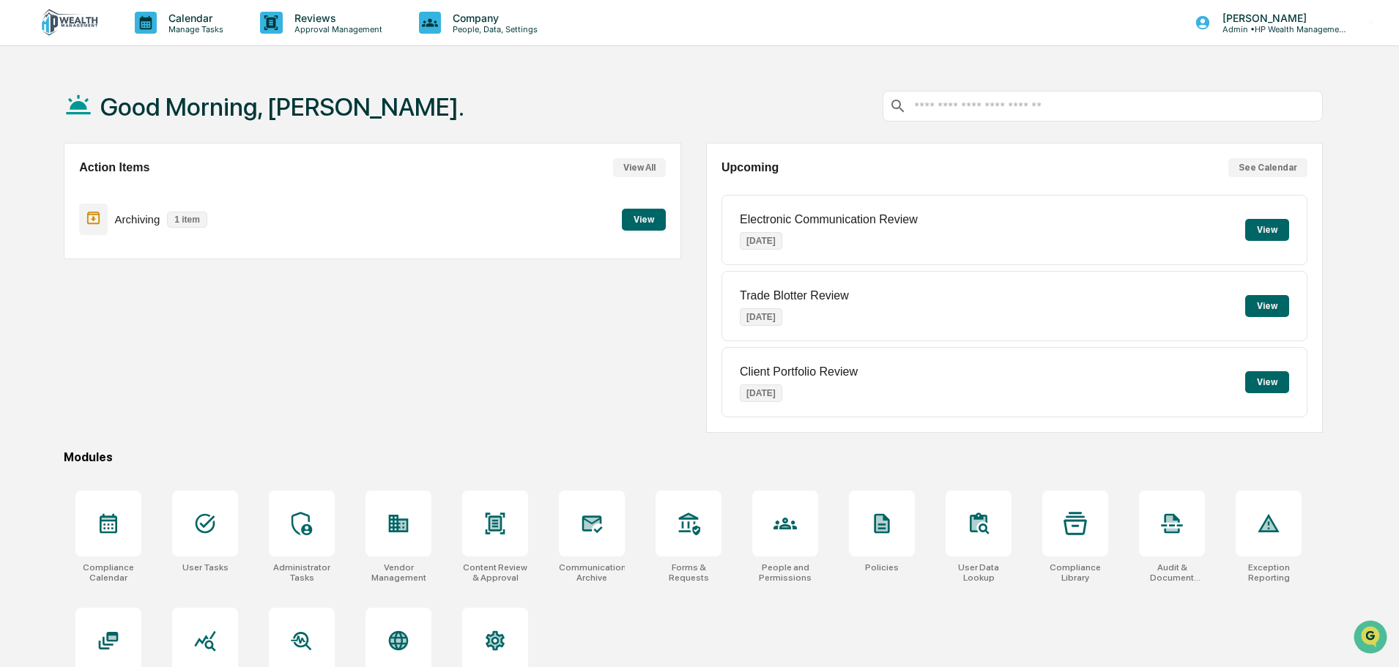
scroll to position [70, 0]
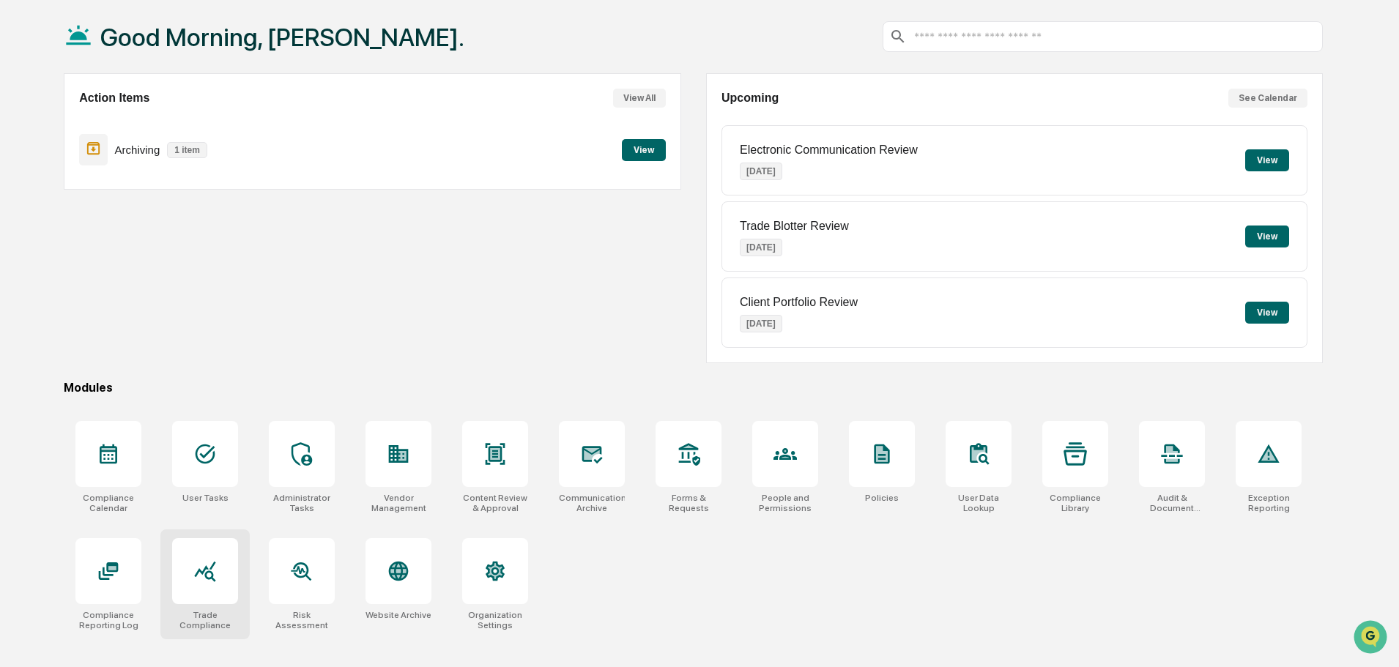
click at [195, 576] on icon at bounding box center [204, 571] width 23 height 23
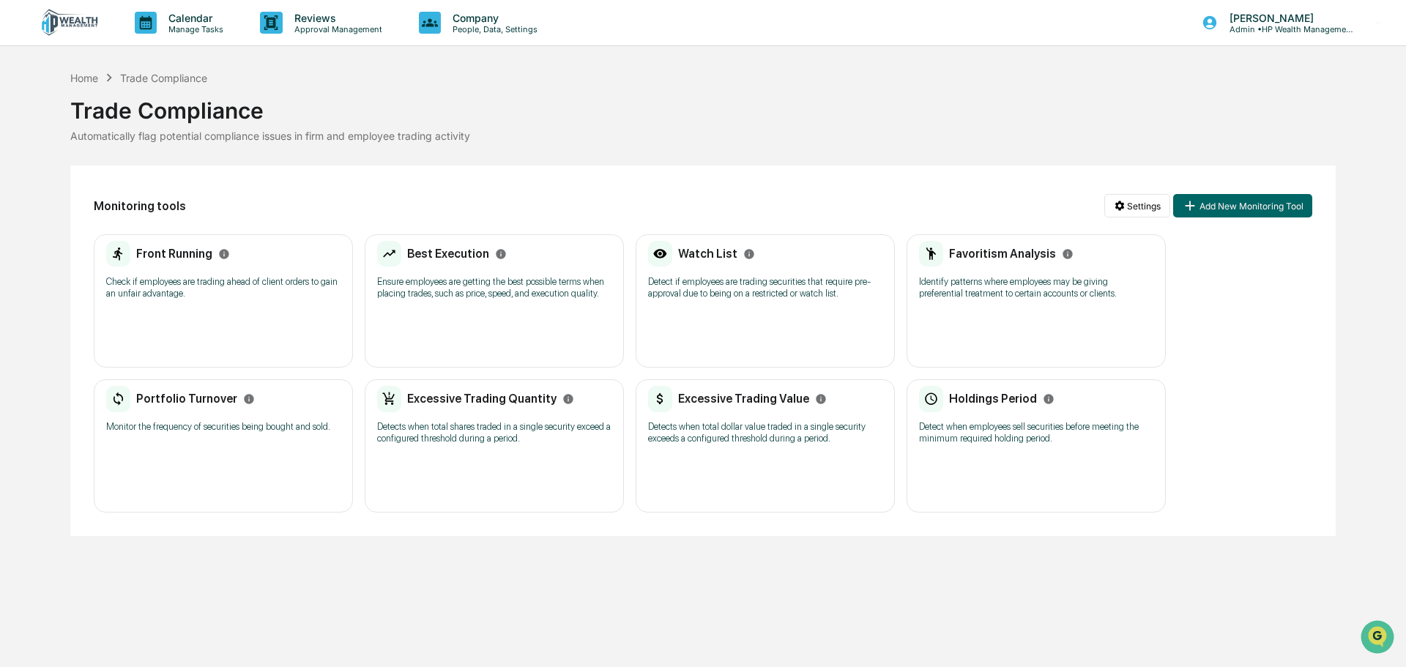
click at [702, 267] on div "Watch List Detect if employees are trading securities that require pre-approval…" at bounding box center [765, 275] width 234 height 68
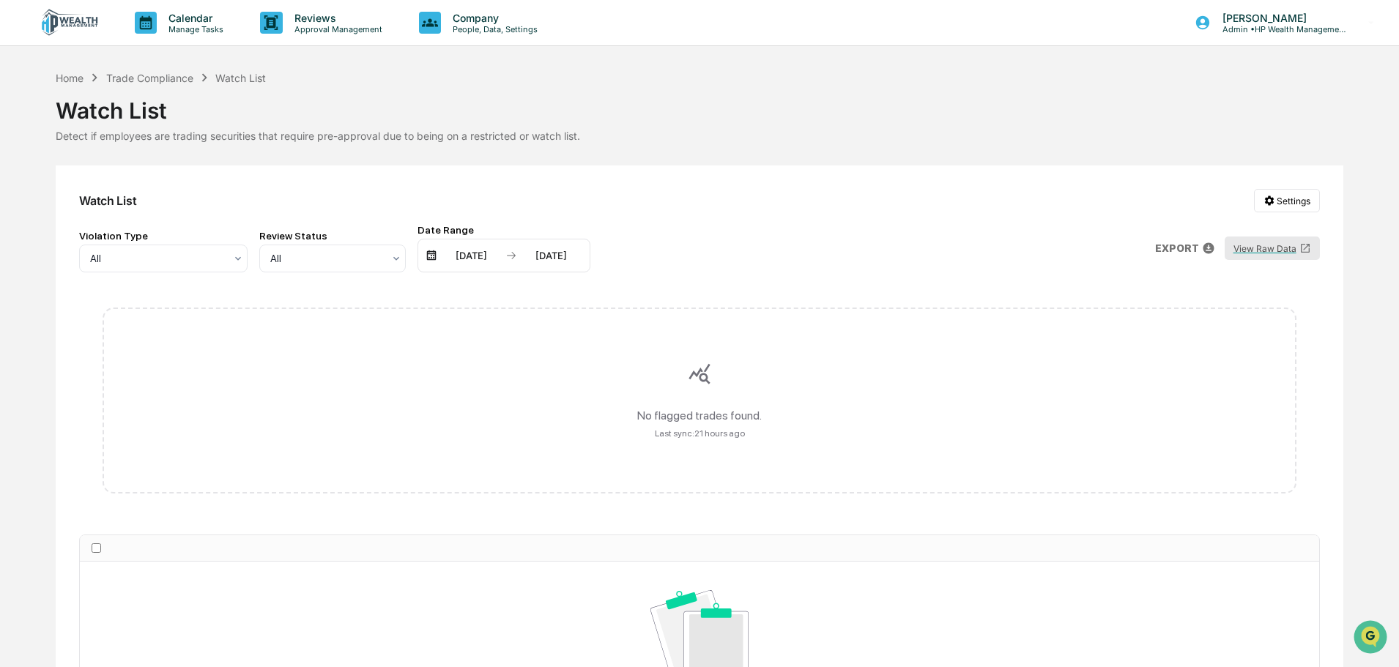
click at [1282, 251] on button "View Raw Data" at bounding box center [1272, 248] width 95 height 23
click at [236, 260] on icon at bounding box center [238, 259] width 12 height 12
click at [149, 75] on div "Trade Compliance" at bounding box center [149, 78] width 87 height 12
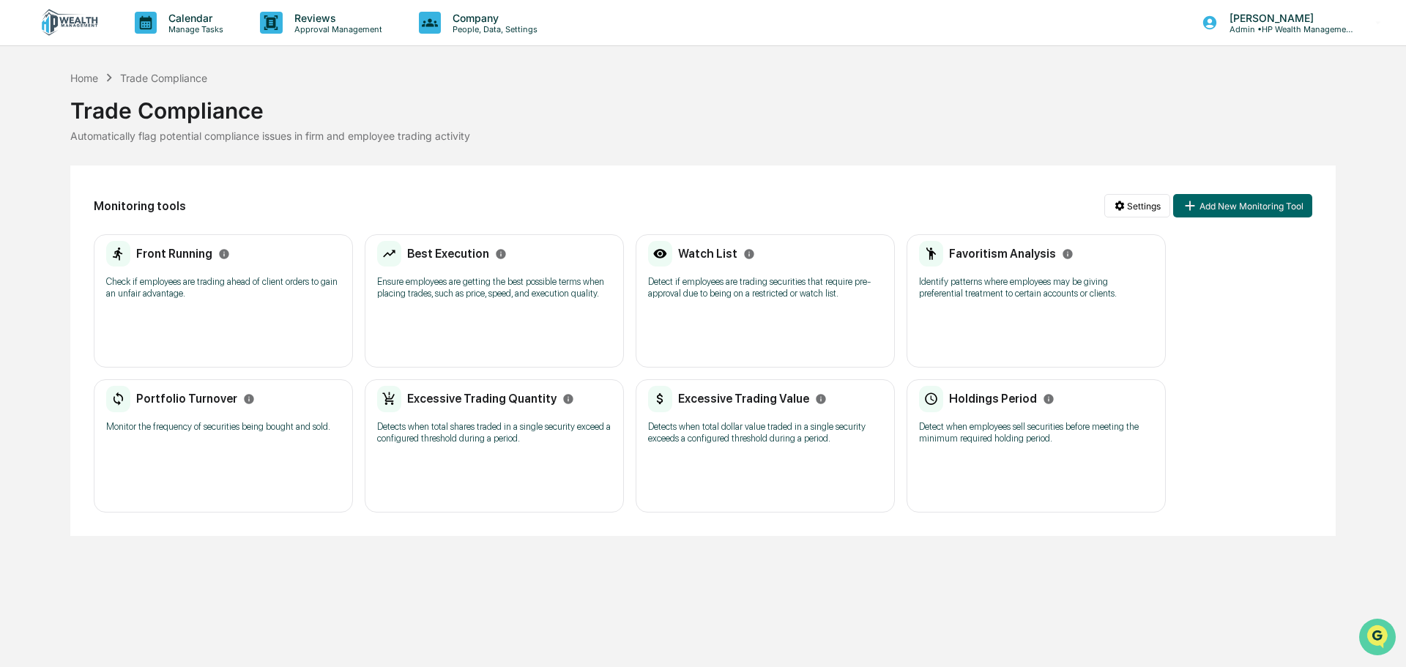
click at [1374, 633] on img "Open customer support" at bounding box center [1377, 637] width 37 height 29
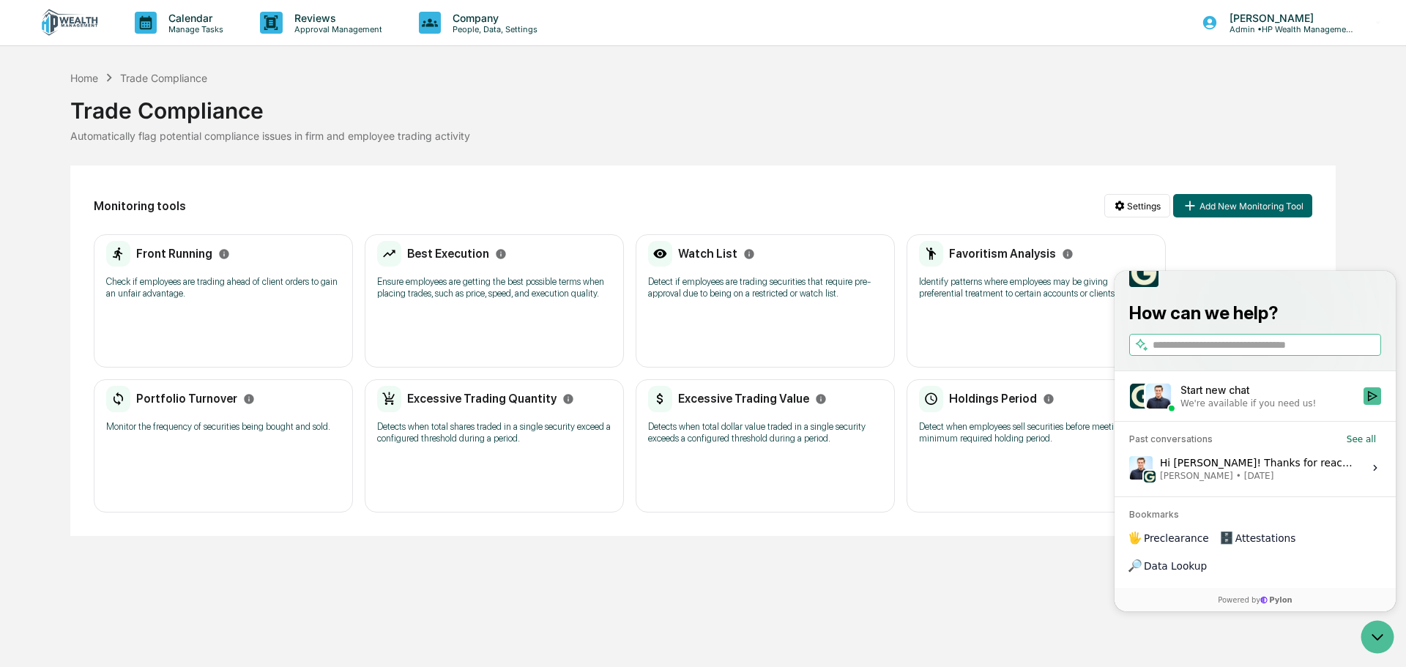
click at [1217, 353] on input "search" at bounding box center [1266, 345] width 226 height 15
type input "**********"
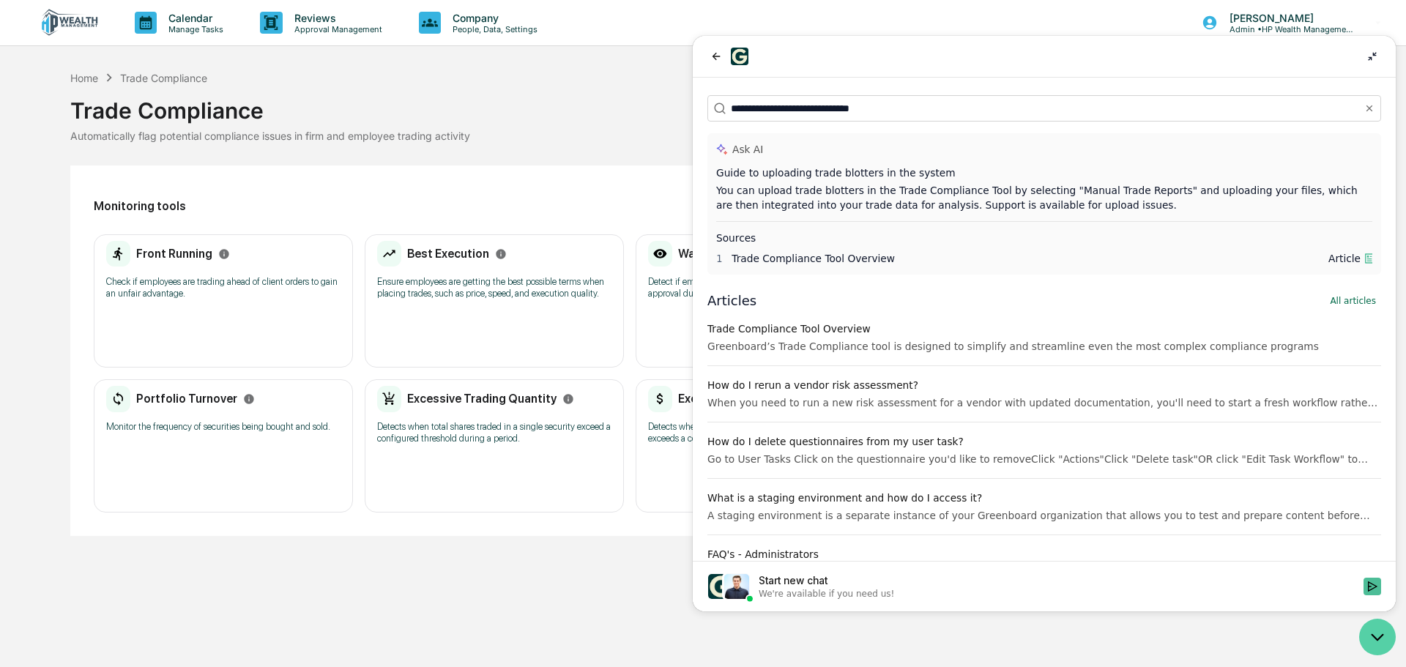
click at [1376, 639] on icon "Open customer support" at bounding box center [1378, 637] width 11 height 5
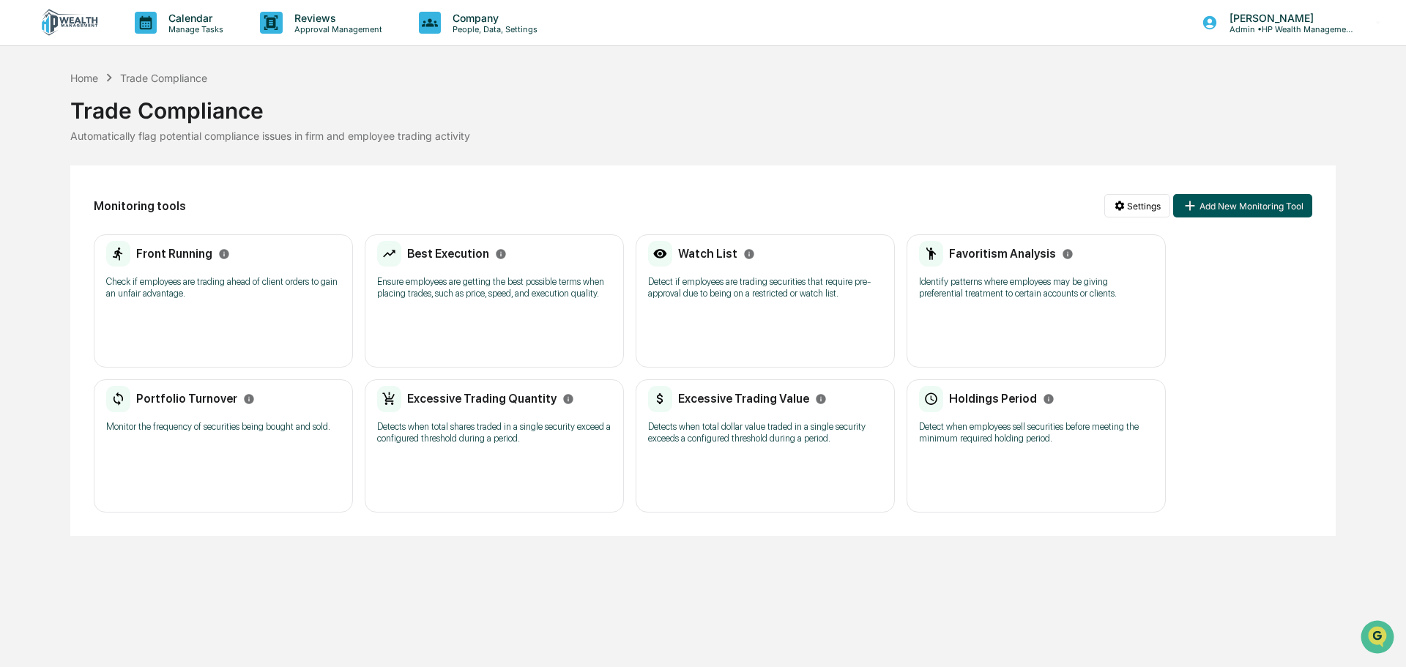
click at [1227, 210] on button "Add New Monitoring Tool" at bounding box center [1242, 205] width 139 height 23
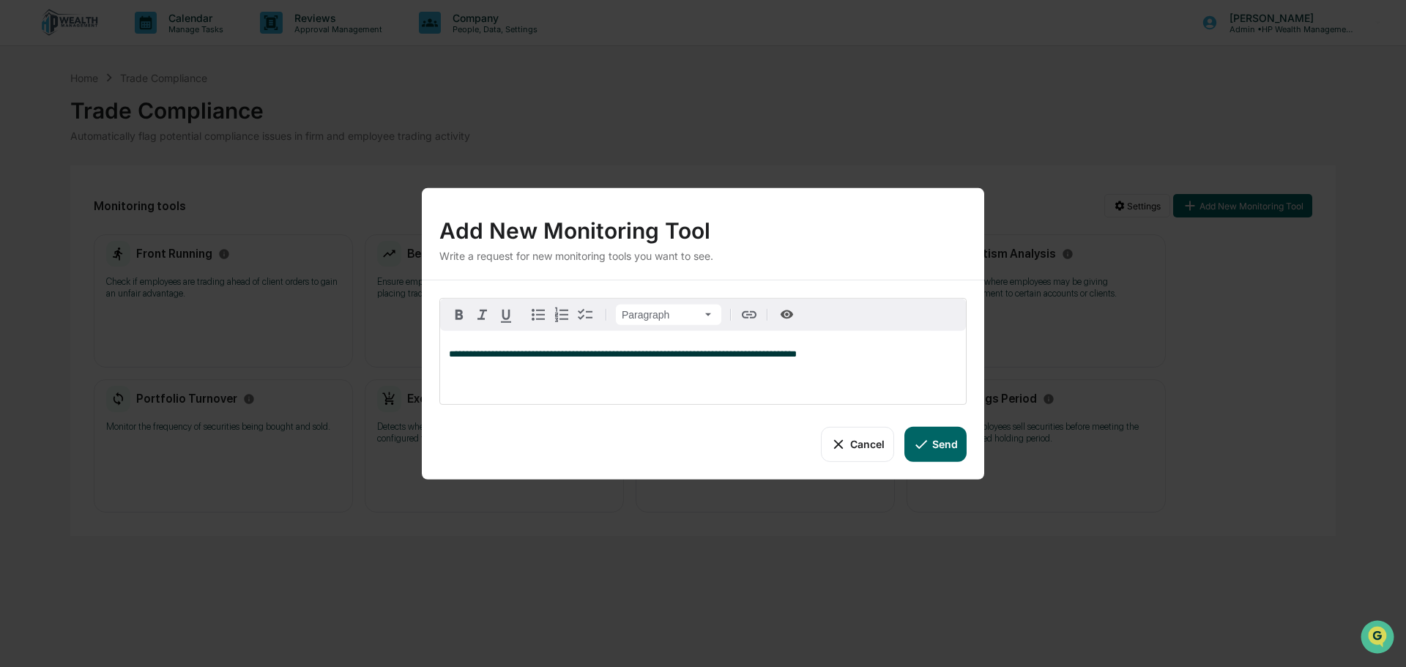
click at [941, 448] on button "Send" at bounding box center [936, 443] width 62 height 35
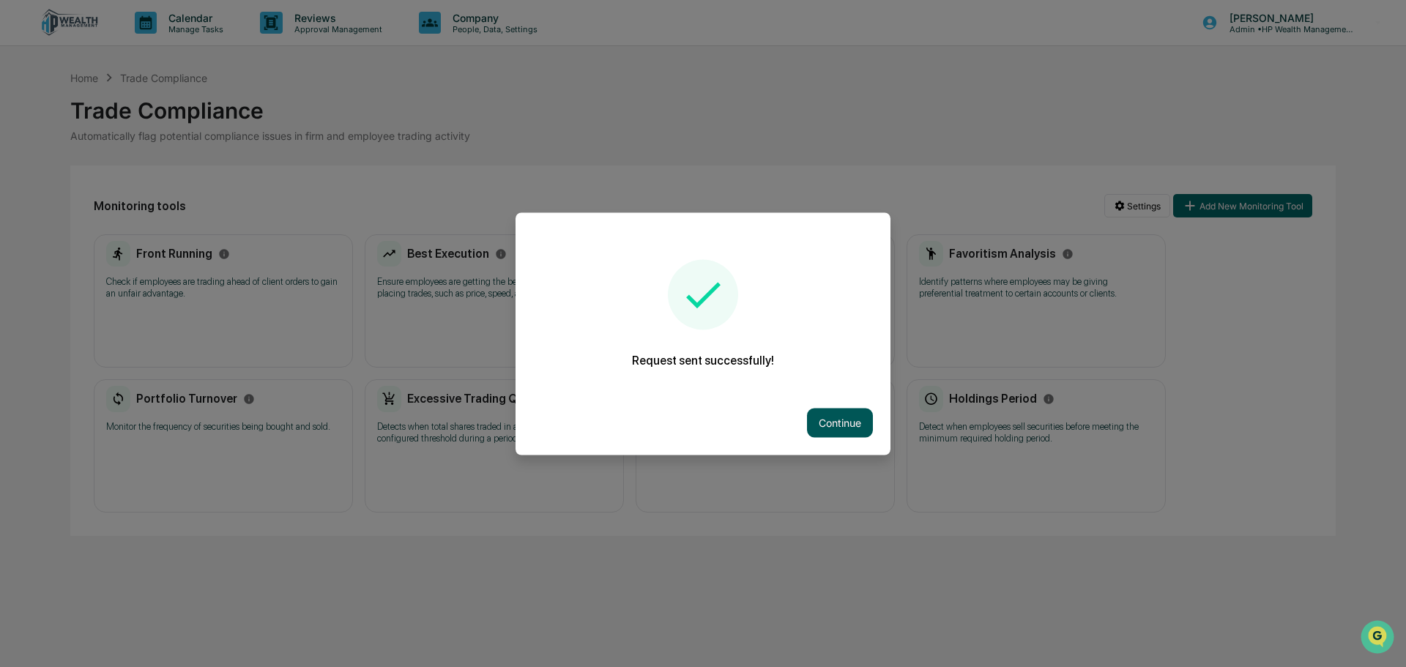
click at [825, 417] on button "Continue" at bounding box center [840, 422] width 66 height 29
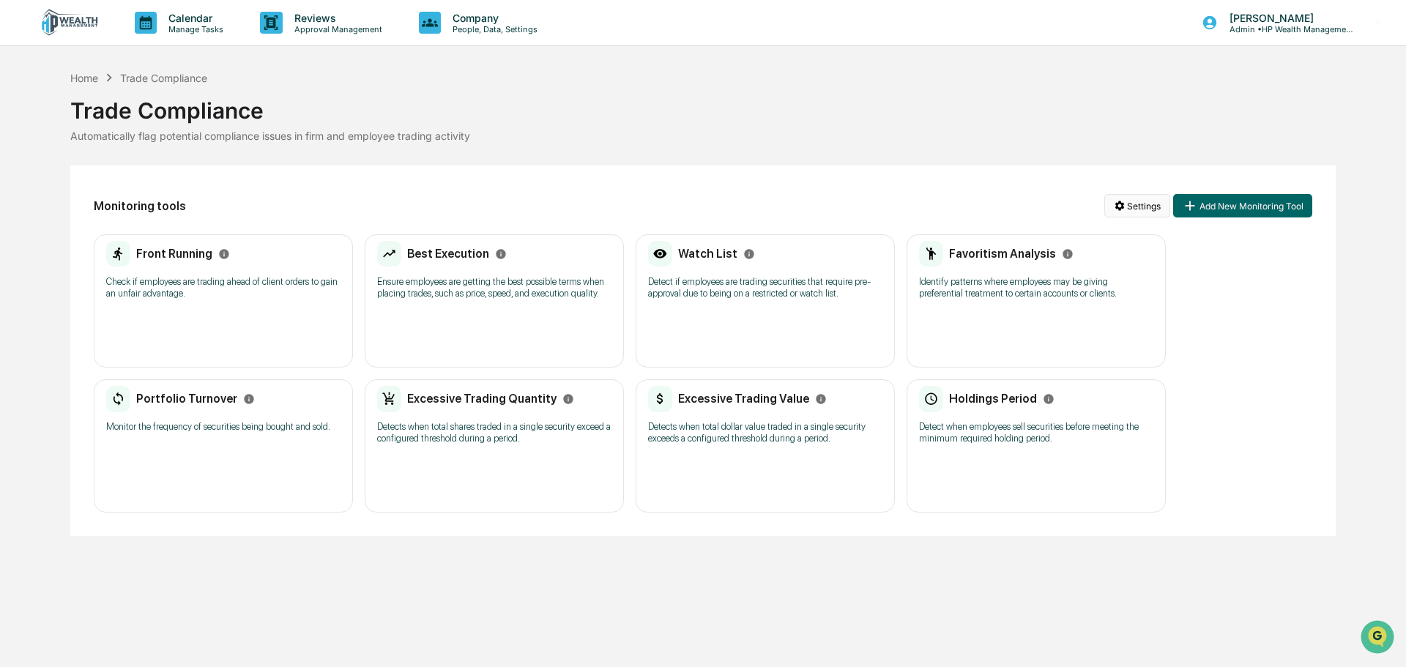
click at [1133, 207] on html "Calendar Manage Tasks Reviews Approval Management Company People, Data, Setting…" at bounding box center [703, 333] width 1406 height 667
click at [1135, 281] on div "Configure Trade Settings" at bounding box center [1139, 282] width 179 height 23
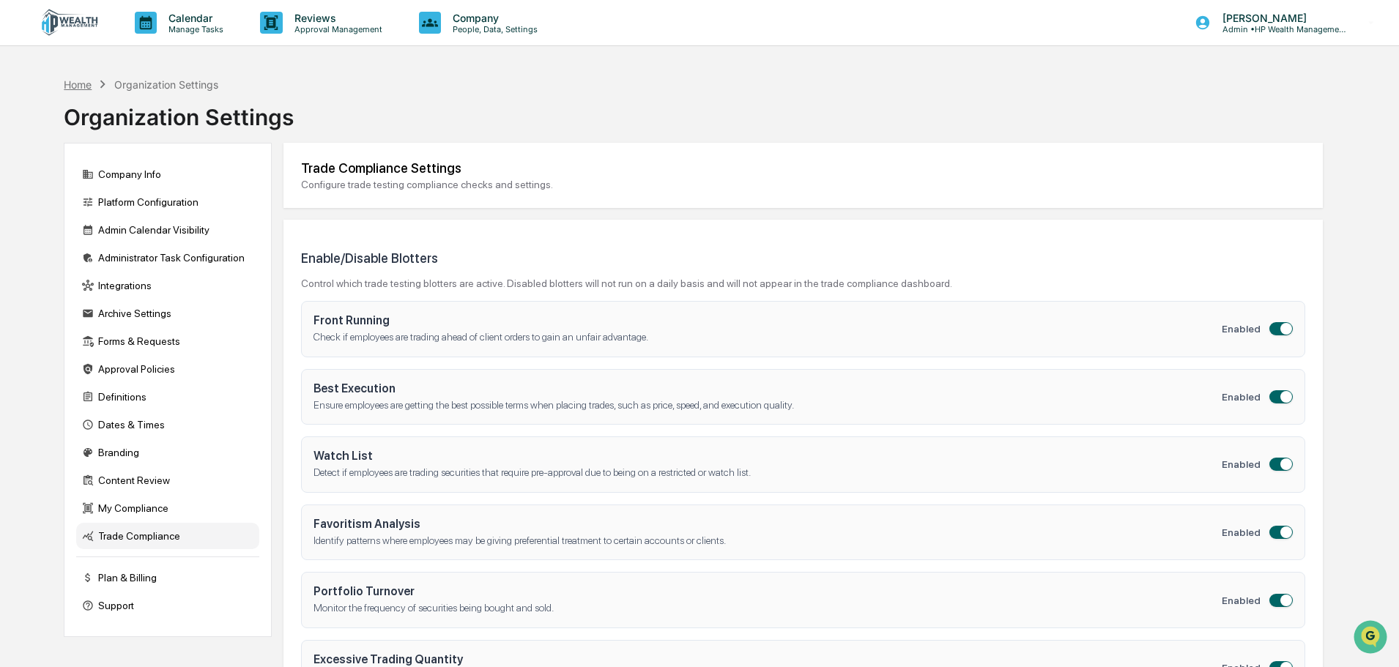
click at [81, 89] on div "Home" at bounding box center [78, 84] width 28 height 12
